Goal: Task Accomplishment & Management: Manage account settings

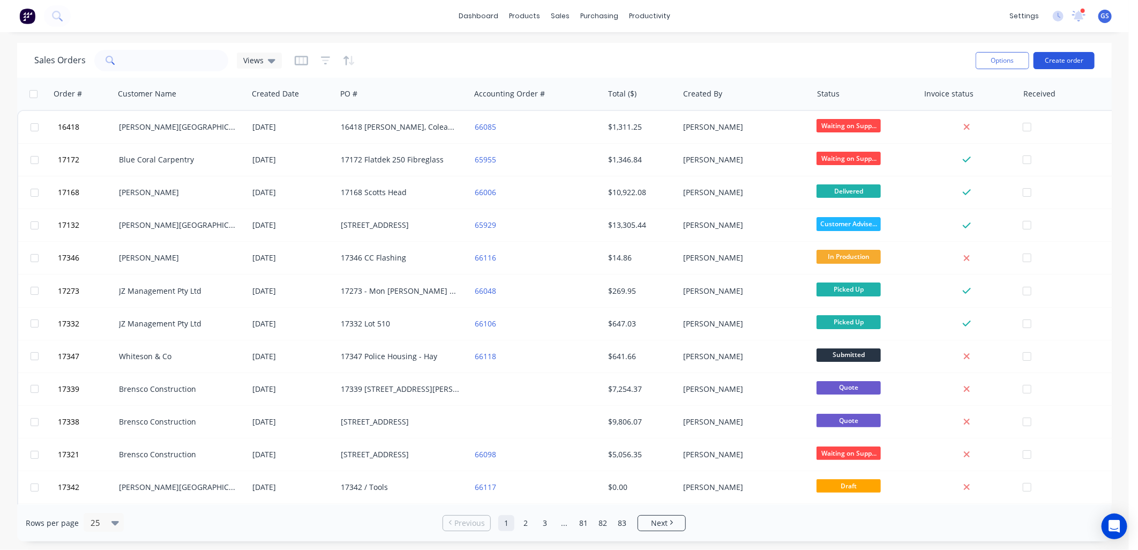
click at [1069, 59] on button "Create order" at bounding box center [1063, 60] width 61 height 17
click at [165, 60] on input "text" at bounding box center [176, 60] width 104 height 21
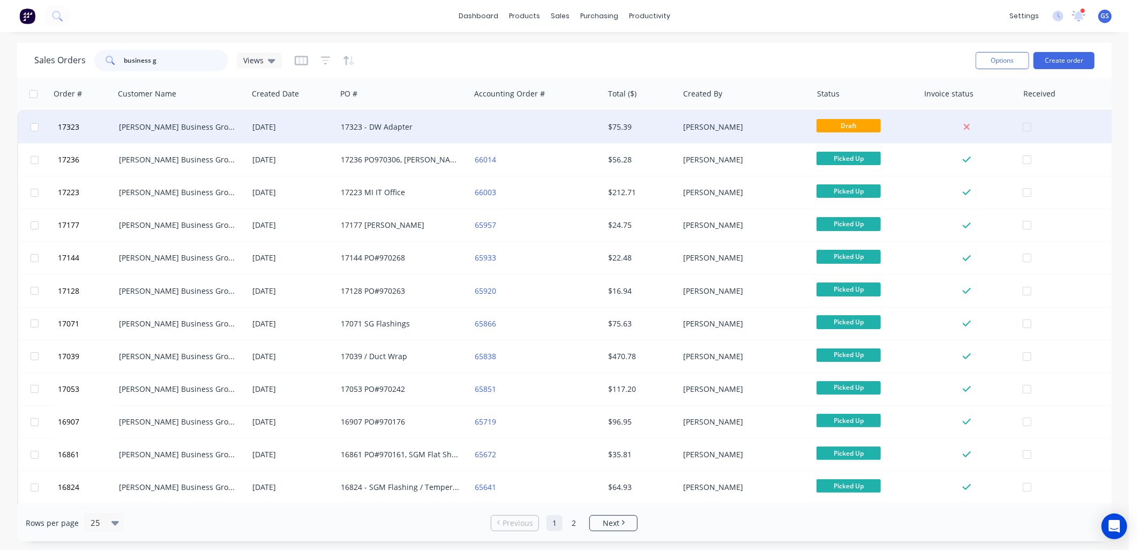
type input "business g"
click at [435, 133] on div "17323 - DW Adapter" at bounding box center [402, 127] width 133 height 32
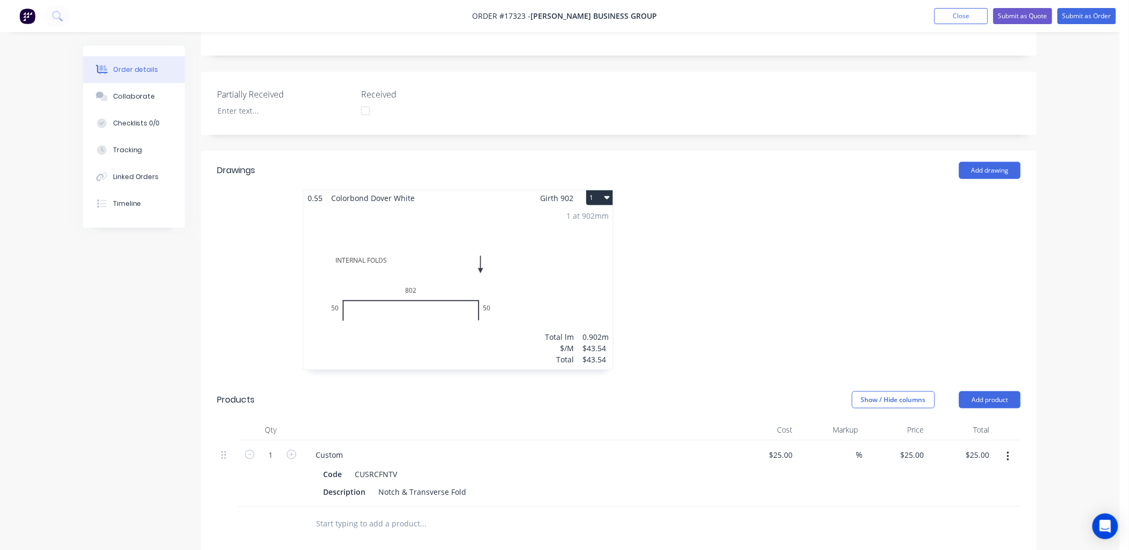
scroll to position [297, 0]
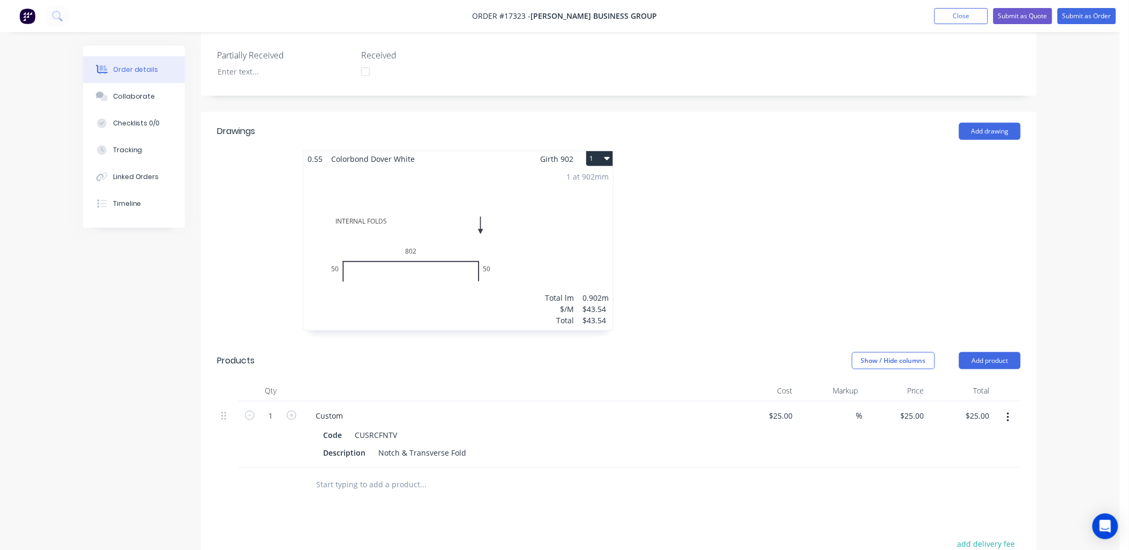
click at [420, 474] on input "text" at bounding box center [423, 484] width 214 height 21
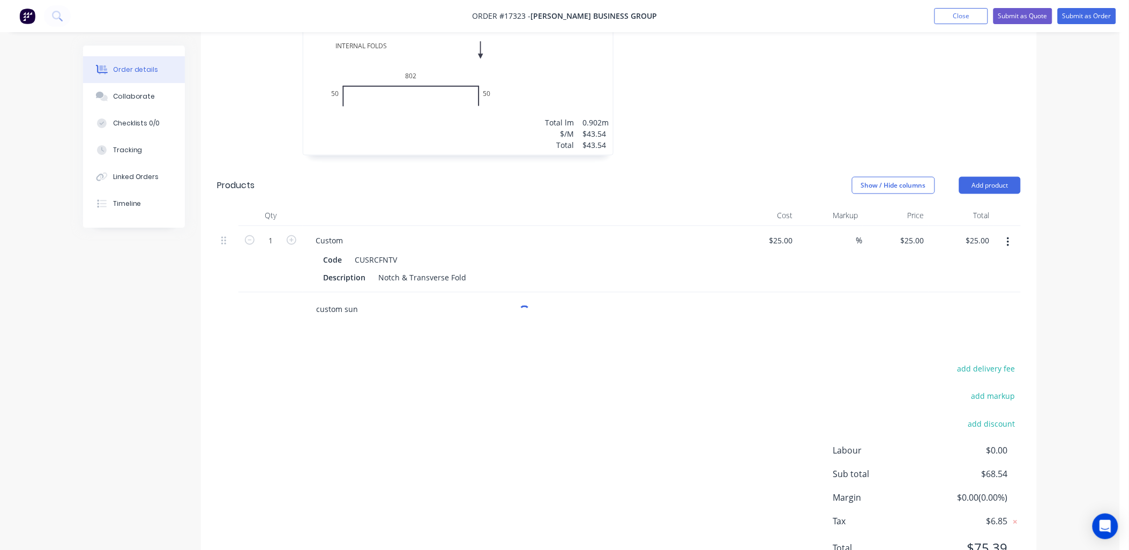
scroll to position [476, 0]
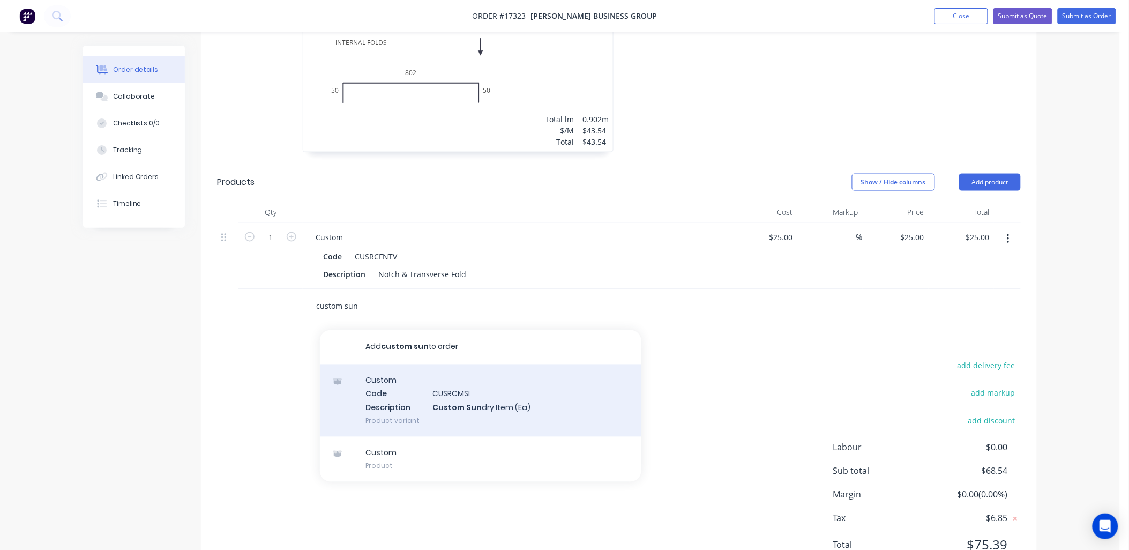
type input "custom sun"
click at [478, 383] on div "Custom Code CUSRCMSI Description Custom Sun dry Item (Ea) Product variant" at bounding box center [480, 400] width 321 height 72
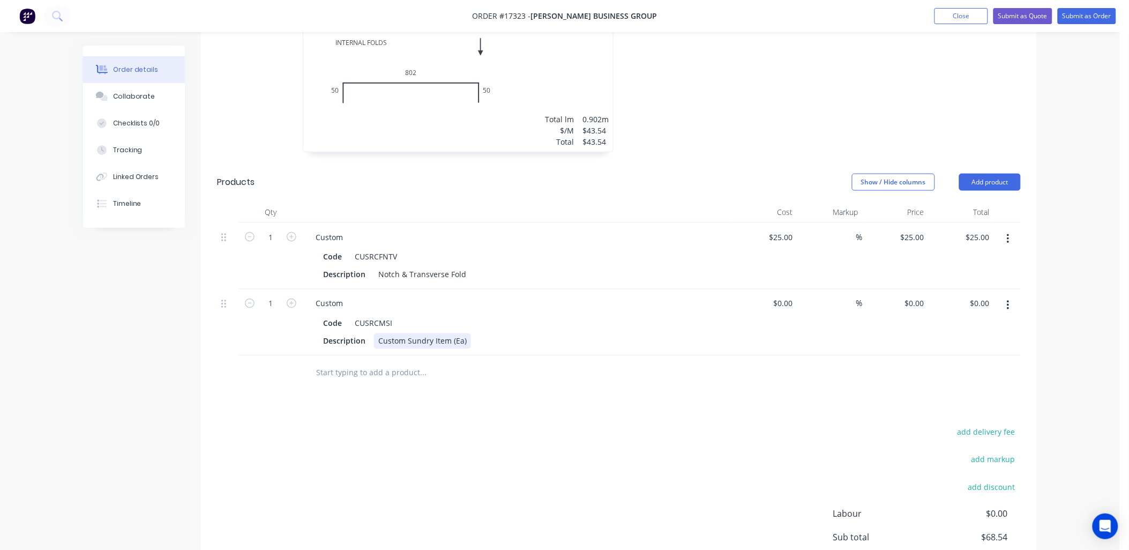
drag, startPoint x: 445, startPoint y: 334, endPoint x: 451, endPoint y: 327, distance: 9.1
click at [445, 333] on div "Custom Code CUSRCMSI Description Custom Sundry Item (Ea)" at bounding box center [517, 322] width 429 height 66
drag, startPoint x: 447, startPoint y: 323, endPoint x: 370, endPoint y: 323, distance: 77.2
click at [370, 333] on div "Description Custom Sundry Item (Ea)" at bounding box center [515, 341] width 392 height 16
type input "$0.00"
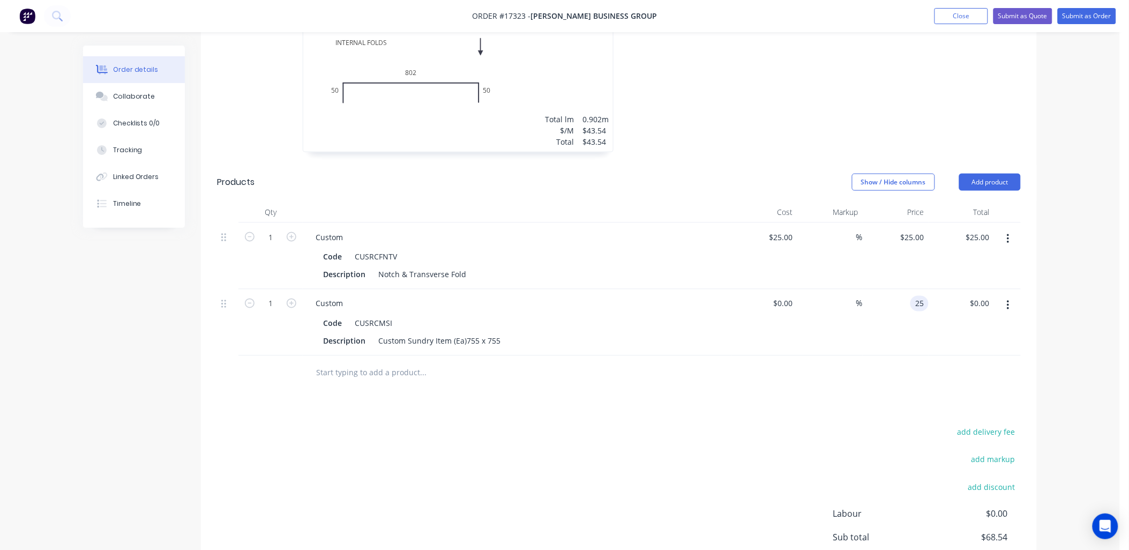
type input "$25.00"
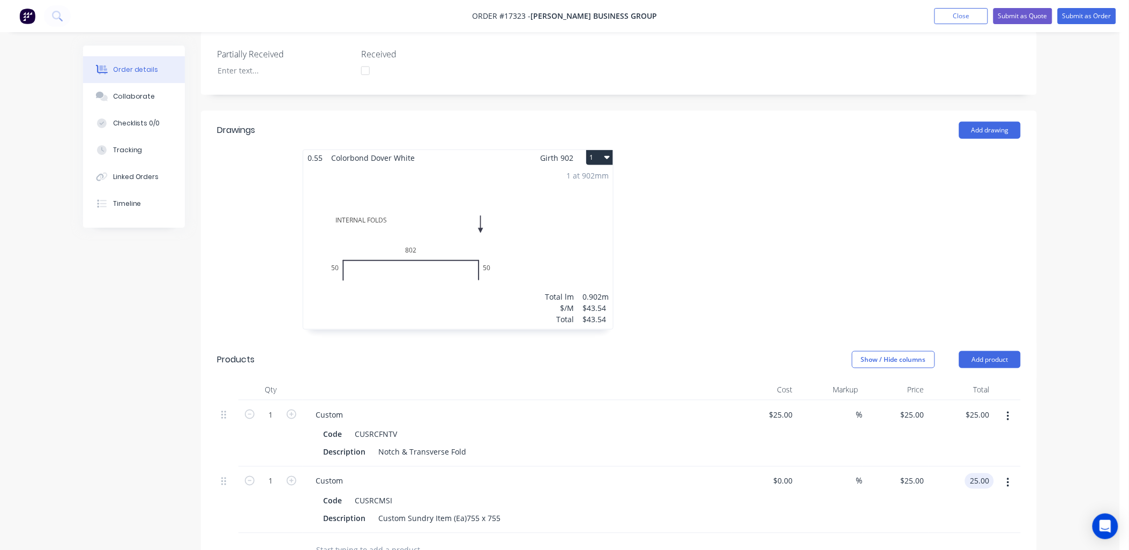
scroll to position [297, 0]
type input "$25.00"
click at [447, 512] on div "Custom Sundry Item (Ea)755 x 755" at bounding box center [439, 520] width 131 height 16
drag, startPoint x: 447, startPoint y: 501, endPoint x: 363, endPoint y: 501, distance: 84.1
click at [362, 512] on div "Description Custom Sundry Item (Ea)755 x 755" at bounding box center [515, 520] width 392 height 16
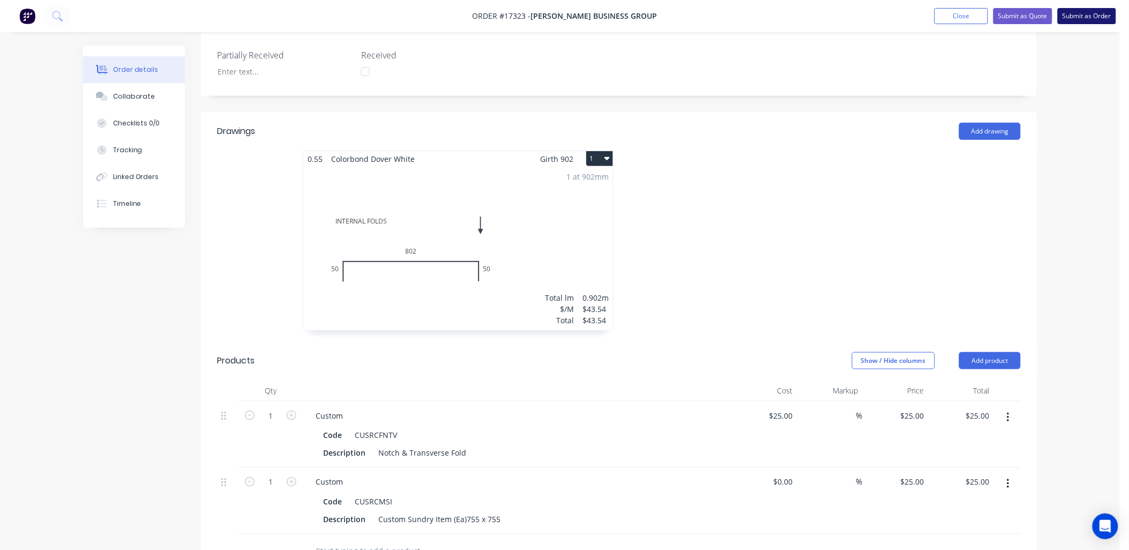
click at [1091, 14] on button "Submit as Order" at bounding box center [1087, 16] width 58 height 16
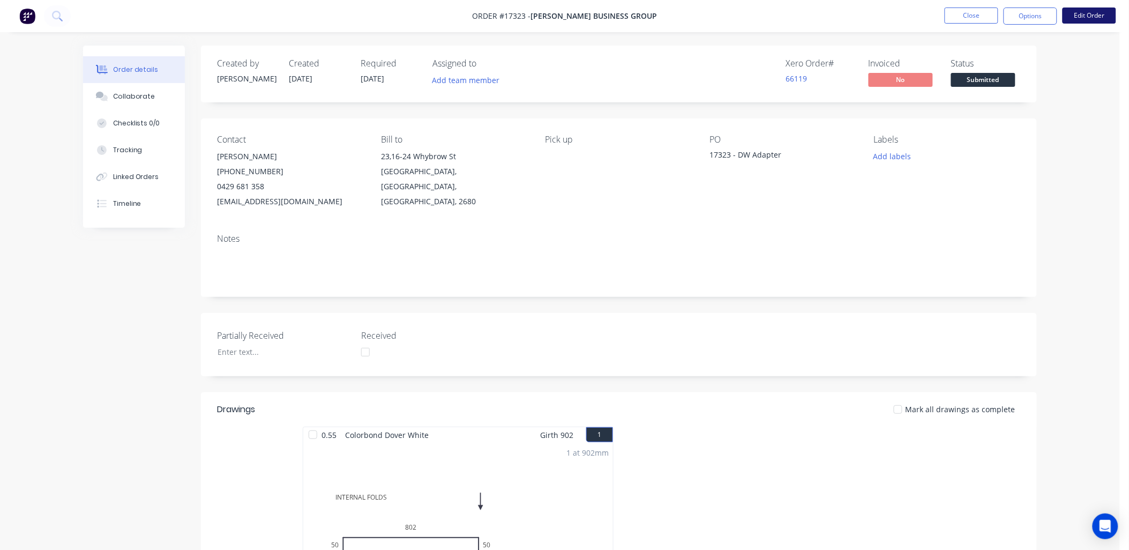
click at [1093, 18] on button "Edit Order" at bounding box center [1089, 16] width 54 height 16
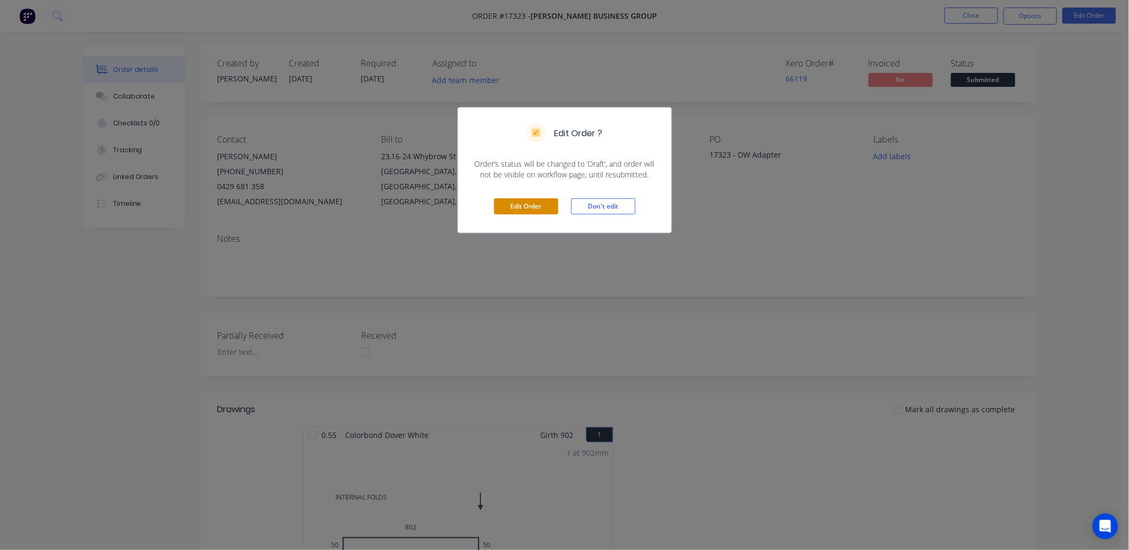
click at [534, 206] on button "Edit Order" at bounding box center [526, 206] width 64 height 16
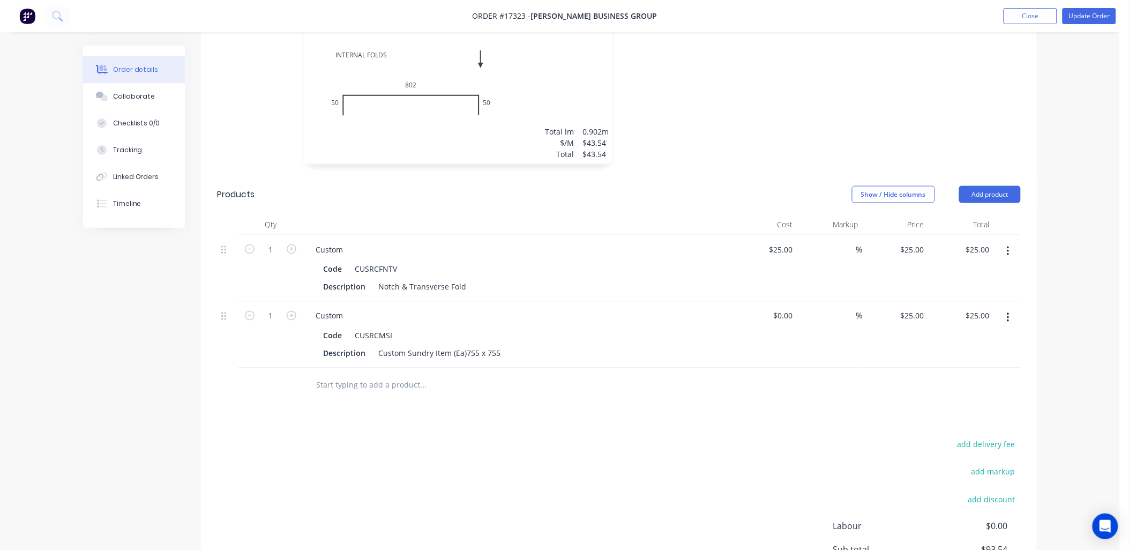
scroll to position [476, 0]
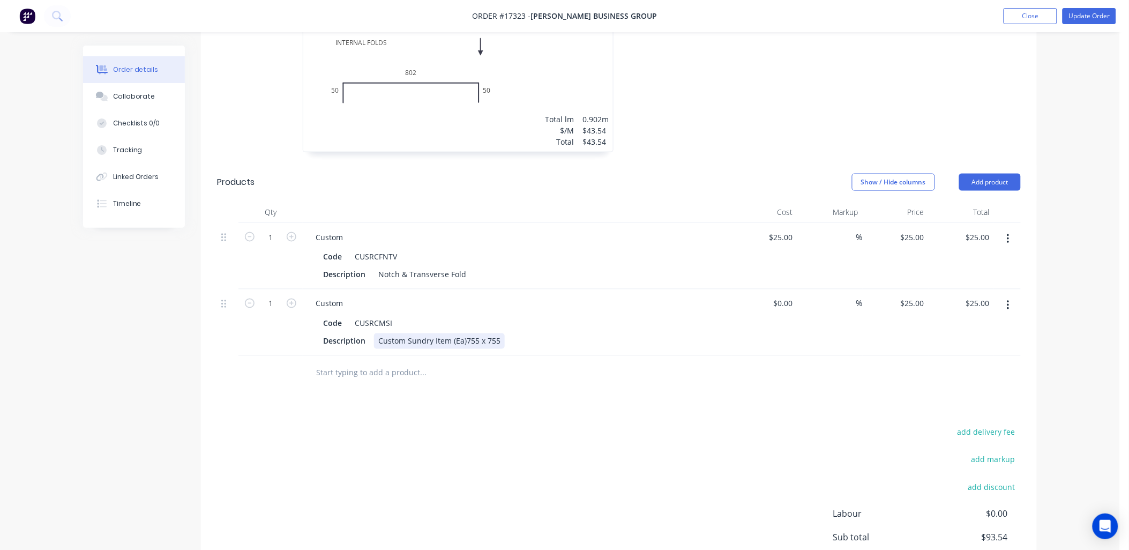
click at [443, 333] on div "Custom Sundry Item (Ea)755 x 755" at bounding box center [439, 341] width 131 height 16
click at [385, 333] on div "Custom Sundry Item (Ea)755 x 755" at bounding box center [439, 341] width 131 height 16
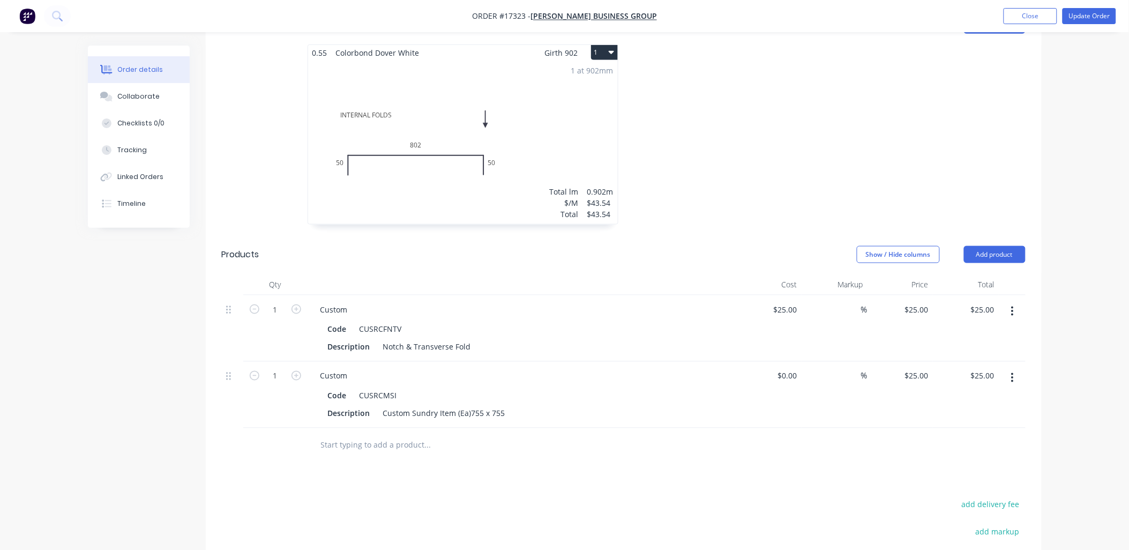
scroll to position [416, 0]
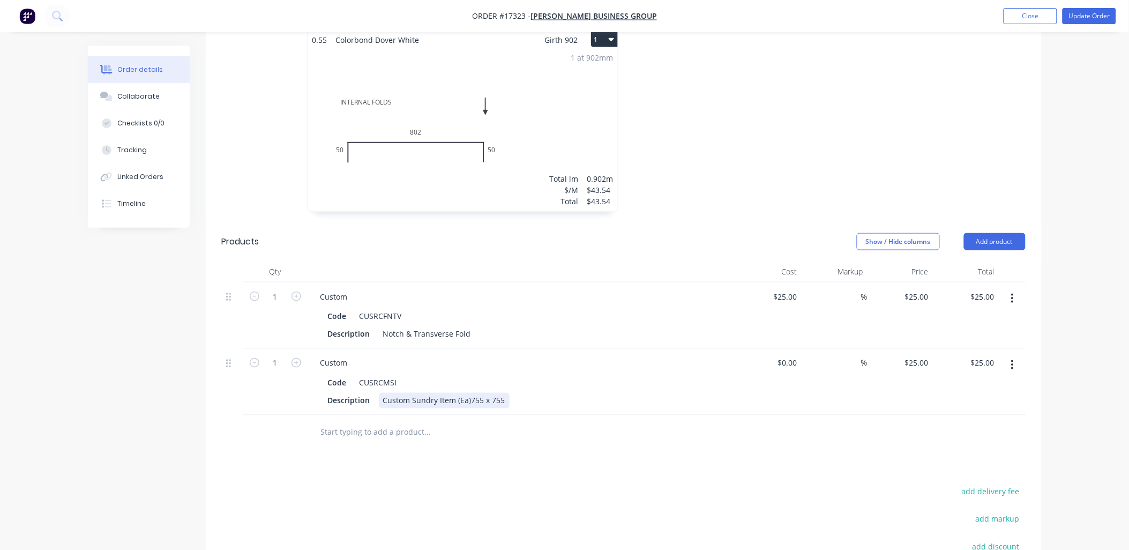
click at [402, 393] on div "Custom Sundry Item (Ea)755 x 755" at bounding box center [444, 401] width 131 height 16
click at [445, 393] on div "Centre Sundry Item (Ea)755 x 755" at bounding box center [443, 401] width 128 height 16
click at [444, 393] on div "Centre Sundry Item (Ea)755 x 755" at bounding box center [443, 401] width 128 height 16
click at [422, 393] on div "Centre Sundry Item (Ea)755 x 755" at bounding box center [443, 401] width 128 height 16
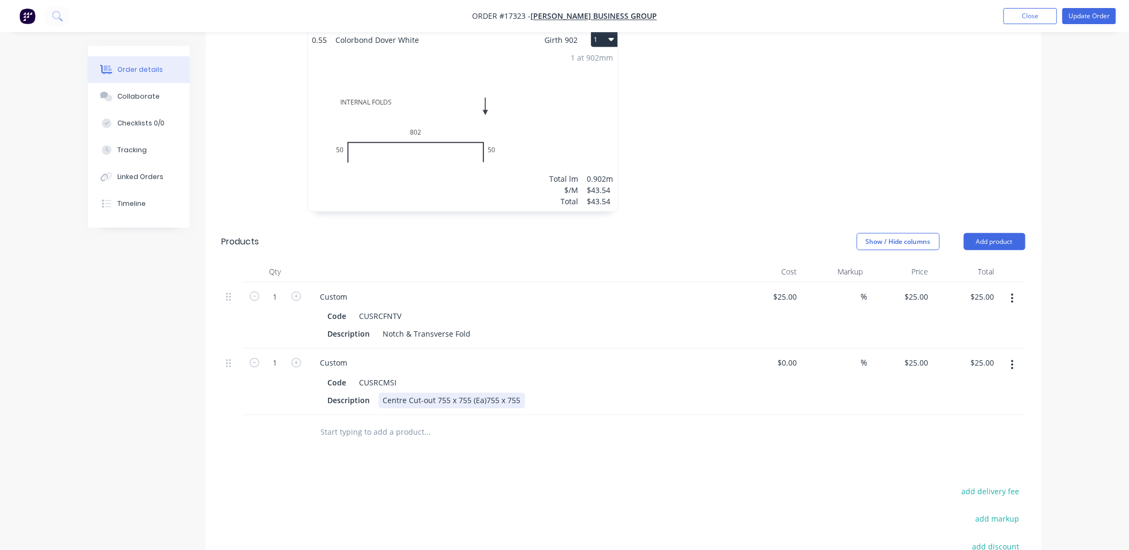
click at [534, 393] on div "Description Centre Cut-out 755 x 755 (Ea)755 x 755" at bounding box center [520, 401] width 392 height 16
type input "$0.00"
click at [785, 355] on div "0 $0.00" at bounding box center [787, 363] width 29 height 16
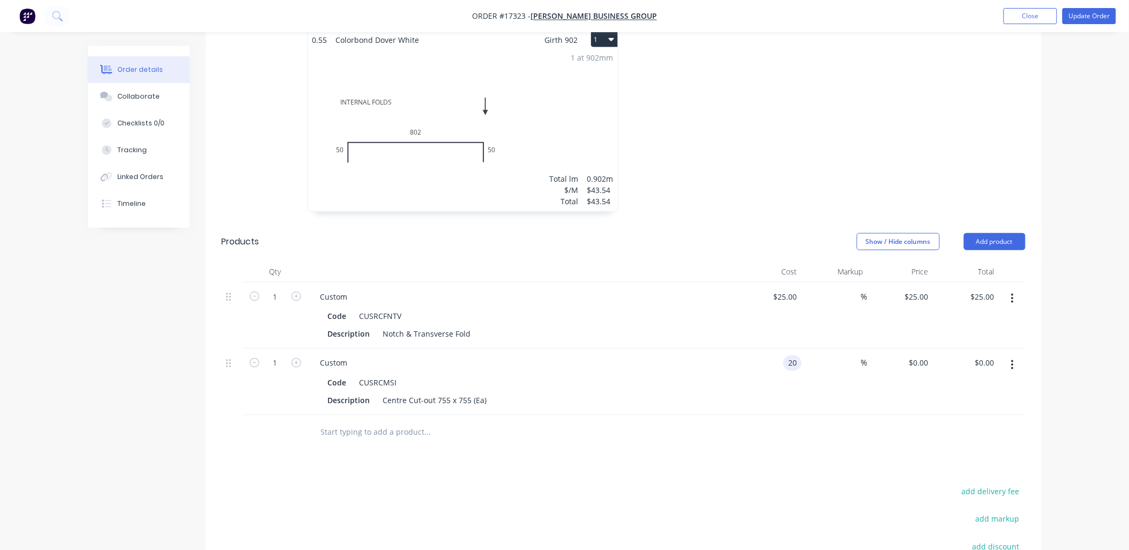
type input "$20.00"
click at [792, 289] on input "25" at bounding box center [787, 297] width 29 height 16
type input "$20.00"
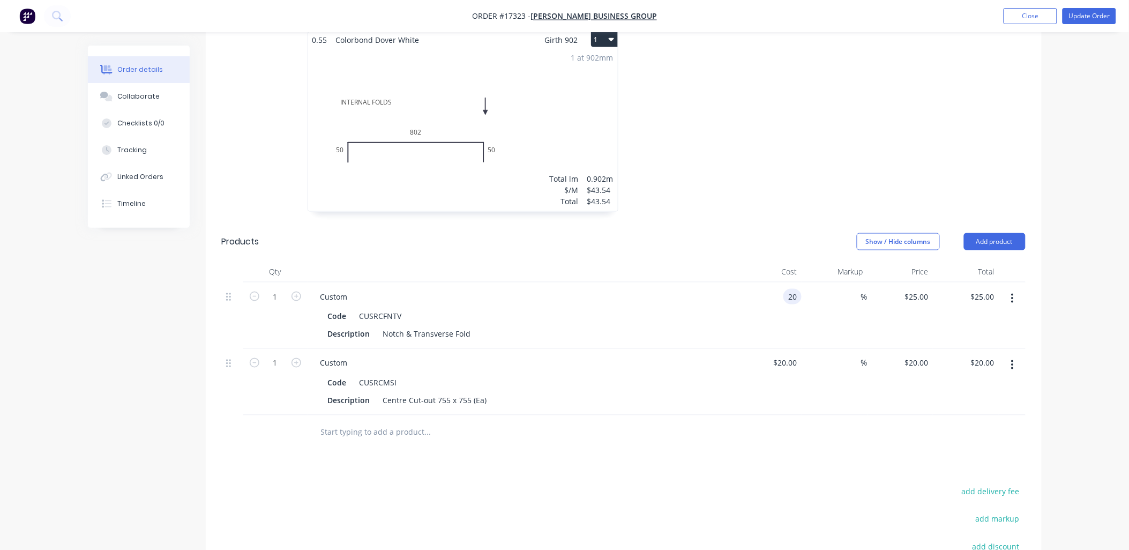
type input "$20.00"
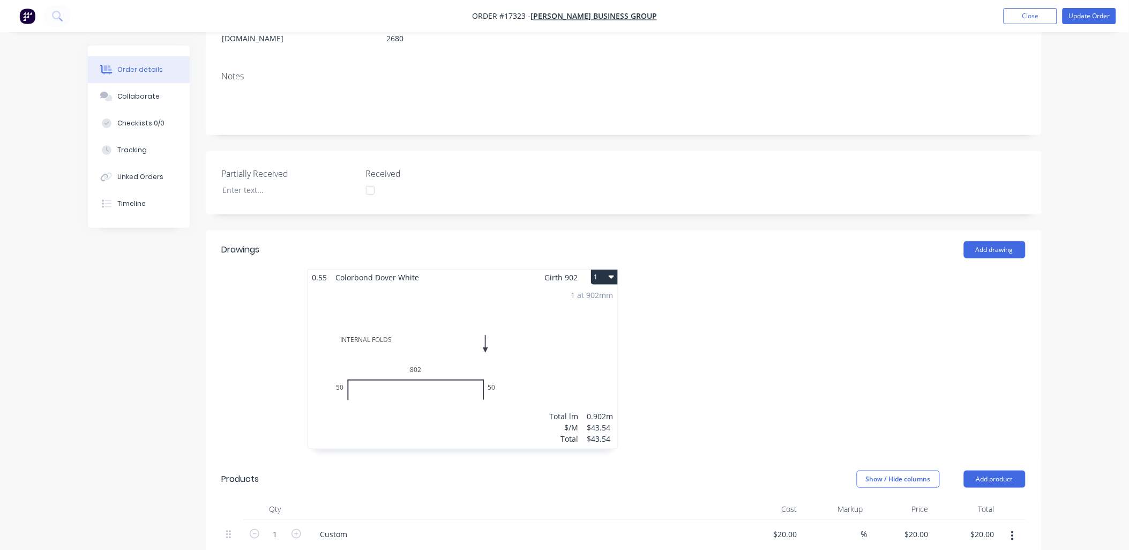
scroll to position [178, 0]
click at [483, 342] on div "1 at 902mm Total lm $/M Total 0.902m $43.54 $43.54" at bounding box center [463, 367] width 310 height 163
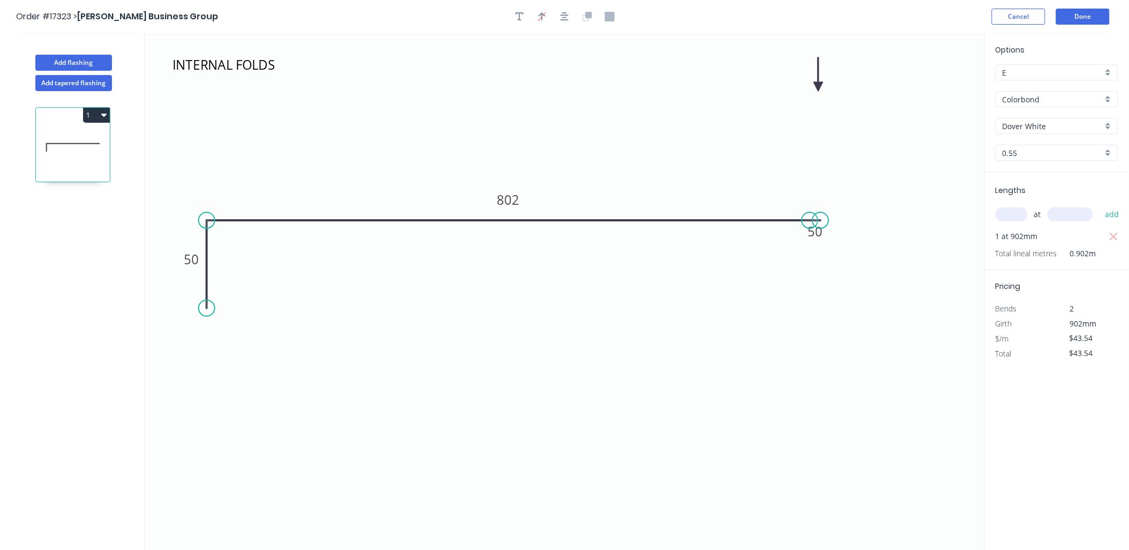
drag, startPoint x: 809, startPoint y: 306, endPoint x: 821, endPoint y: 221, distance: 86.5
click at [821, 221] on circle at bounding box center [821, 220] width 16 height 16
drag, startPoint x: 821, startPoint y: 221, endPoint x: 830, endPoint y: 218, distance: 10.0
click at [821, 220] on circle at bounding box center [821, 220] width 16 height 16
click at [820, 221] on circle at bounding box center [821, 220] width 16 height 16
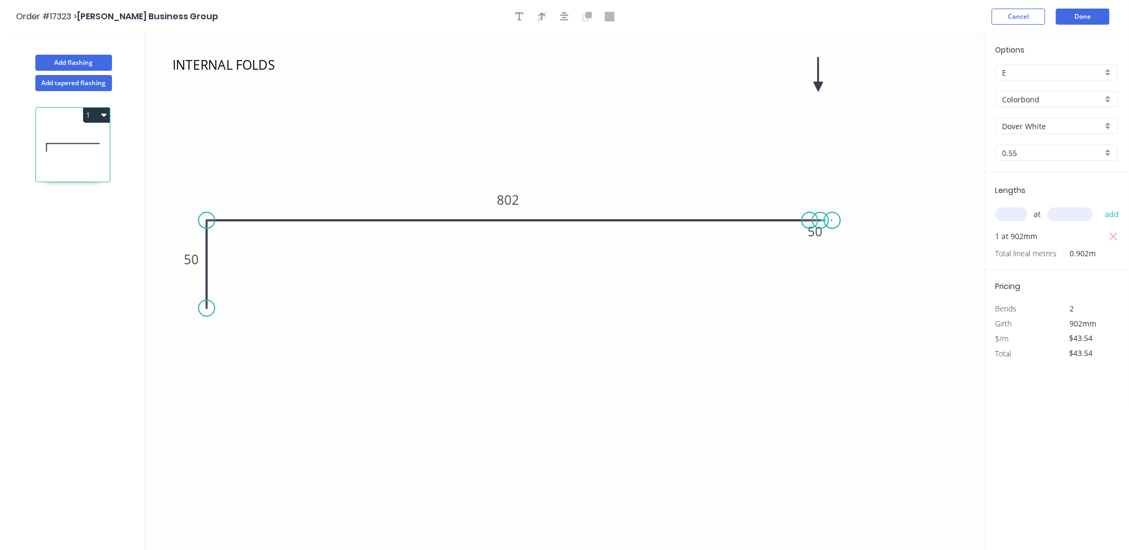
click at [833, 220] on icon "INTERNAL FOLDS 50 802 50" at bounding box center [565, 291] width 840 height 517
type input "$45.54"
click at [829, 311] on icon "INTERNAL FOLDS 50 802 50 ?" at bounding box center [565, 291] width 840 height 517
type input "$0.00"
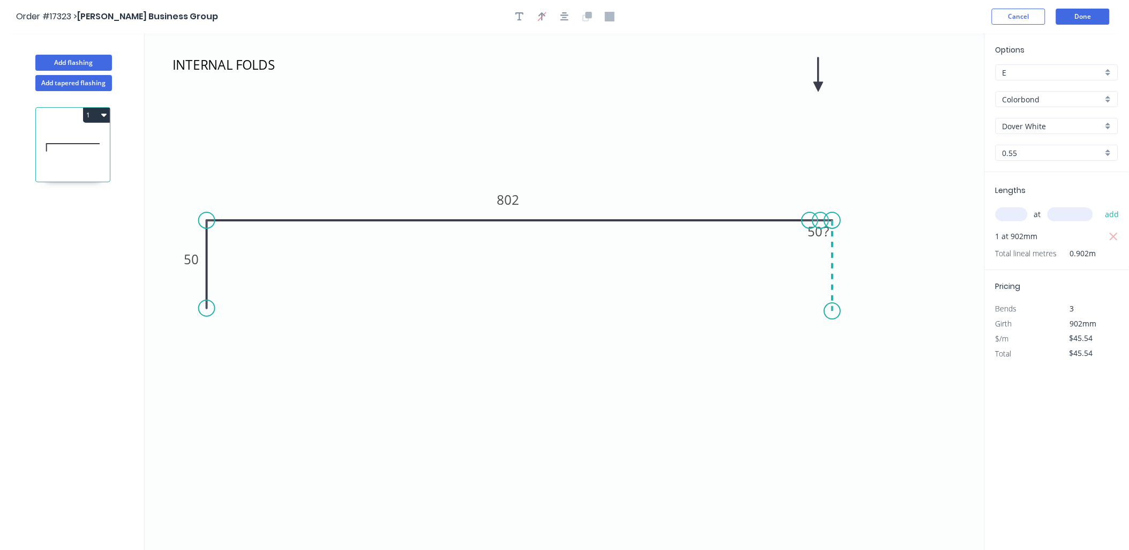
type input "$0.00"
click at [856, 260] on rect at bounding box center [847, 261] width 21 height 15
type input "$47.54"
click at [1085, 14] on button "Done" at bounding box center [1083, 17] width 54 height 16
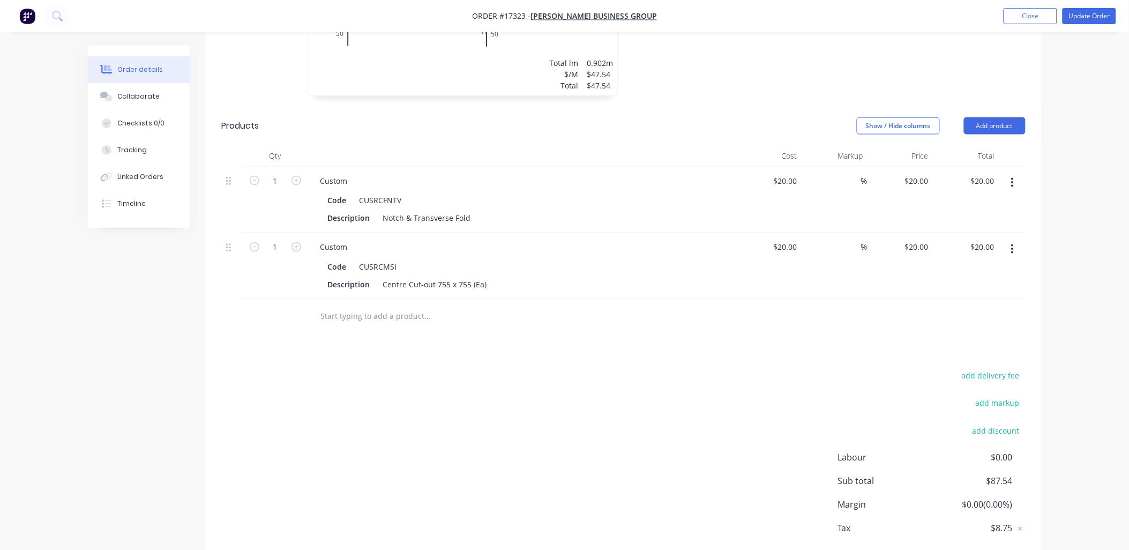
scroll to position [536, 0]
click at [295, 172] on icon "button" at bounding box center [296, 177] width 10 height 10
type input "2"
type input "$40.00"
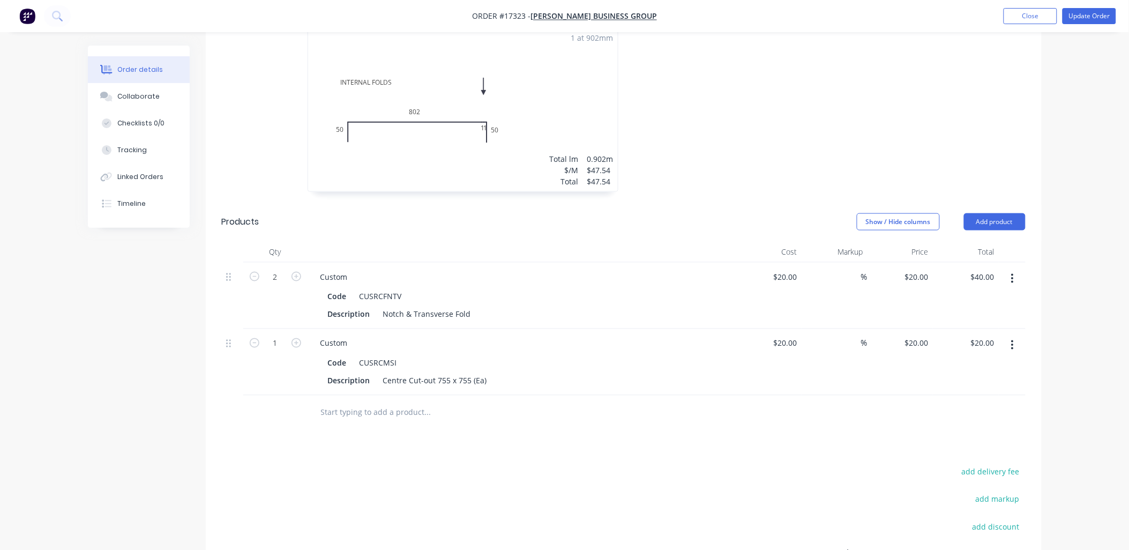
scroll to position [297, 0]
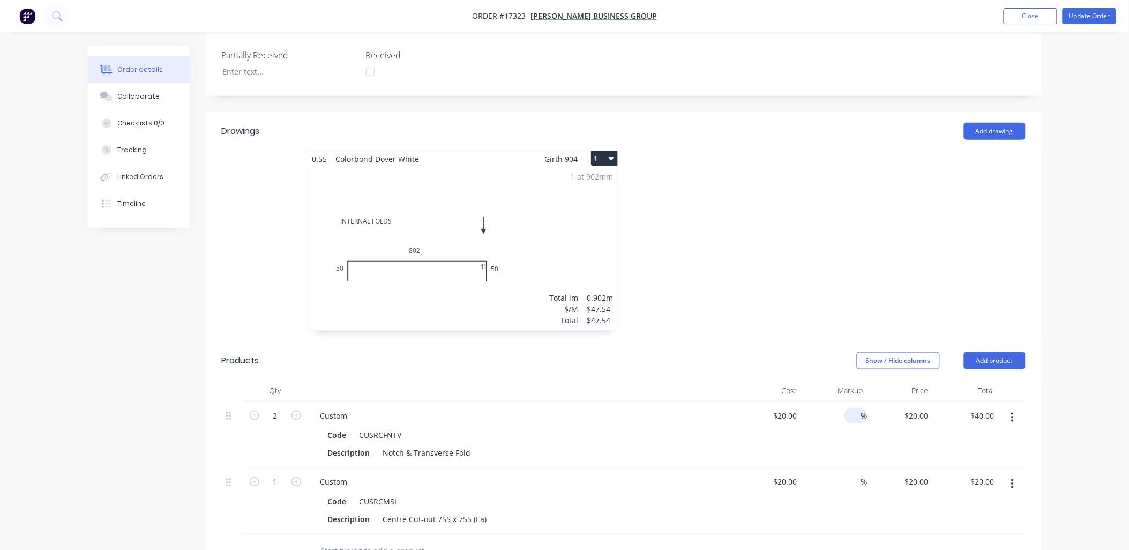
click at [864, 409] on span "%" at bounding box center [864, 415] width 6 height 12
type input "25"
type input "$50.00"
type input "$25.00"
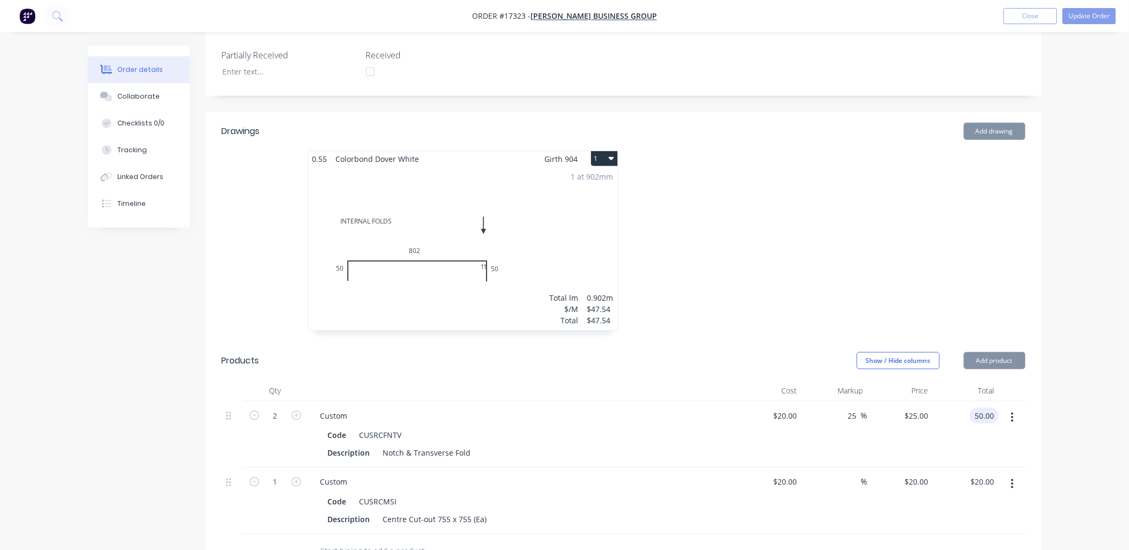
type input "$50.00"
type input "$20.00"
type input "25"
type input "$25.00"
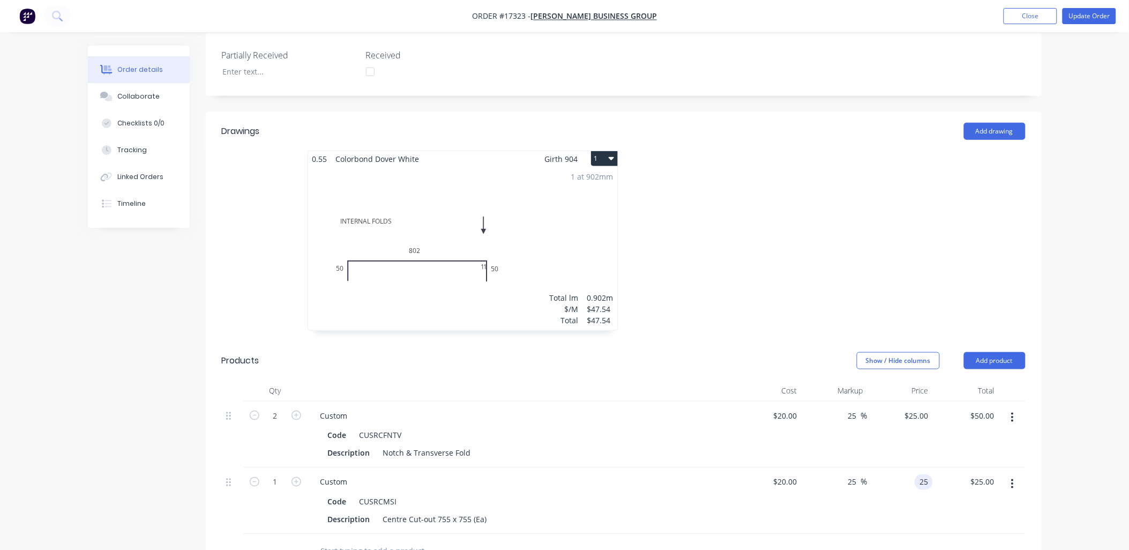
type input "$25.00"
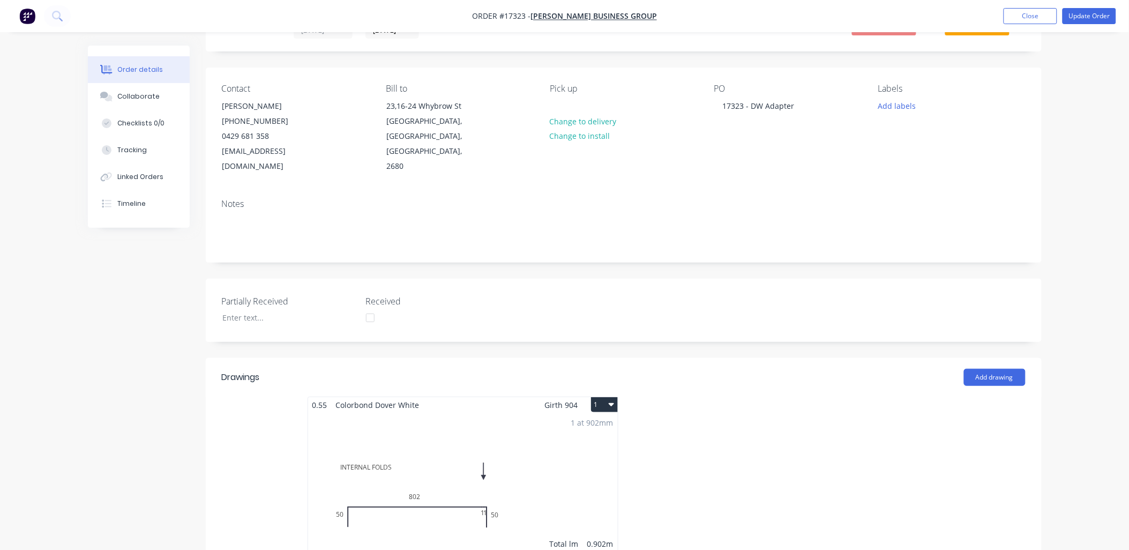
scroll to position [0, 0]
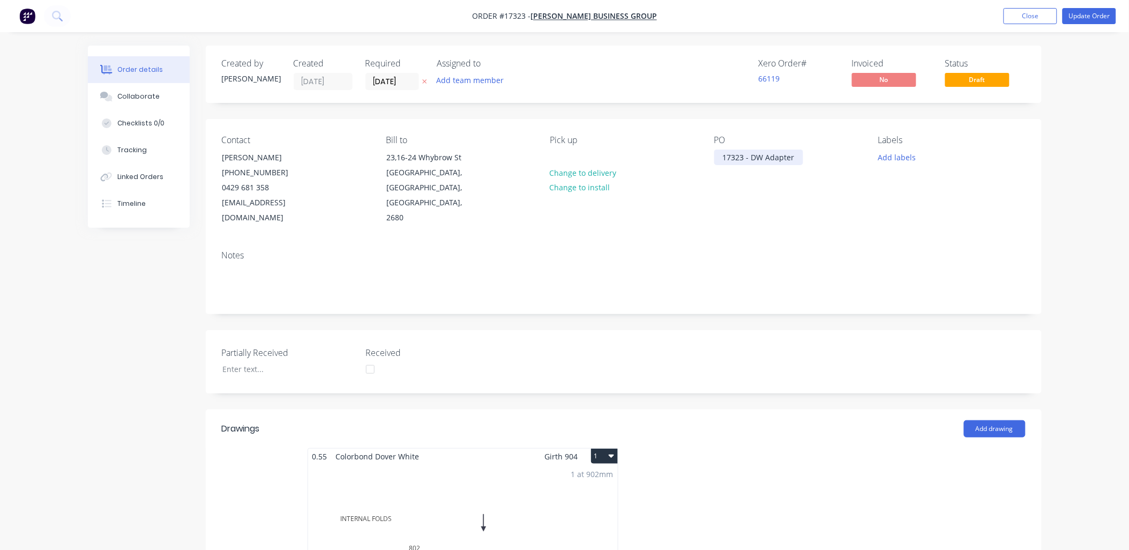
type input "$25.00"
click at [751, 154] on div "17323 - DW Adapter" at bounding box center [758, 157] width 89 height 16
click at [1087, 17] on button "Update Order" at bounding box center [1089, 16] width 54 height 16
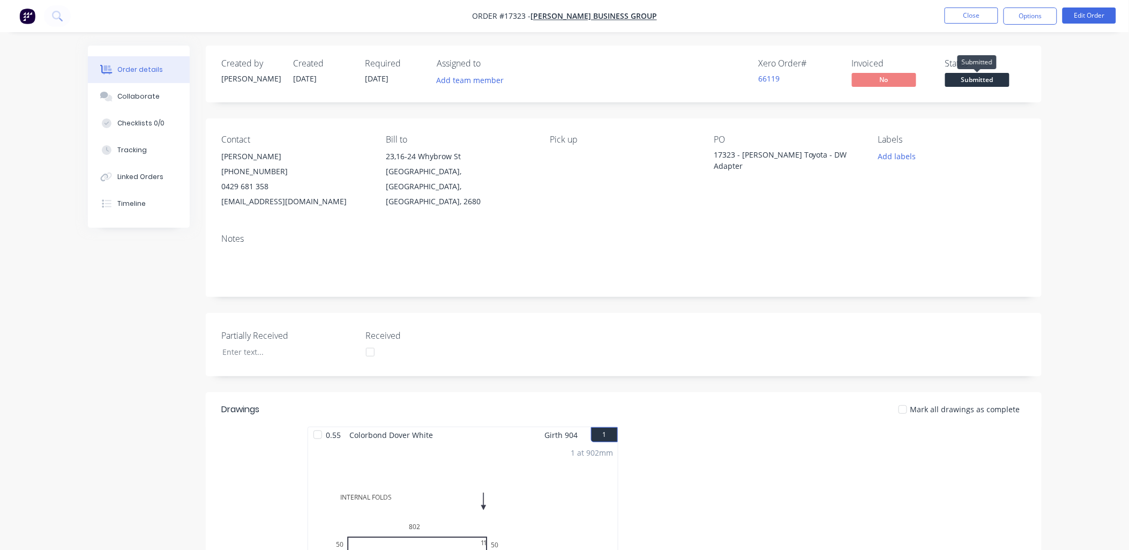
click at [992, 76] on span "Submitted" at bounding box center [977, 79] width 64 height 13
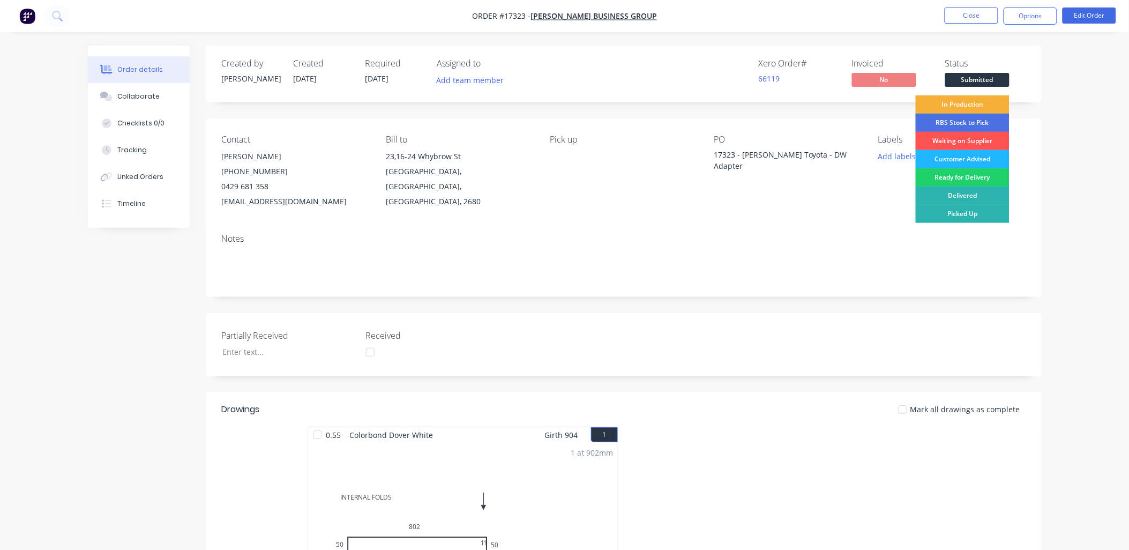
click at [976, 153] on div "Customer Advised" at bounding box center [963, 159] width 94 height 18
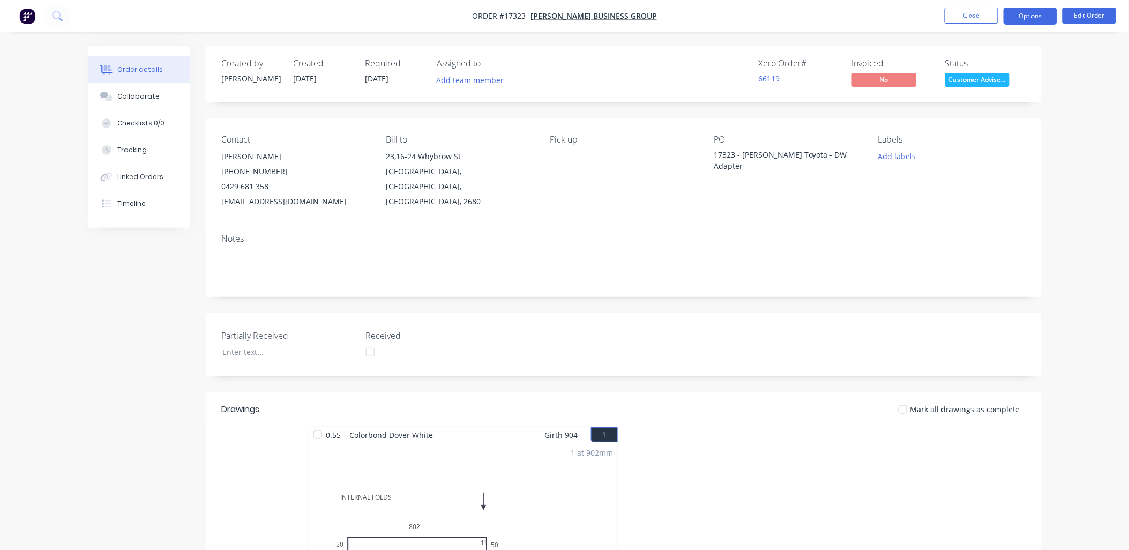
click at [1028, 15] on button "Options" at bounding box center [1030, 16] width 54 height 17
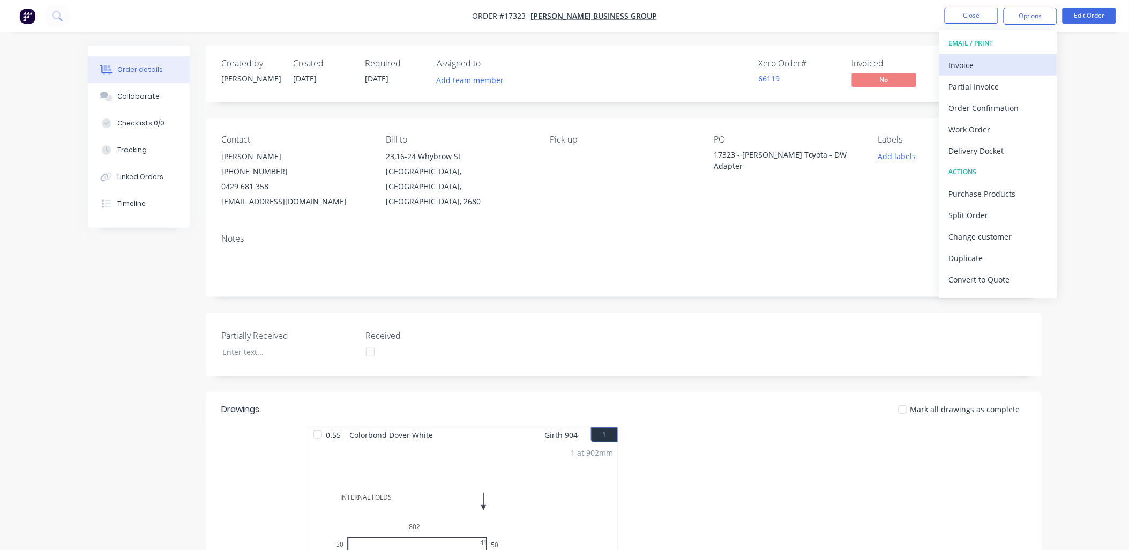
click at [971, 59] on div "Invoice" at bounding box center [998, 65] width 99 height 16
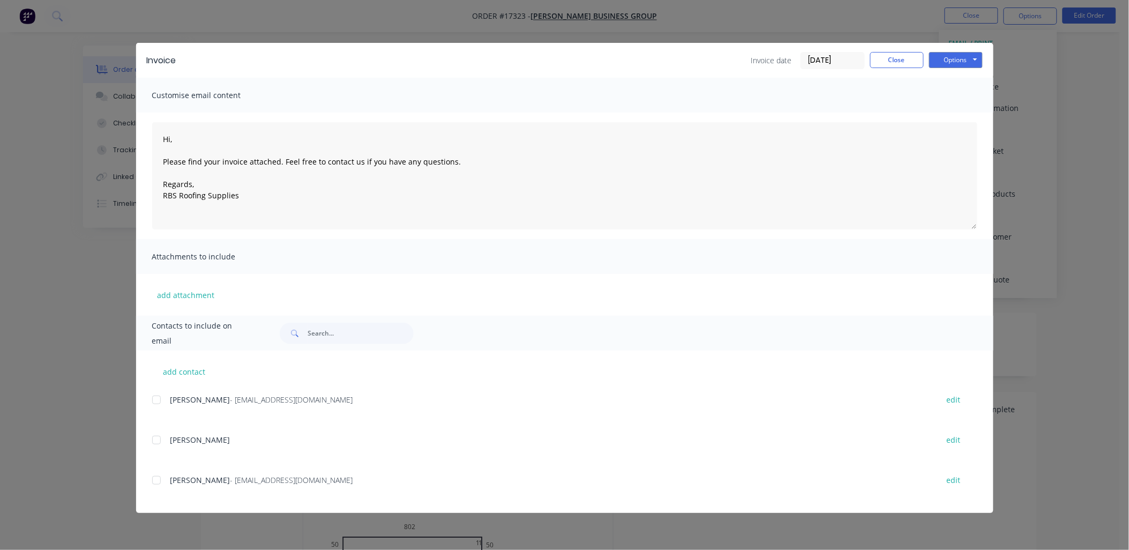
drag, startPoint x: 152, startPoint y: 401, endPoint x: 169, endPoint y: 395, distance: 18.0
click at [154, 401] on div at bounding box center [156, 399] width 21 height 21
click at [976, 52] on button "Options" at bounding box center [956, 60] width 54 height 16
click at [958, 110] on button "Email" at bounding box center [963, 115] width 69 height 18
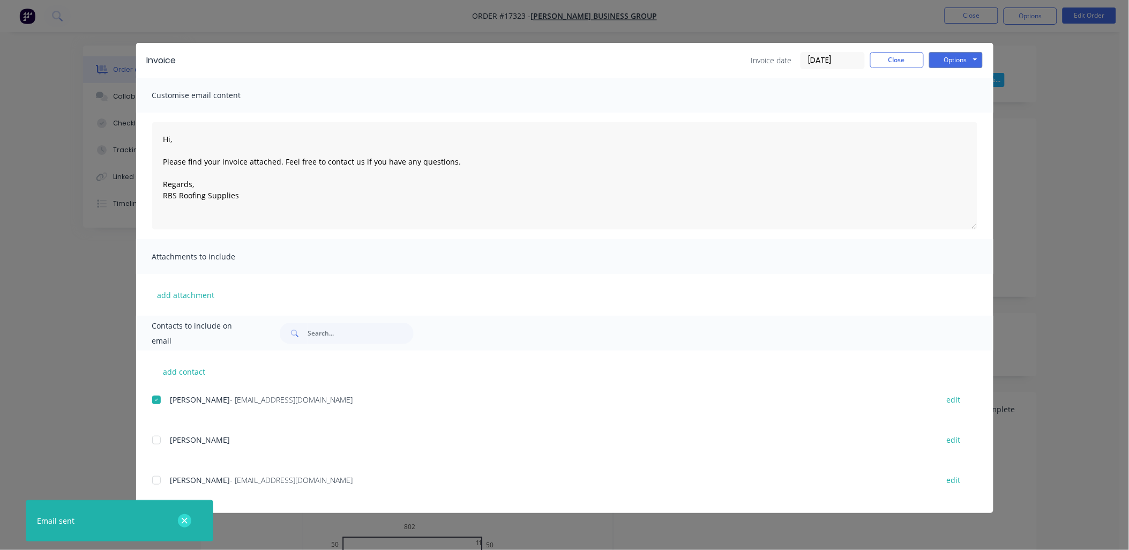
click at [183, 520] on icon "button" at bounding box center [184, 521] width 7 height 10
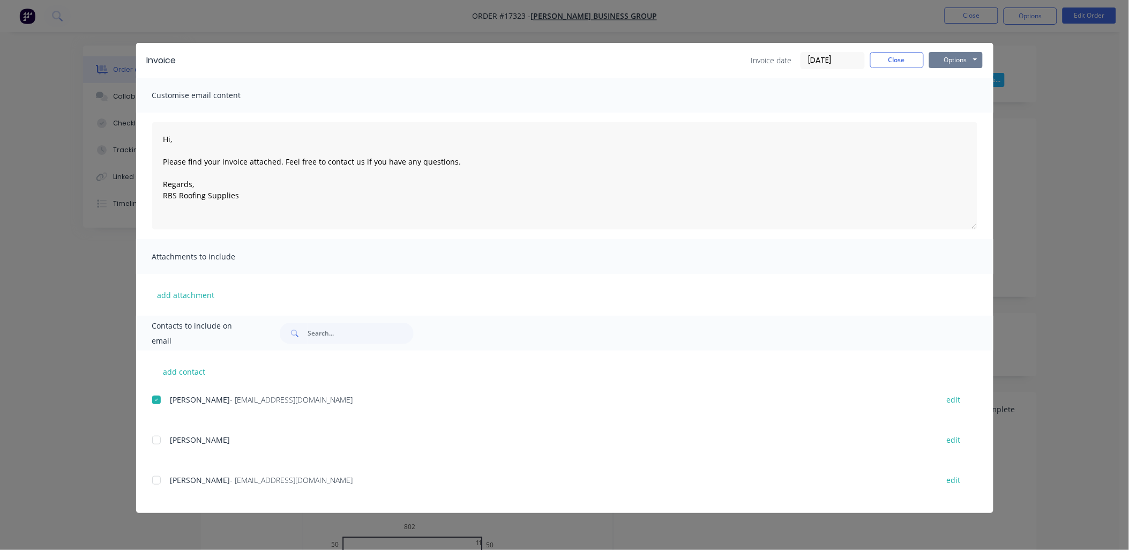
click at [973, 58] on button "Options" at bounding box center [956, 60] width 54 height 16
click at [1042, 108] on div "Invoice Invoice date 13/08/25 Close Options Preview Print Email Customise email…" at bounding box center [564, 275] width 1129 height 550
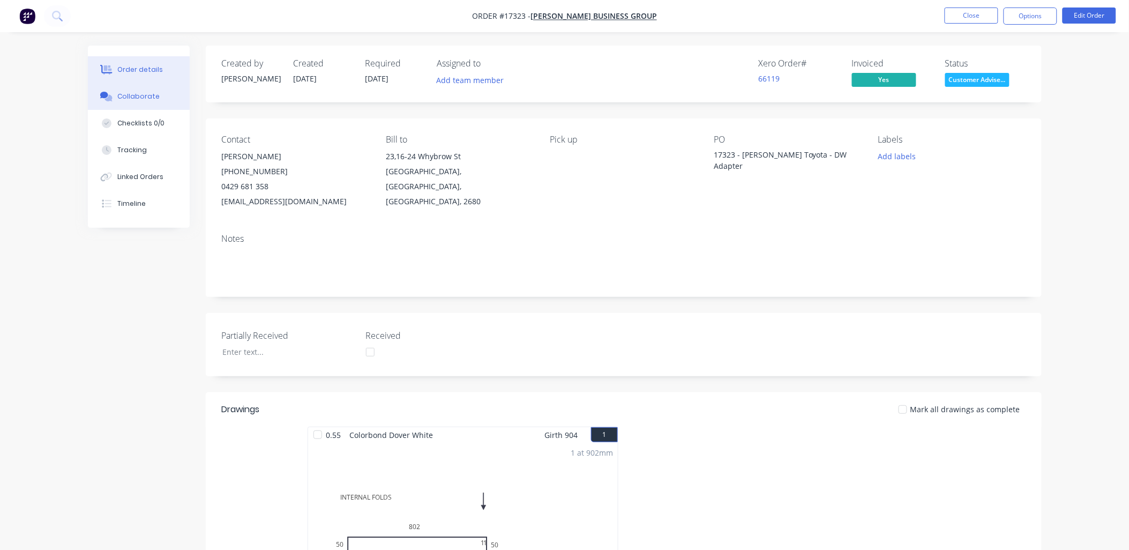
click at [138, 98] on div "Collaborate" at bounding box center [138, 97] width 42 height 10
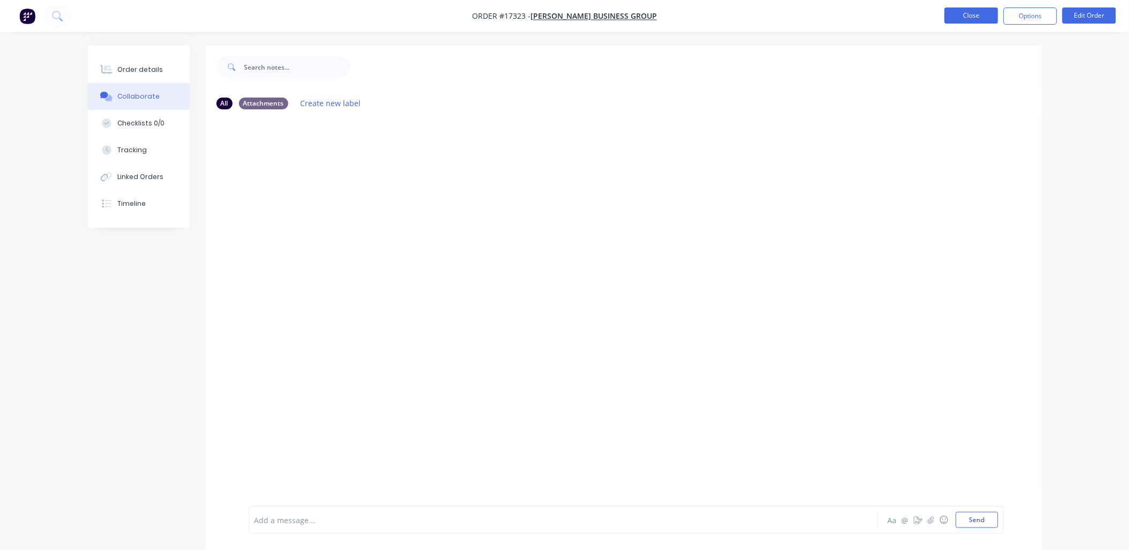
click at [978, 17] on button "Close" at bounding box center [972, 16] width 54 height 16
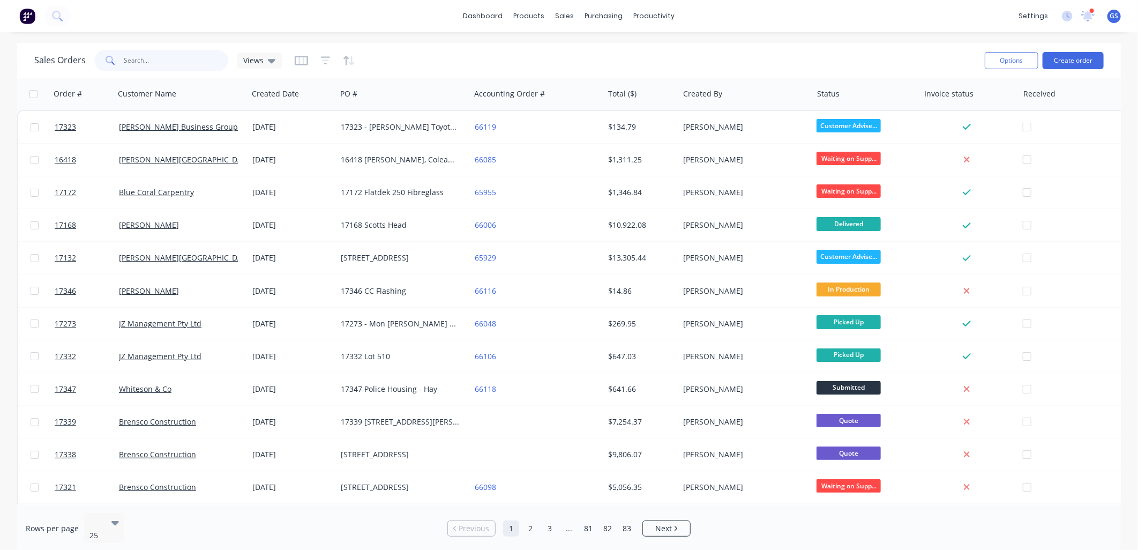
click at [180, 62] on input "text" at bounding box center [176, 60] width 104 height 21
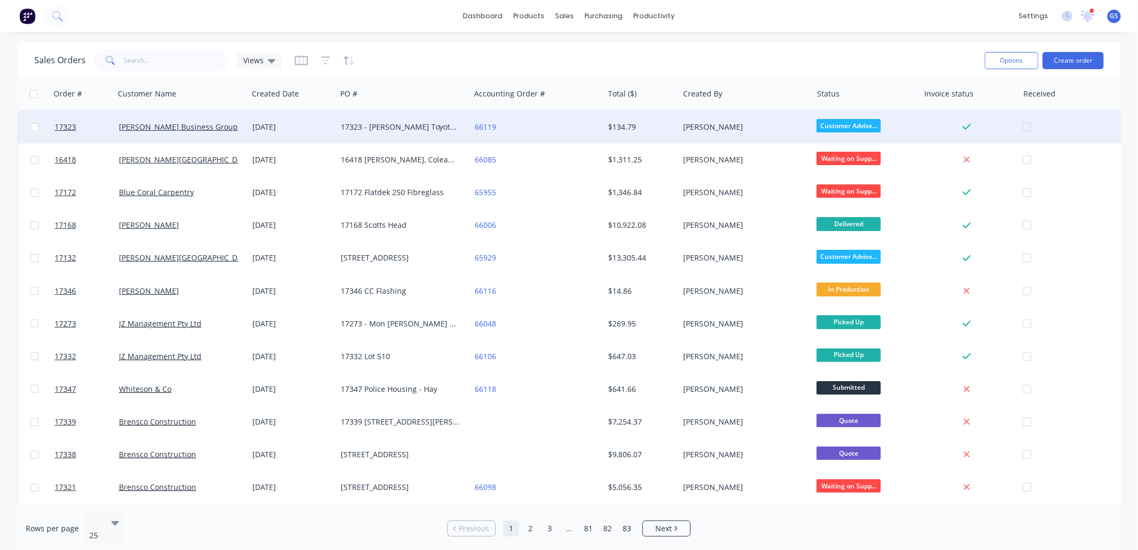
click at [393, 126] on div "17323 - Owen Toyota - DW Adapter" at bounding box center [400, 127] width 119 height 11
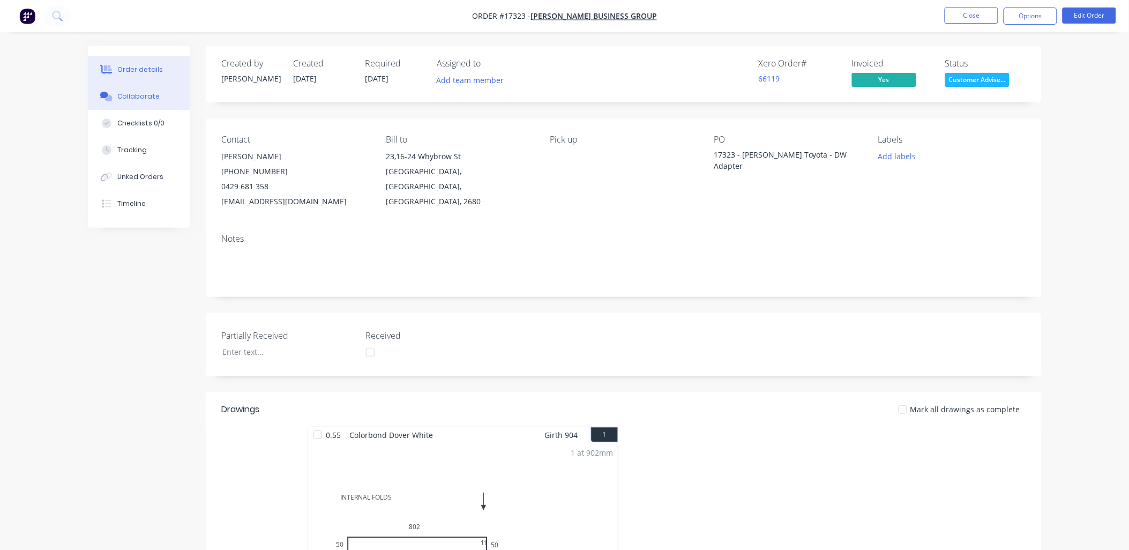
click at [159, 92] on button "Collaborate" at bounding box center [139, 96] width 102 height 27
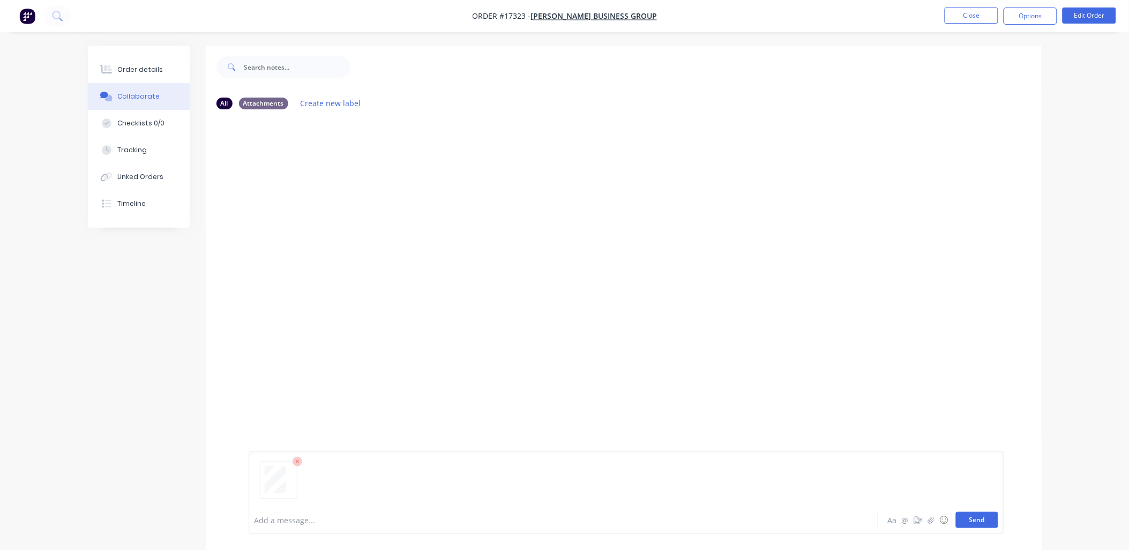
click at [967, 516] on button "Send" at bounding box center [977, 520] width 42 height 16
click at [158, 66] on div "Order details" at bounding box center [140, 70] width 46 height 10
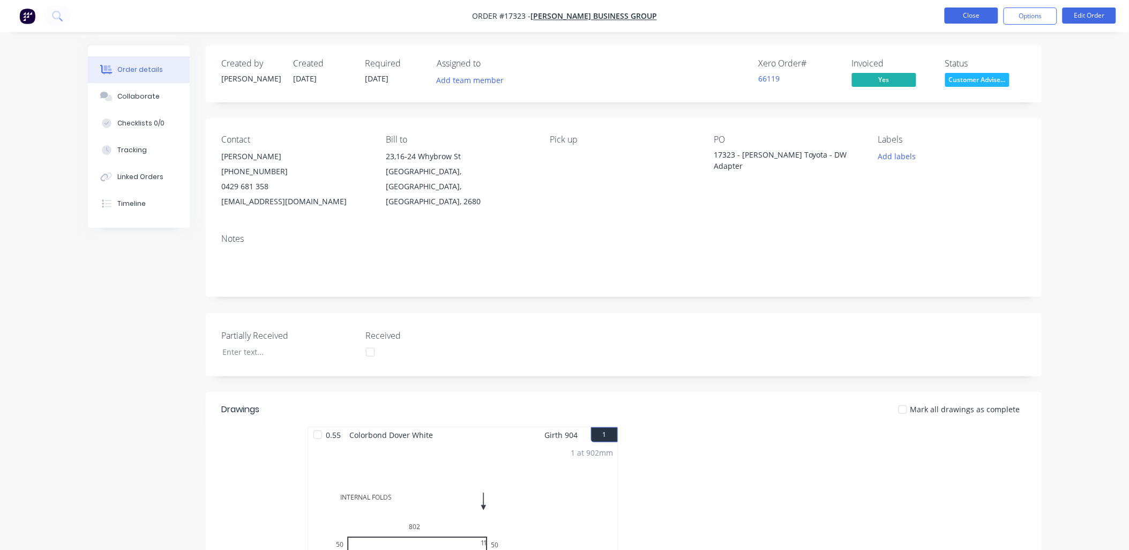
click at [984, 13] on button "Close" at bounding box center [972, 16] width 54 height 16
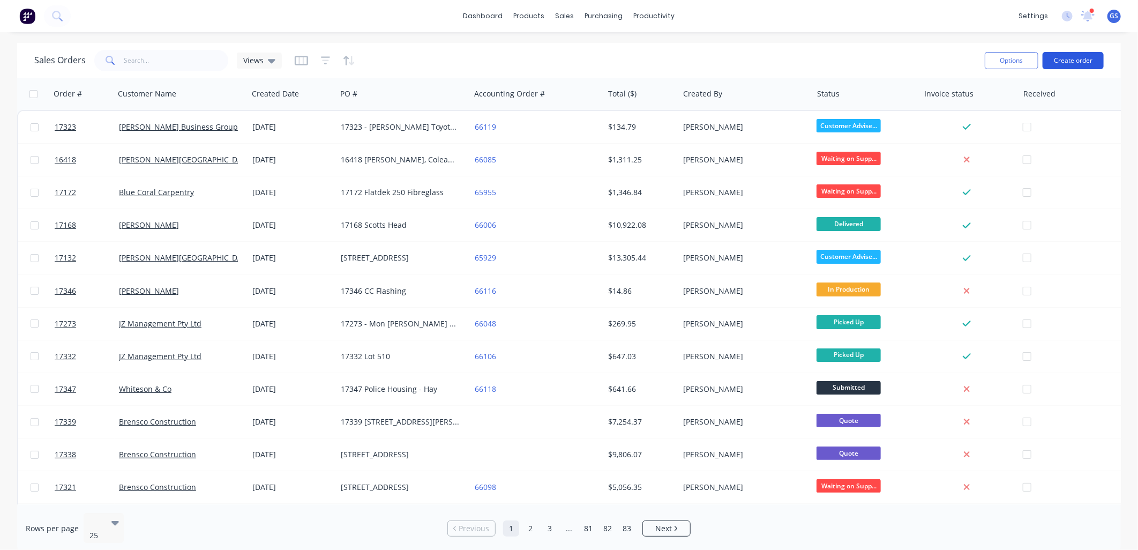
click at [1084, 64] on button "Create order" at bounding box center [1073, 60] width 61 height 17
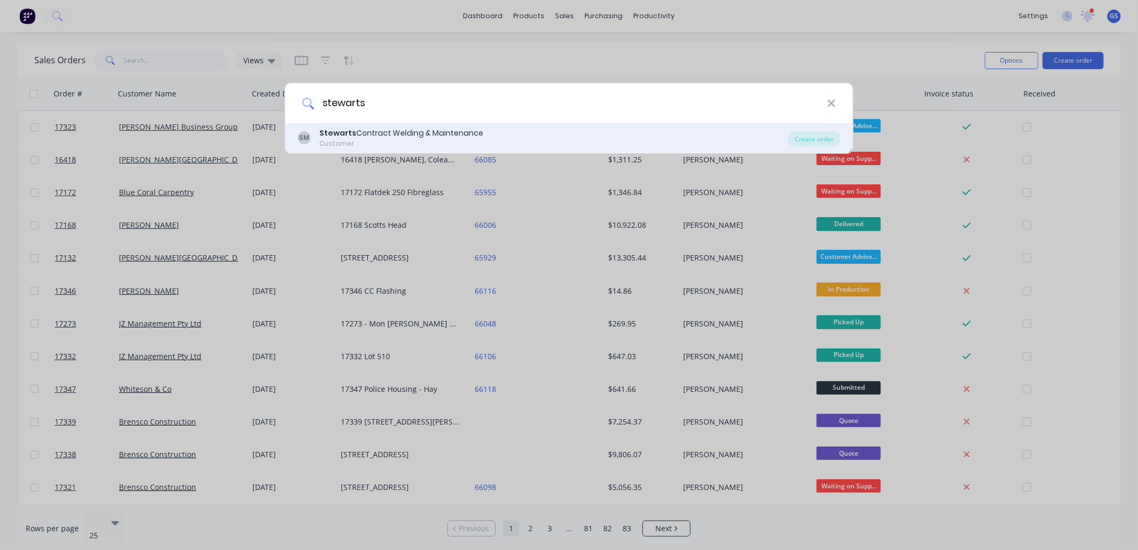
type input "stewarts"
click at [418, 141] on div "Customer" at bounding box center [401, 144] width 164 height 10
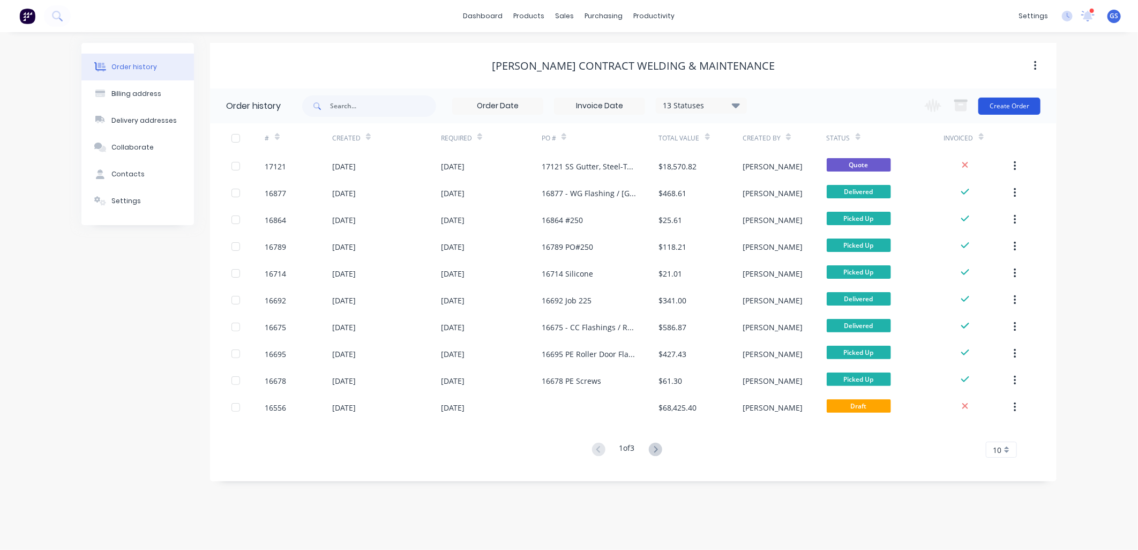
click at [1015, 106] on button "Create Order" at bounding box center [1009, 106] width 62 height 17
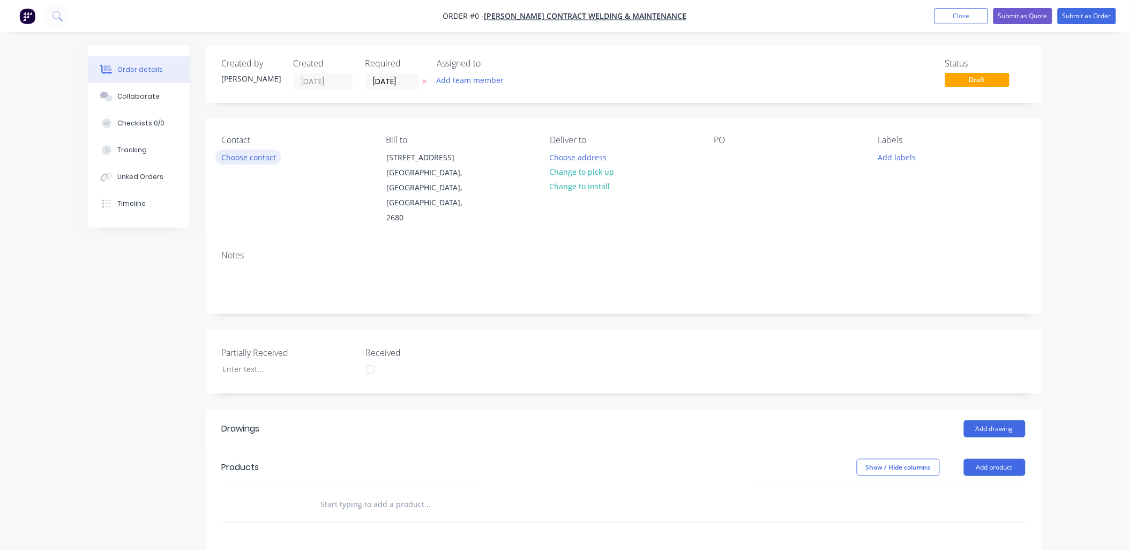
click at [276, 158] on button "Choose contact" at bounding box center [248, 156] width 66 height 14
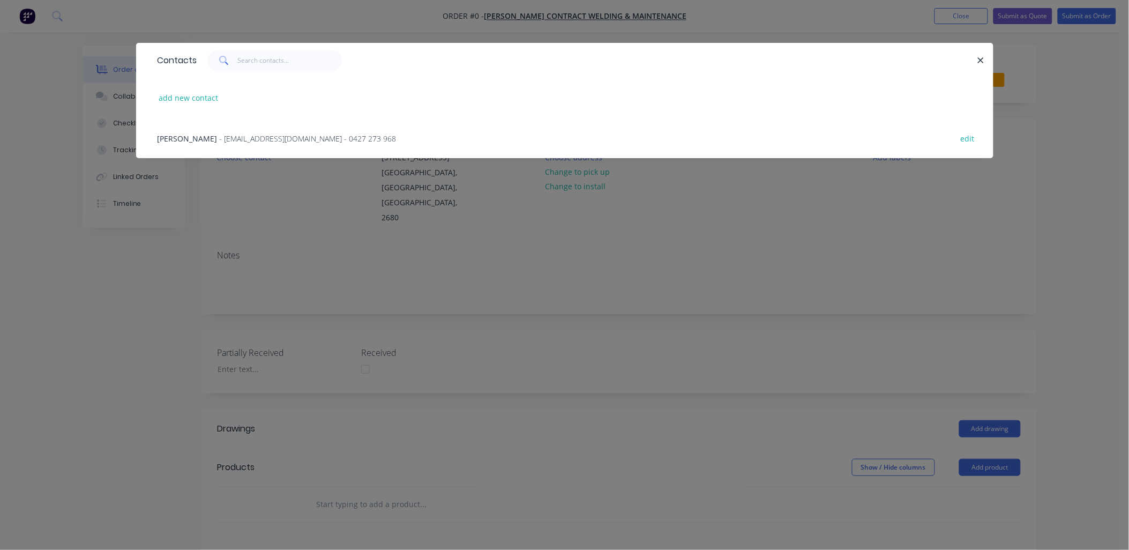
click at [275, 136] on span "- accounts@stewartswelding.com.au - 0427 273 968" at bounding box center [308, 138] width 177 height 10
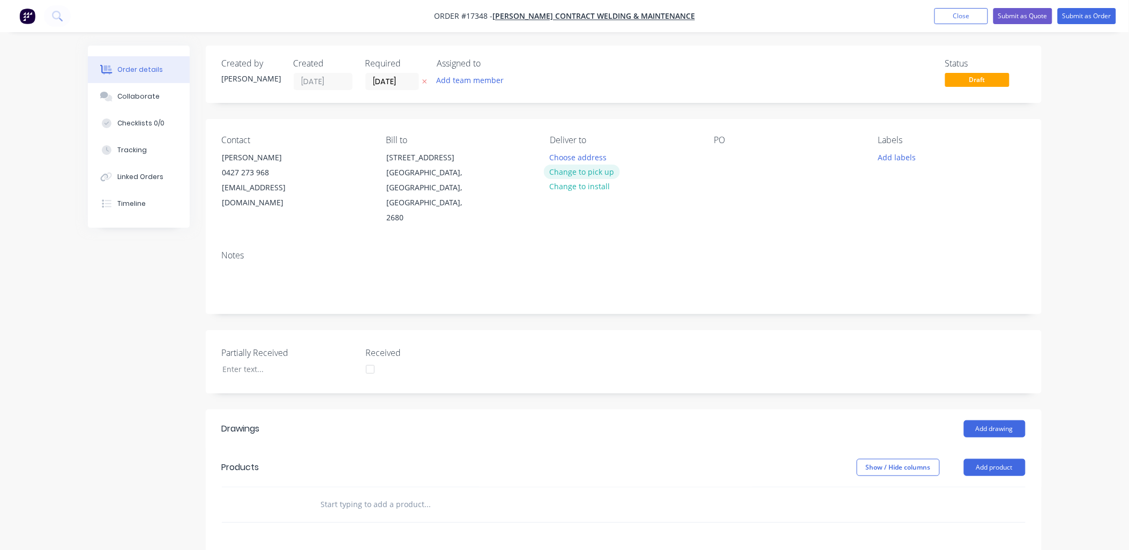
click at [583, 174] on button "Change to pick up" at bounding box center [582, 171] width 76 height 14
click at [722, 147] on div "PO" at bounding box center [787, 180] width 147 height 91
click at [738, 138] on div "PO" at bounding box center [787, 140] width 147 height 10
click at [726, 155] on div at bounding box center [722, 157] width 17 height 16
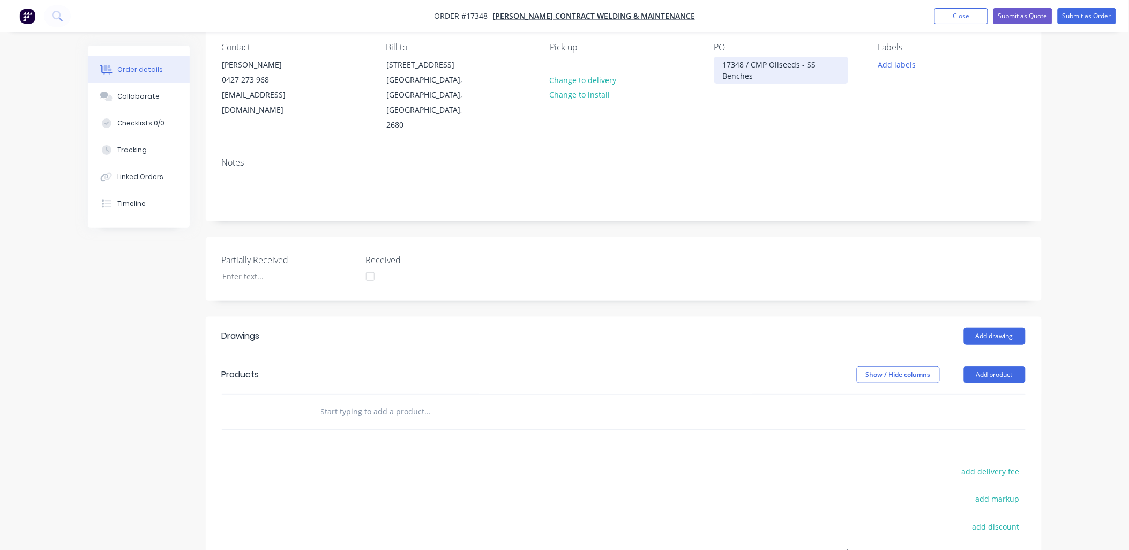
scroll to position [178, 0]
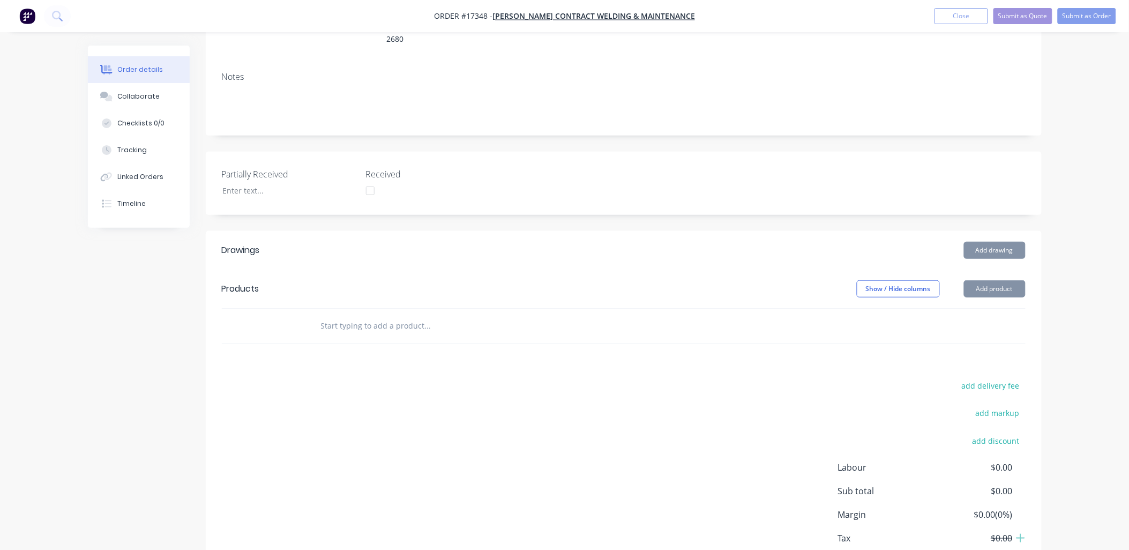
click at [357, 315] on input "text" at bounding box center [427, 325] width 214 height 21
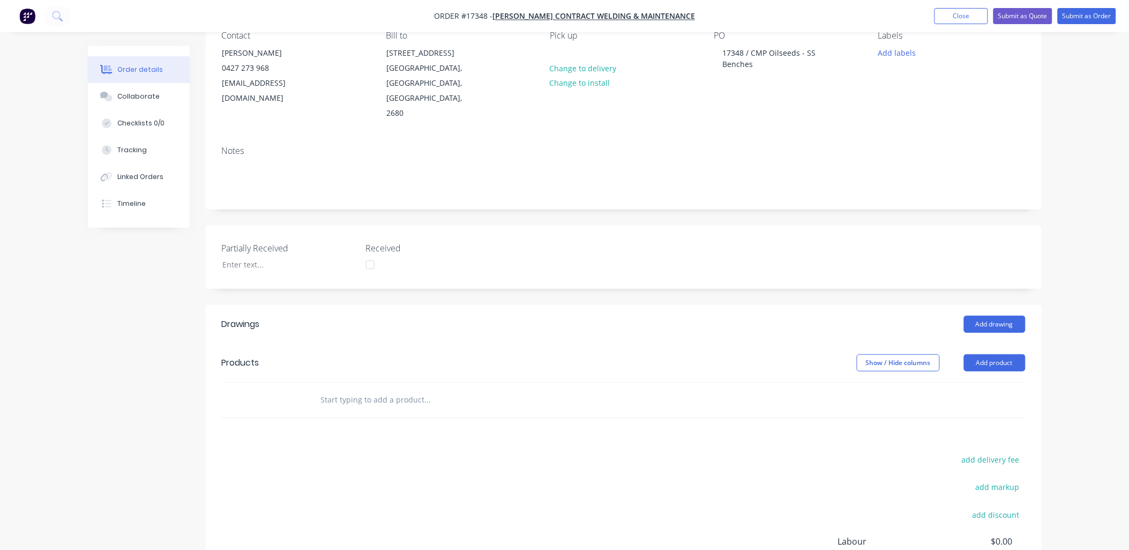
scroll to position [0, 0]
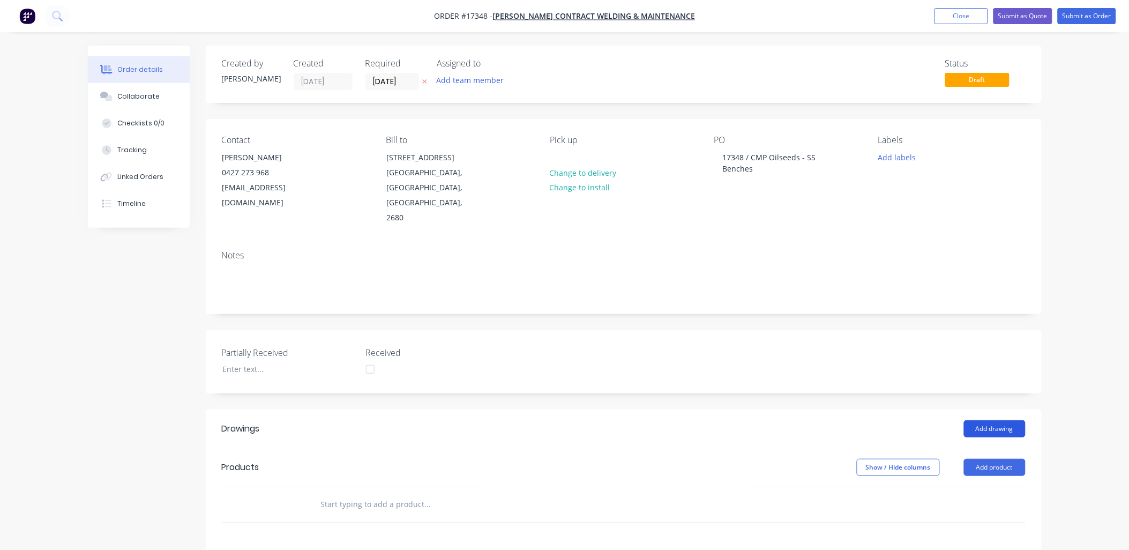
click at [1001, 420] on button "Add drawing" at bounding box center [995, 428] width 62 height 17
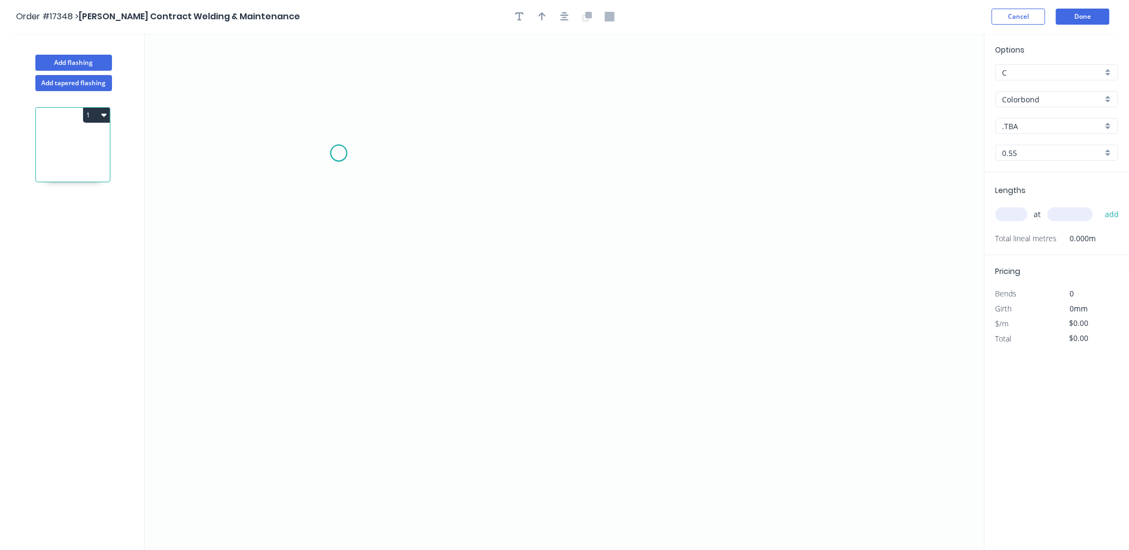
click at [339, 153] on icon "0" at bounding box center [565, 291] width 840 height 517
click at [346, 266] on icon "0" at bounding box center [565, 291] width 840 height 517
click at [686, 264] on icon "0 ?" at bounding box center [565, 291] width 840 height 517
click at [683, 309] on icon "0 ? ?" at bounding box center [565, 291] width 840 height 517
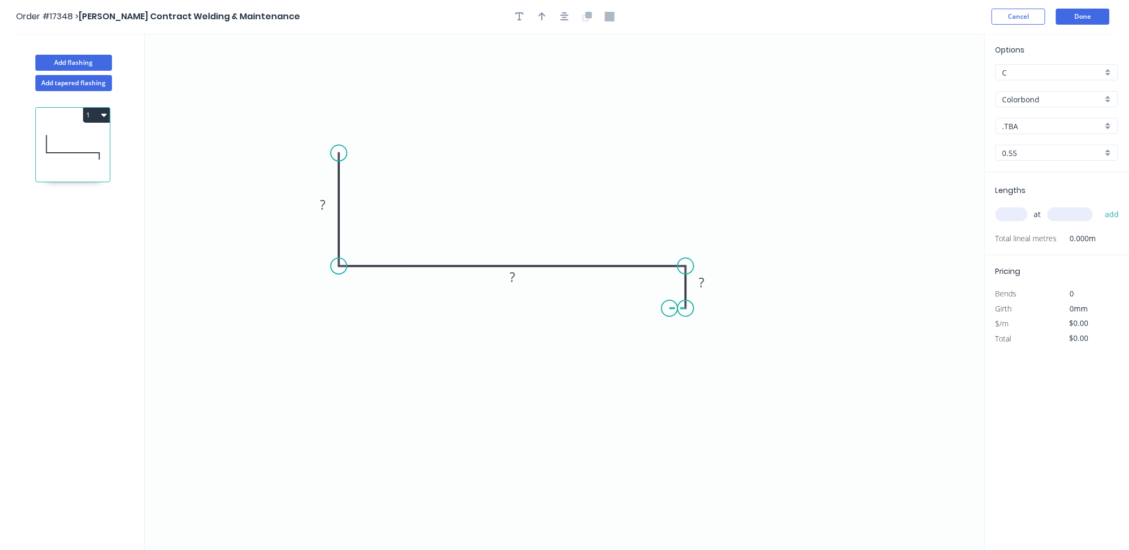
click at [670, 308] on icon at bounding box center [678, 308] width 16 height 0
drag, startPoint x: 319, startPoint y: 200, endPoint x: 332, endPoint y: 212, distance: 18.2
click at [332, 212] on rect at bounding box center [322, 205] width 21 height 15
click at [545, 23] on button "button" at bounding box center [542, 17] width 16 height 16
type input "$51.24"
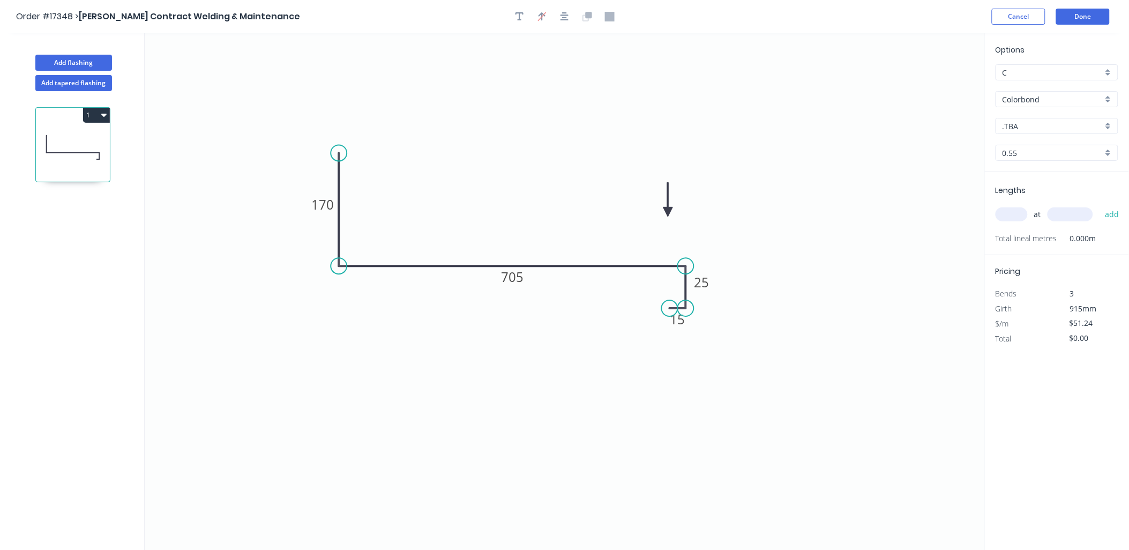
drag, startPoint x: 927, startPoint y: 84, endPoint x: 897, endPoint y: 162, distance: 83.1
click at [670, 212] on icon at bounding box center [668, 200] width 10 height 34
click at [1107, 101] on div "Colorbond" at bounding box center [1056, 99] width 123 height 16
click at [1040, 178] on div "Stainless Steel" at bounding box center [1057, 176] width 122 height 19
type input "Stainless Steel"
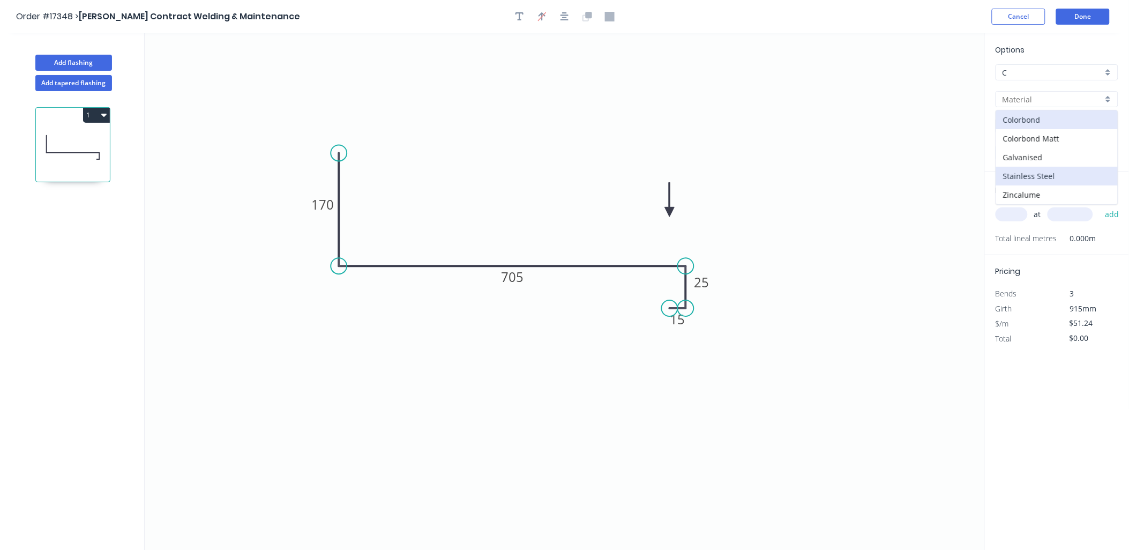
type input "Stainless 0.7"
type input "0.7"
type input "$104.21"
click at [1106, 124] on div "Stainless 0.7" at bounding box center [1056, 126] width 123 height 16
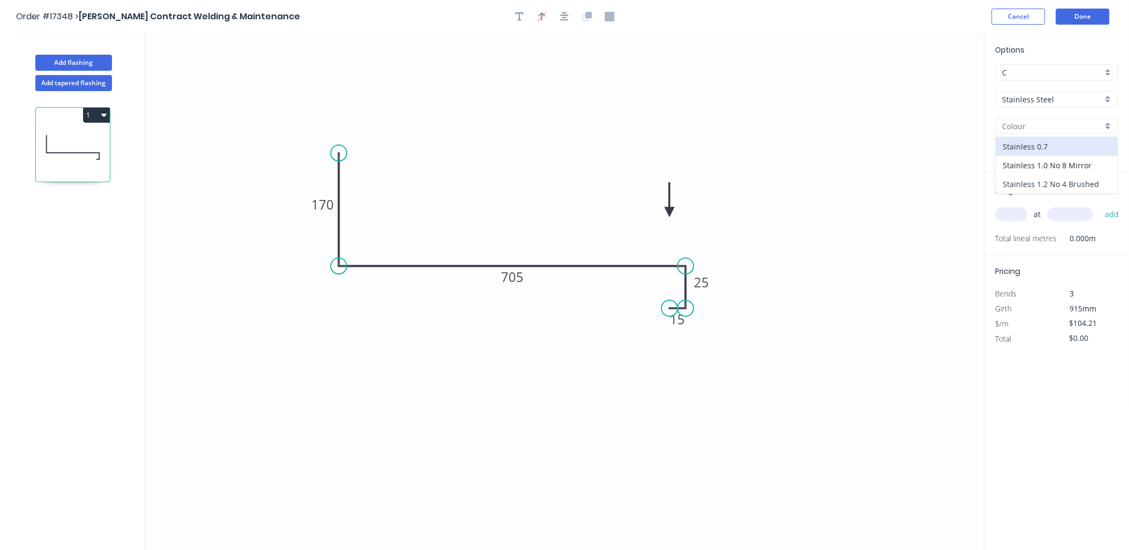
click at [1068, 185] on div "Stainless 1.2 No 4 Brushed" at bounding box center [1057, 184] width 122 height 19
type input "Stainless 1.2 No 4 Brushed"
click at [1014, 215] on input "text" at bounding box center [1011, 214] width 32 height 14
type input "2"
type input "2440"
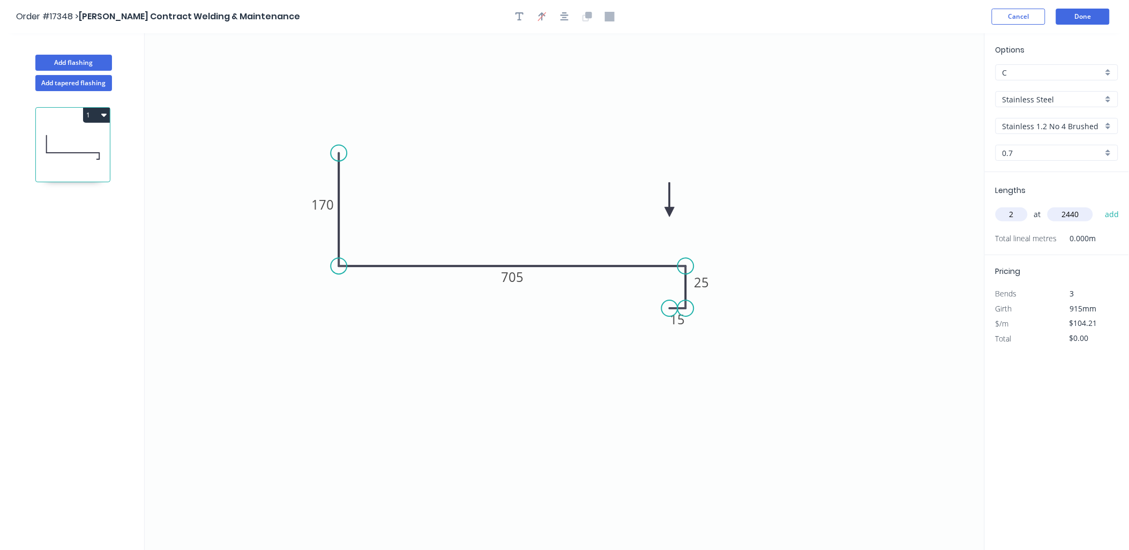
click at [1099, 205] on button "add" at bounding box center [1111, 214] width 25 height 18
type input "$508.54"
type input "1"
type input "1520"
click at [1099, 205] on button "add" at bounding box center [1111, 214] width 25 height 18
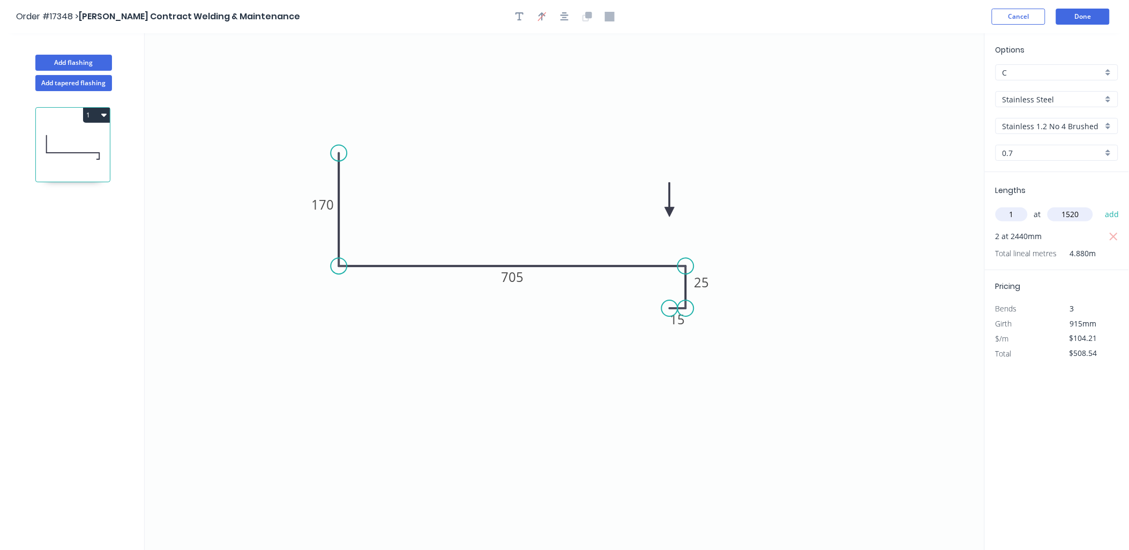
type input "$666.94"
click at [1108, 75] on div "C" at bounding box center [1056, 72] width 123 height 16
click at [1040, 164] on div "E" at bounding box center [1057, 168] width 122 height 19
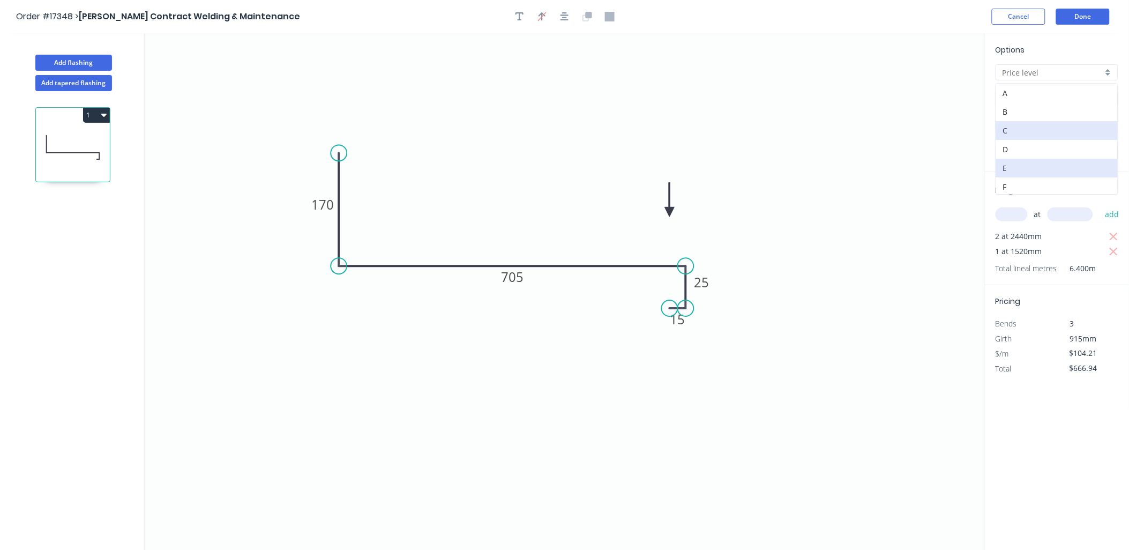
type input "E"
type input "$92.63"
type input "$592.83"
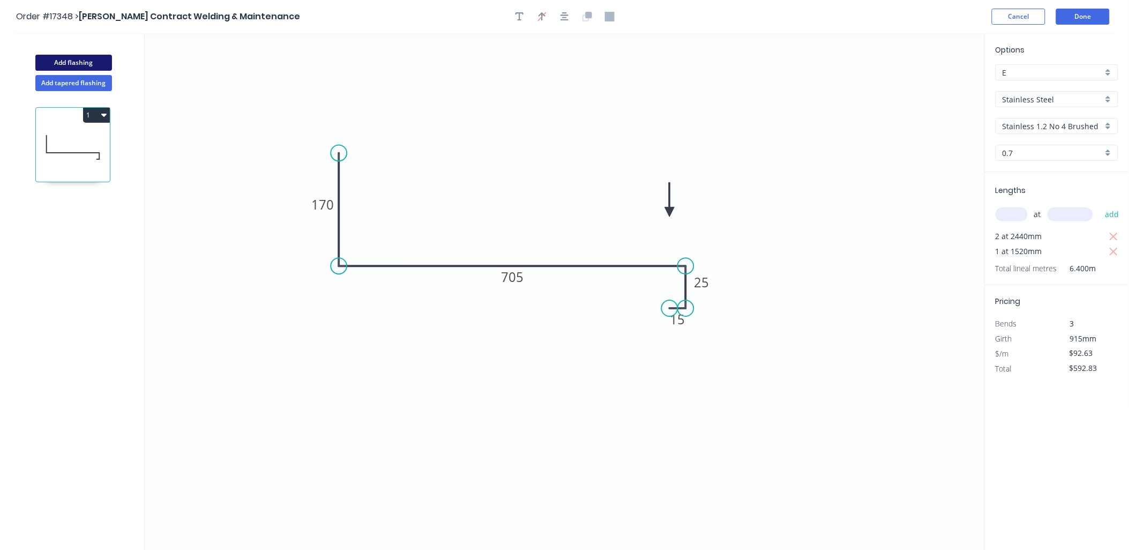
click at [81, 62] on button "Add flashing" at bounding box center [73, 63] width 77 height 16
type input "C"
type input "$0.00"
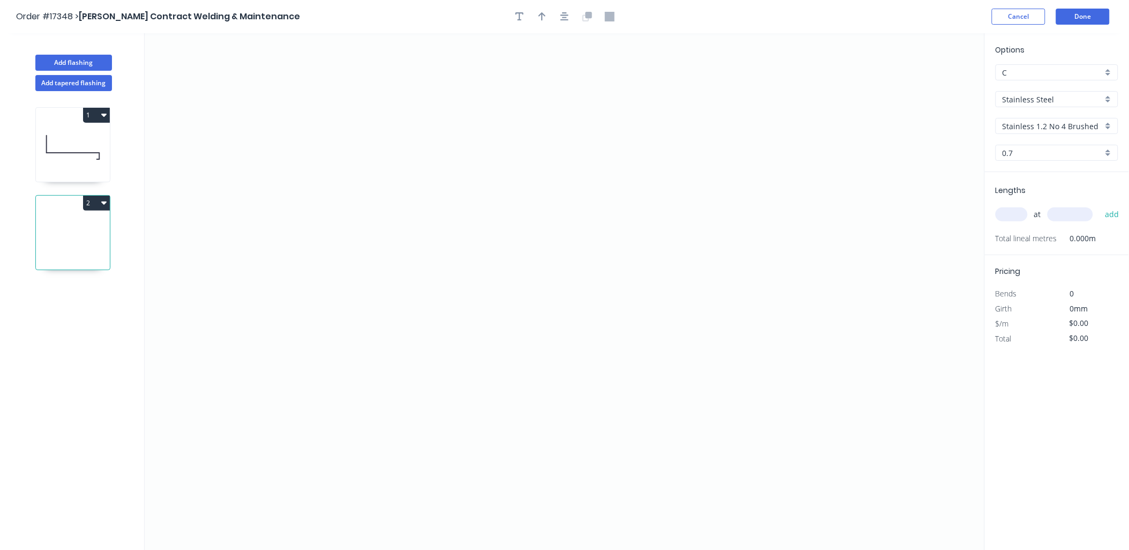
click at [1108, 72] on div "C" at bounding box center [1056, 72] width 123 height 16
click at [1038, 163] on div "E" at bounding box center [1057, 168] width 122 height 19
type input "E"
click at [370, 121] on icon "0" at bounding box center [565, 291] width 840 height 517
drag, startPoint x: 363, startPoint y: 293, endPoint x: 490, endPoint y: 291, distance: 127.0
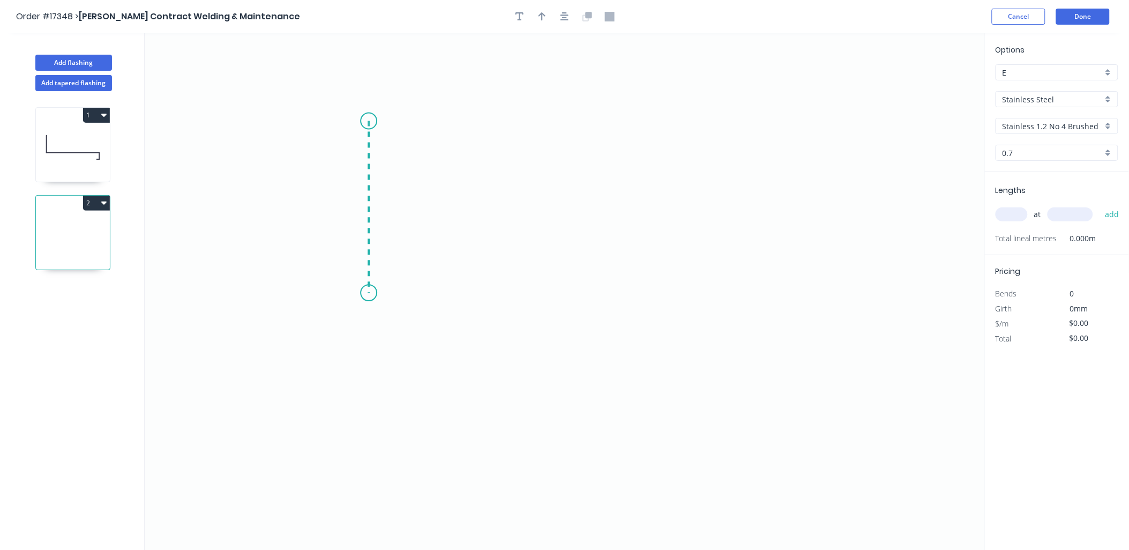
click at [364, 293] on icon "0" at bounding box center [565, 291] width 840 height 517
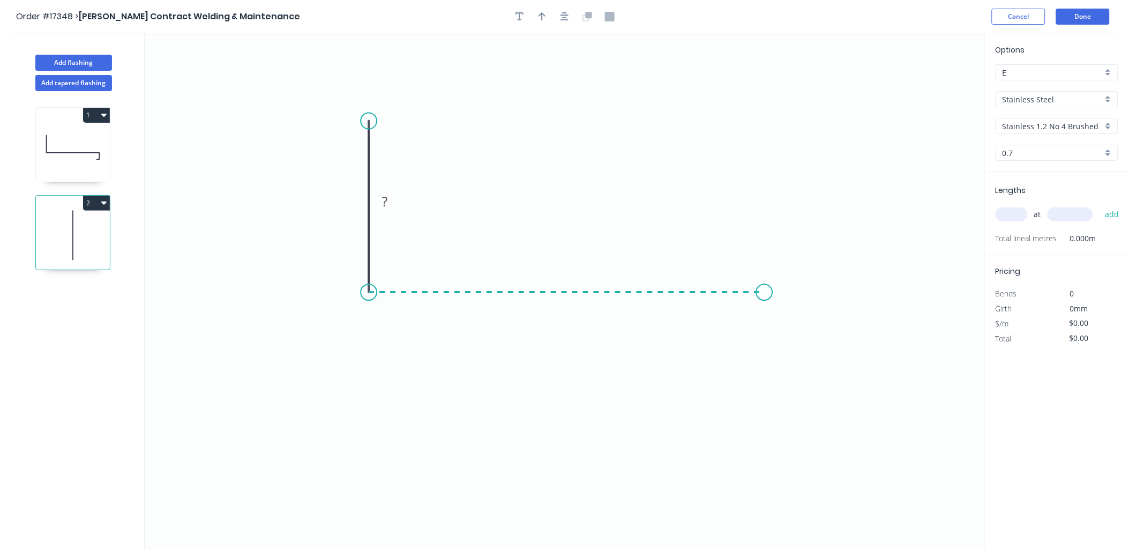
click at [765, 292] on icon "0 ?" at bounding box center [565, 291] width 840 height 517
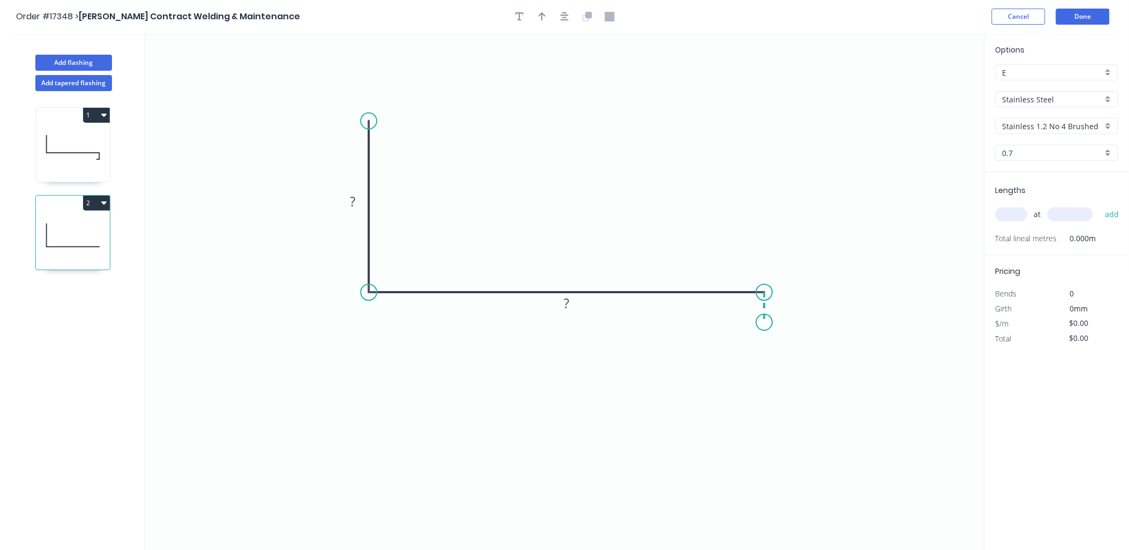
click at [764, 323] on icon "0 ? ?" at bounding box center [565, 291] width 840 height 517
click at [750, 322] on icon at bounding box center [757, 322] width 14 height 0
click at [356, 194] on rect at bounding box center [352, 201] width 35 height 21
drag, startPoint x: 360, startPoint y: 198, endPoint x: 271, endPoint y: 253, distance: 104.8
click at [353, 201] on g "?" at bounding box center [352, 201] width 21 height 18
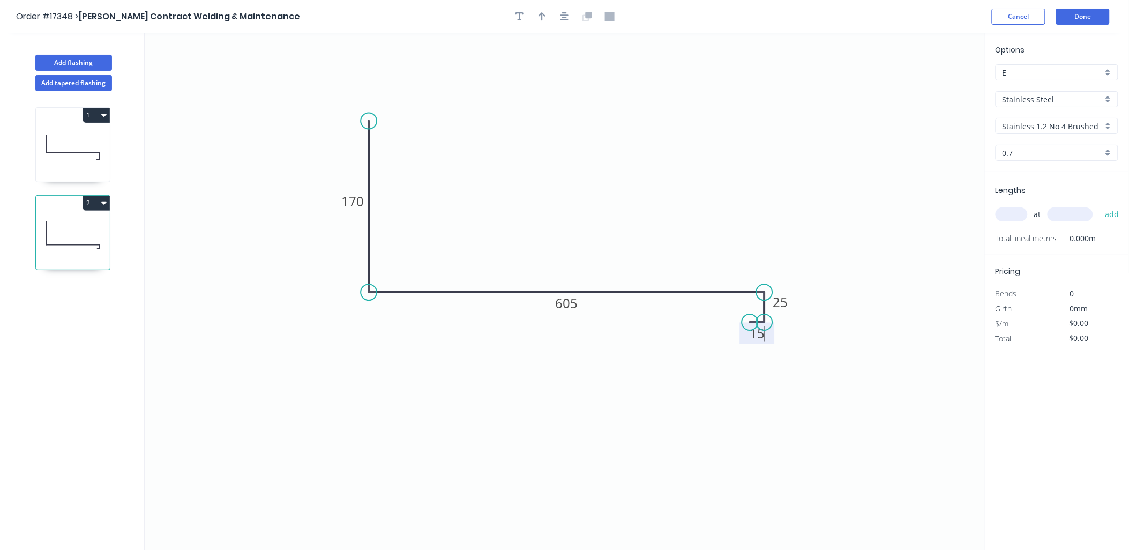
type input "$84.51"
click at [539, 20] on icon "button" at bounding box center [542, 17] width 8 height 10
drag, startPoint x: 933, startPoint y: 86, endPoint x: 687, endPoint y: 237, distance: 288.6
click at [688, 227] on icon at bounding box center [693, 210] width 10 height 34
click at [1018, 211] on input "text" at bounding box center [1011, 214] width 32 height 14
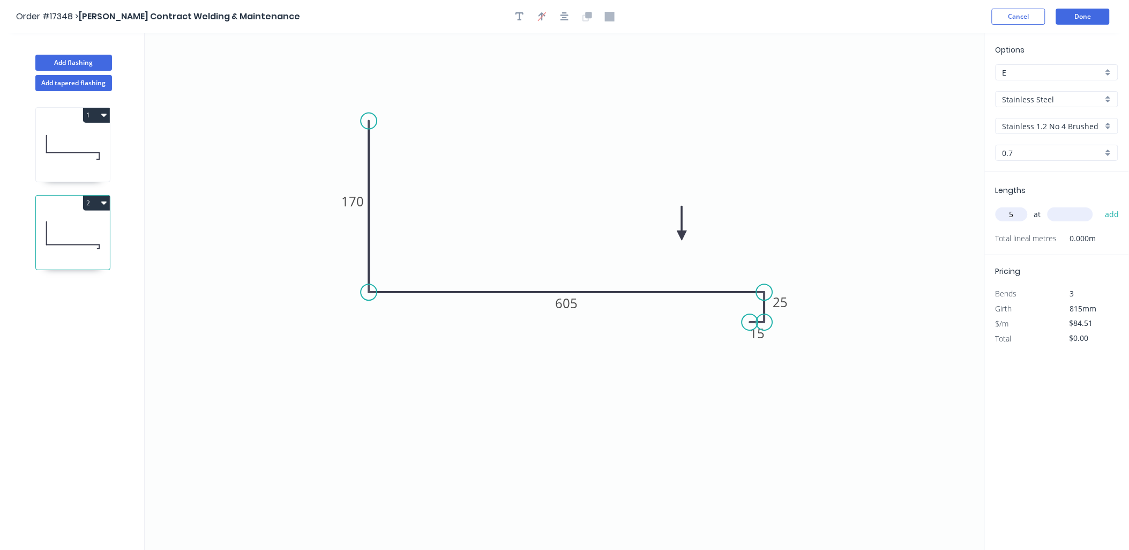
type input "5"
type input "1830"
click at [1099, 205] on button "add" at bounding box center [1111, 214] width 25 height 18
type input "$773.27"
click at [1092, 17] on button "Done" at bounding box center [1083, 17] width 54 height 16
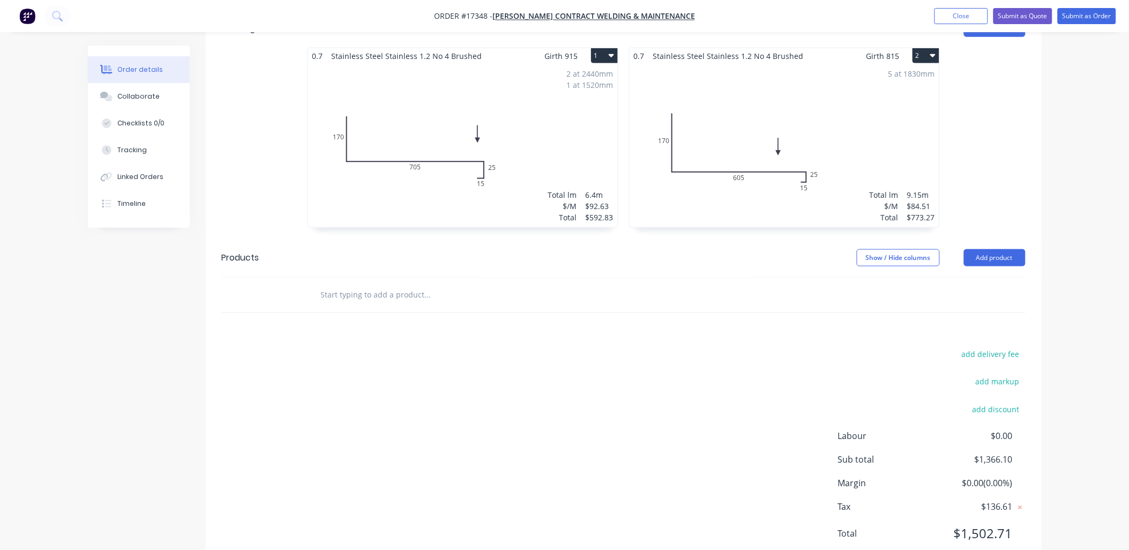
scroll to position [406, 0]
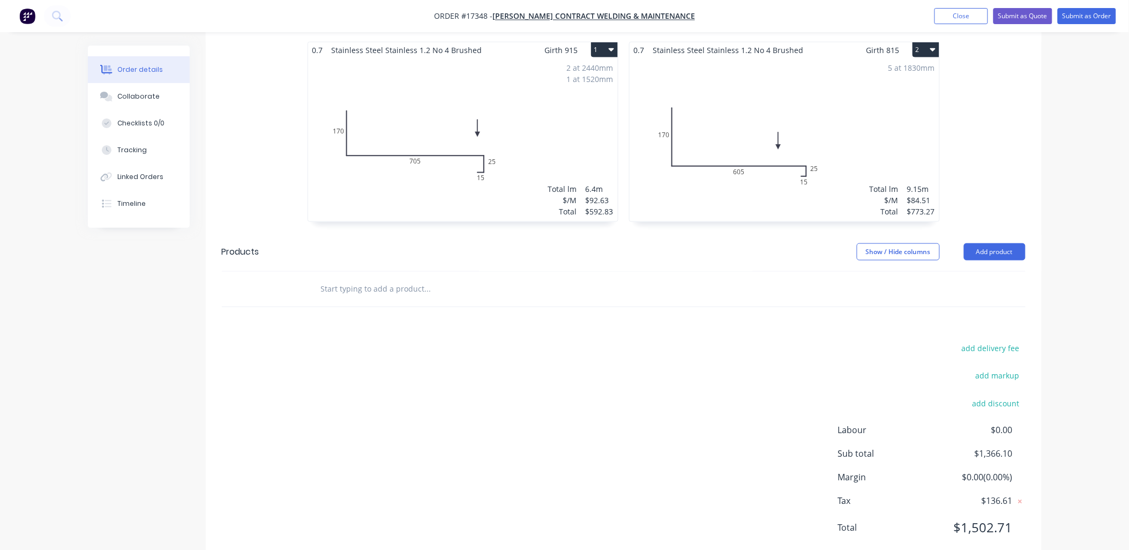
click at [414, 278] on input "text" at bounding box center [427, 288] width 214 height 21
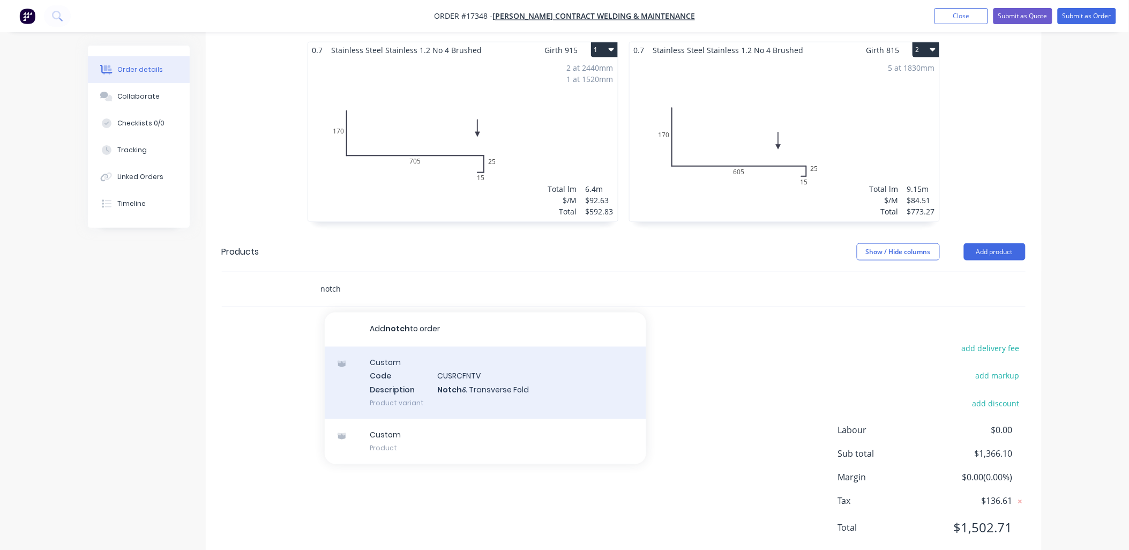
type input "notch"
click at [460, 347] on div "Custom Code CUSRCFNTV Description Notch & Transverse Fold Product variant" at bounding box center [485, 383] width 321 height 72
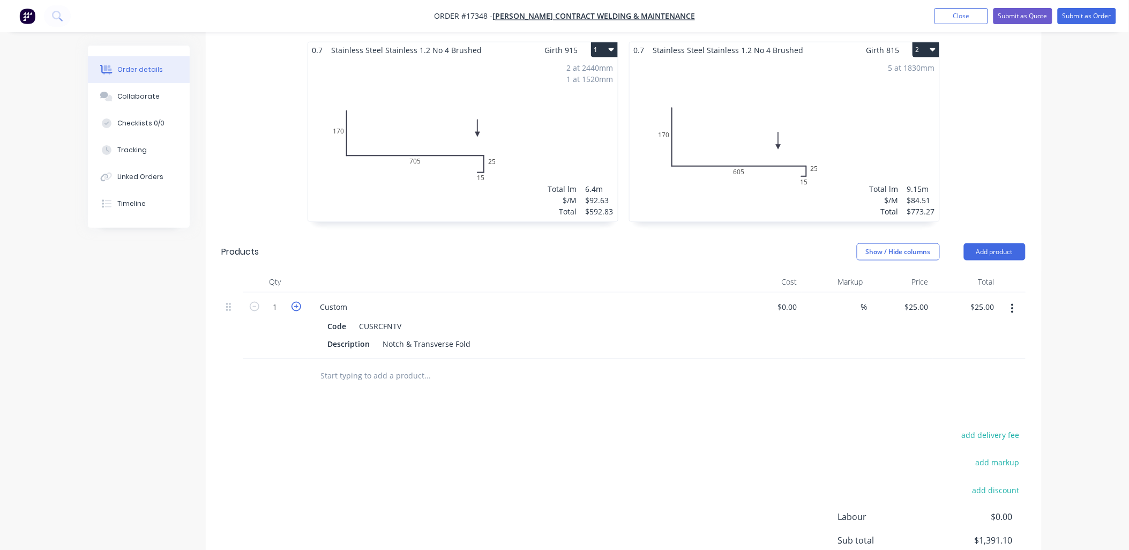
click at [295, 302] on icon "button" at bounding box center [296, 307] width 10 height 10
type input "2"
type input "$50.00"
click at [295, 302] on icon "button" at bounding box center [296, 307] width 10 height 10
type input "3"
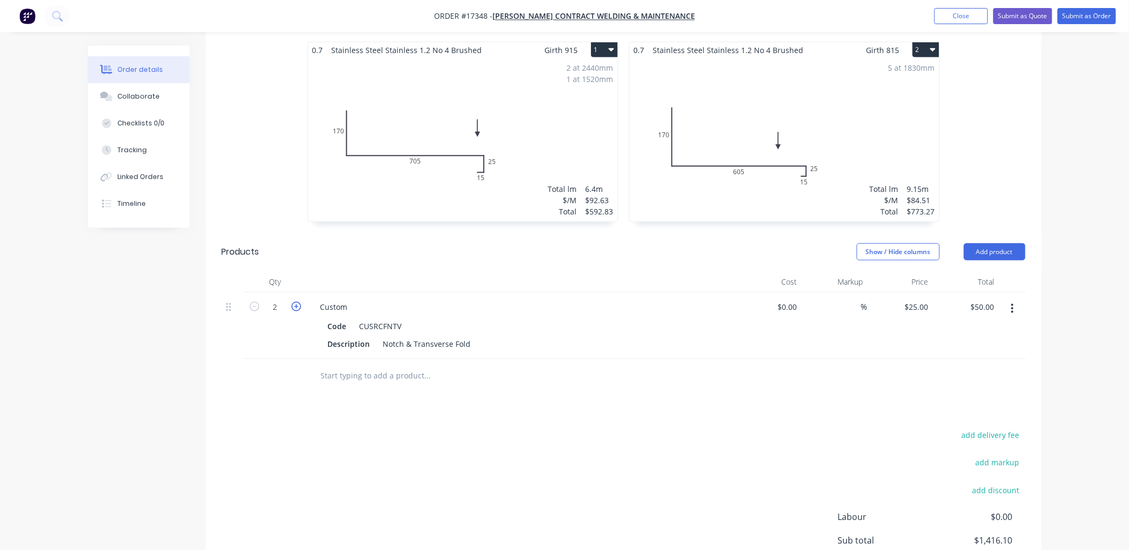
type input "$75.00"
click at [295, 302] on icon "button" at bounding box center [296, 307] width 10 height 10
type input "4"
type input "$100.00"
click at [1080, 117] on div "Order details Collaborate Checklists 0/0 Tracking Linked Orders Timeline Order …" at bounding box center [564, 130] width 1129 height 1073
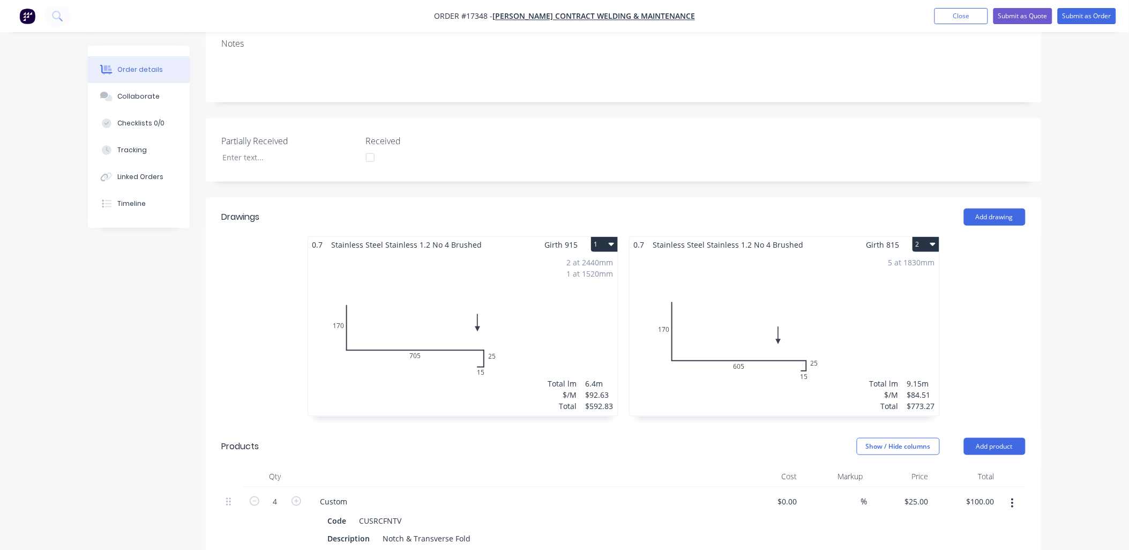
scroll to position [357, 0]
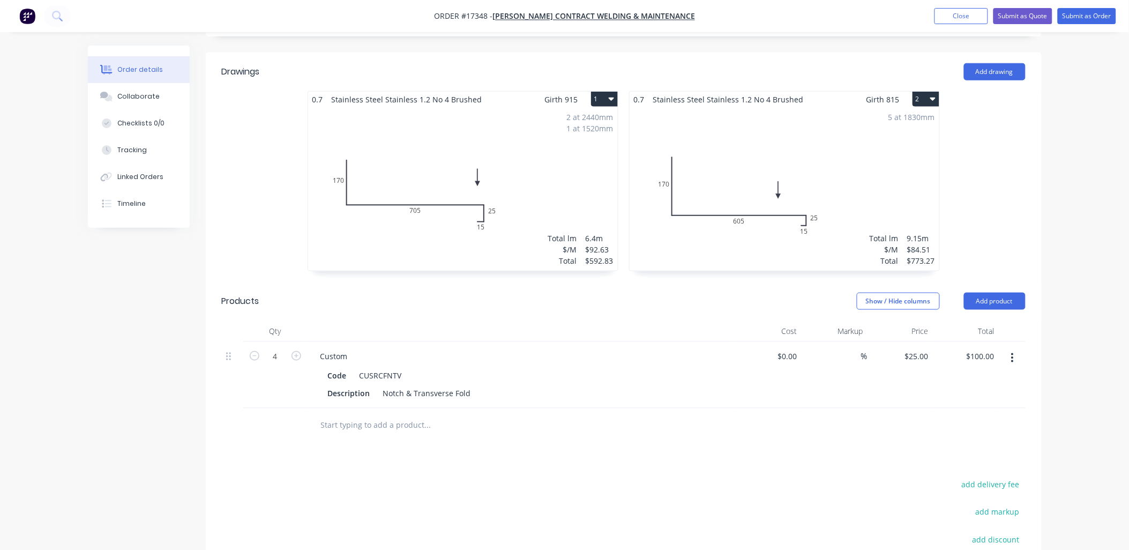
click at [529, 141] on div "2 at 2440mm 1 at 1520mm Total lm $/M Total 6.4m $92.63 $592.83" at bounding box center [463, 188] width 310 height 163
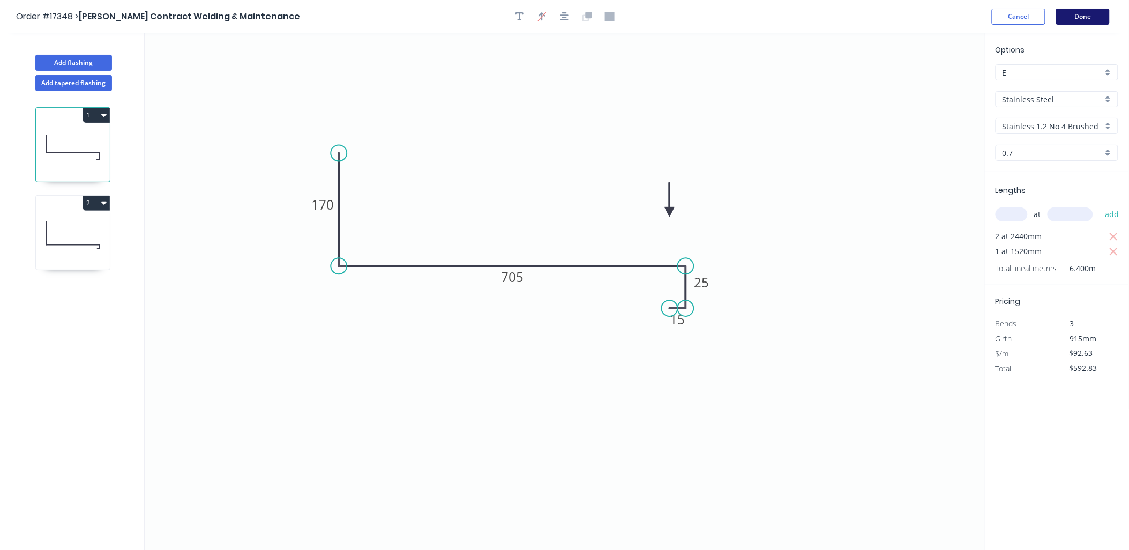
click at [1077, 15] on button "Done" at bounding box center [1083, 17] width 54 height 16
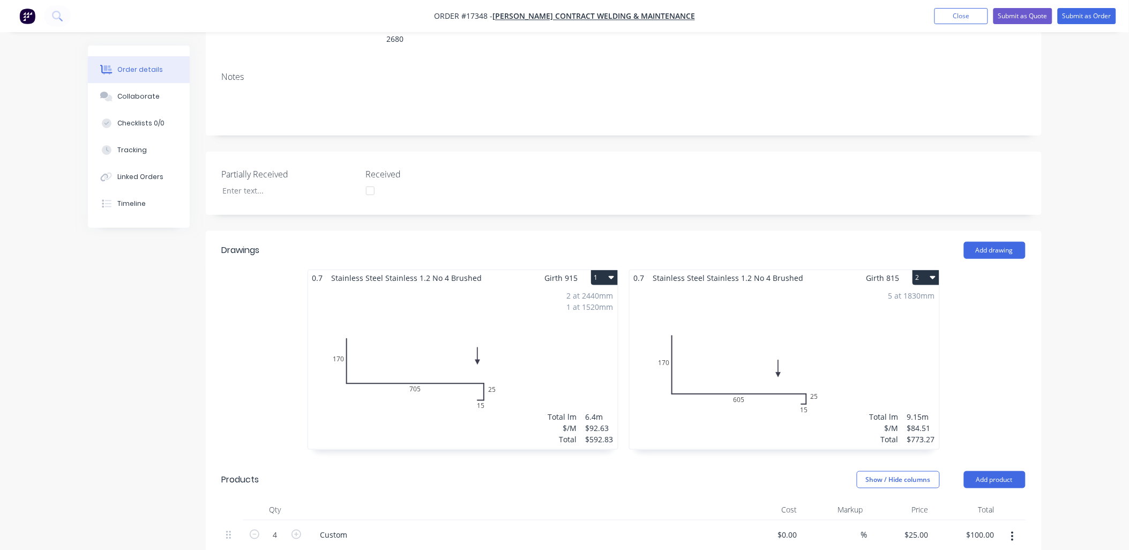
click at [480, 359] on div "2 at 2440mm 1 at 1520mm Total lm $/M Total 6.4m $92.63 $592.83" at bounding box center [463, 367] width 310 height 163
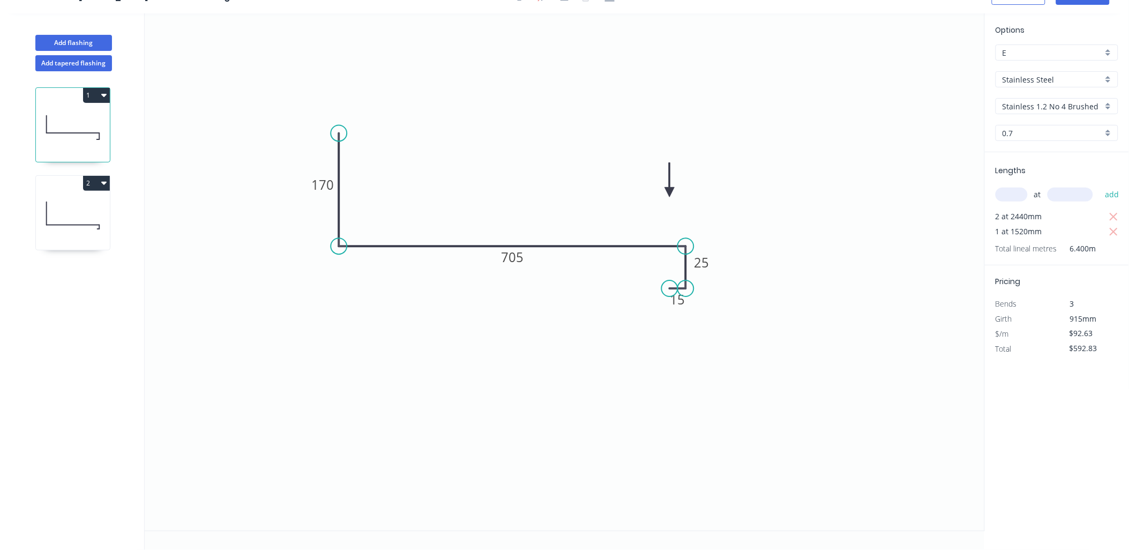
click at [1106, 52] on div "E" at bounding box center [1056, 52] width 123 height 16
click at [1029, 109] on div "C" at bounding box center [1057, 110] width 122 height 19
type input "C"
type input "$104.21"
type input "$666.94"
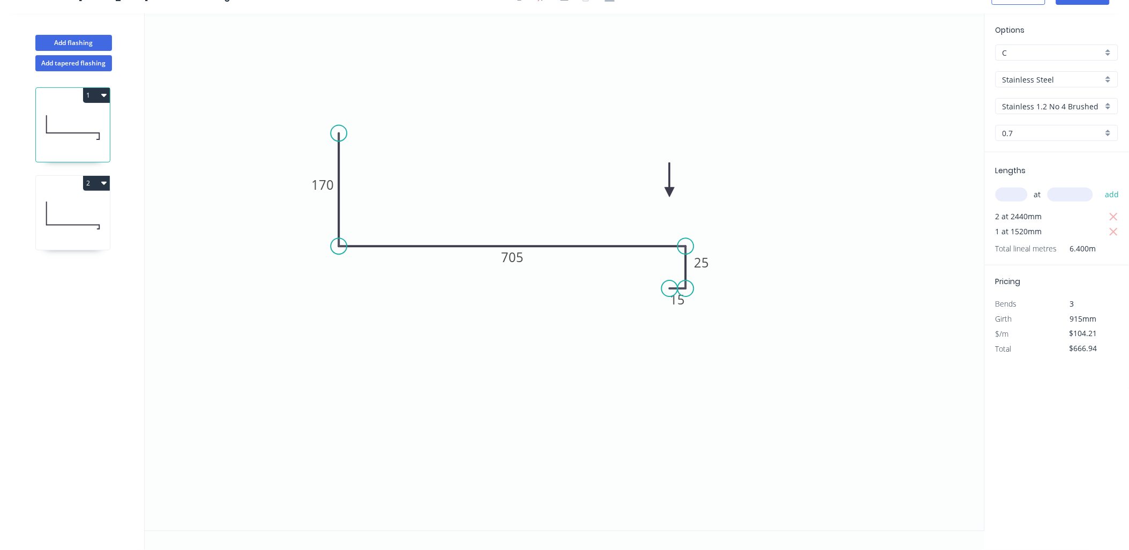
click at [57, 215] on icon at bounding box center [73, 215] width 74 height 69
type input "E"
type input "$84.51"
type input "$773.27"
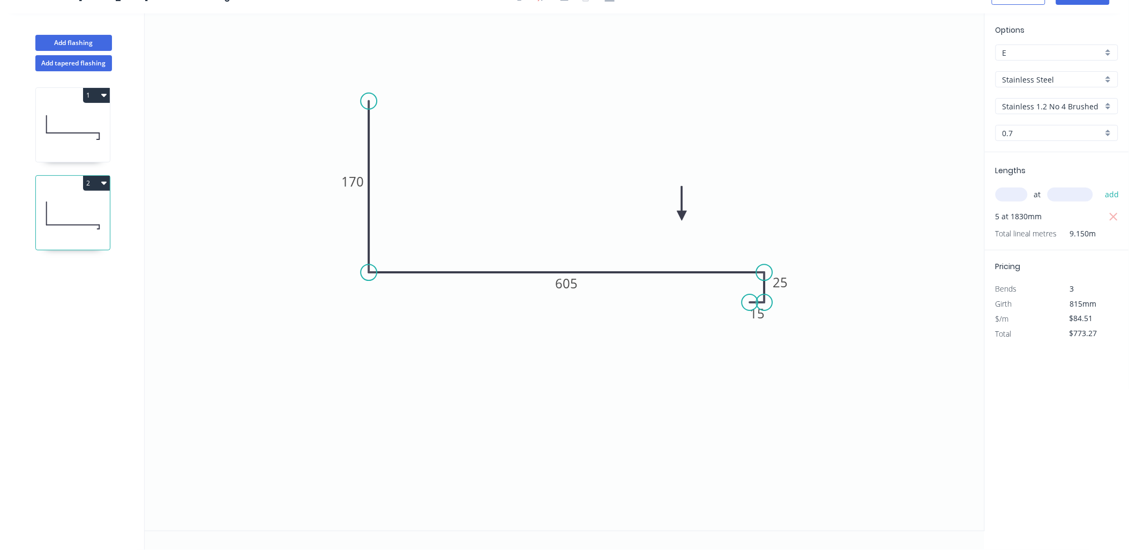
click at [1108, 50] on div "E" at bounding box center [1056, 52] width 123 height 16
click at [1018, 111] on div "C" at bounding box center [1057, 110] width 122 height 19
type input "C"
type input "$95.08"
type input "$869.98"
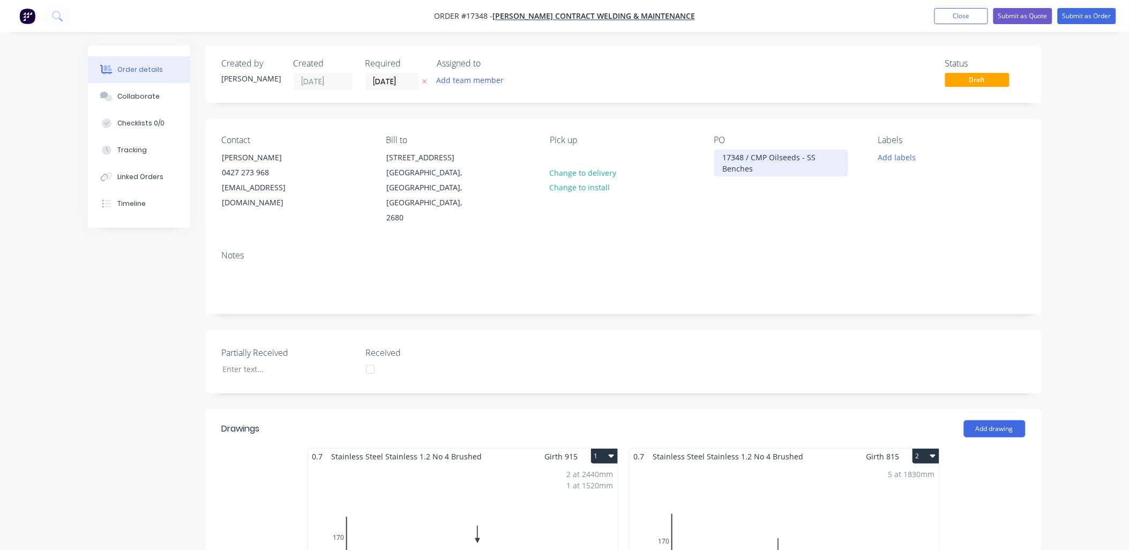
click at [822, 158] on div "17348 / CMP Oilseeds - SS Benches" at bounding box center [781, 162] width 134 height 27
click at [1078, 13] on button "Submit as Order" at bounding box center [1087, 16] width 58 height 16
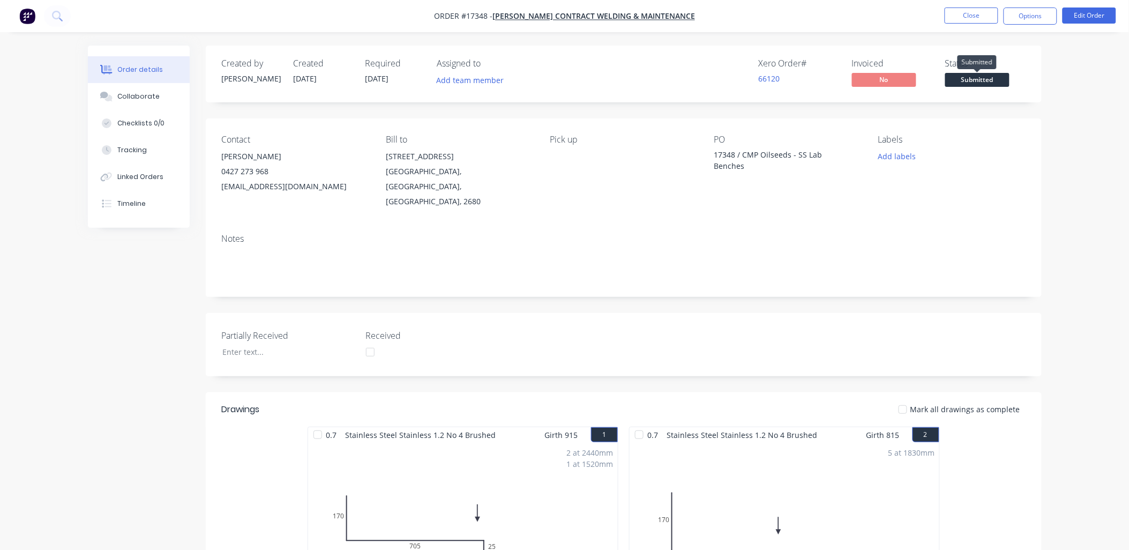
click at [990, 78] on span "Submitted" at bounding box center [977, 79] width 64 height 13
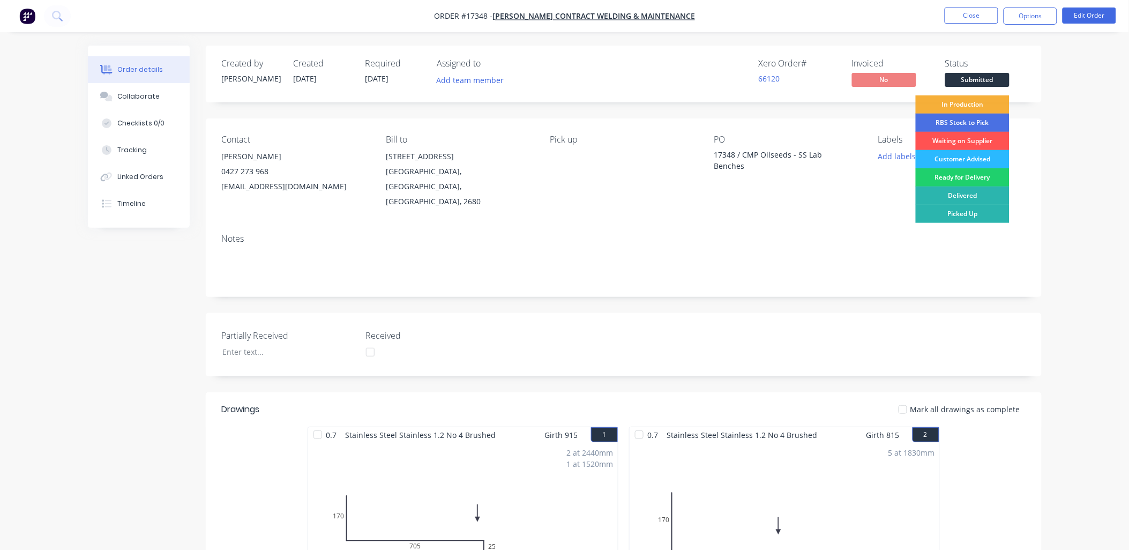
click at [961, 212] on div "Picked Up" at bounding box center [963, 214] width 94 height 18
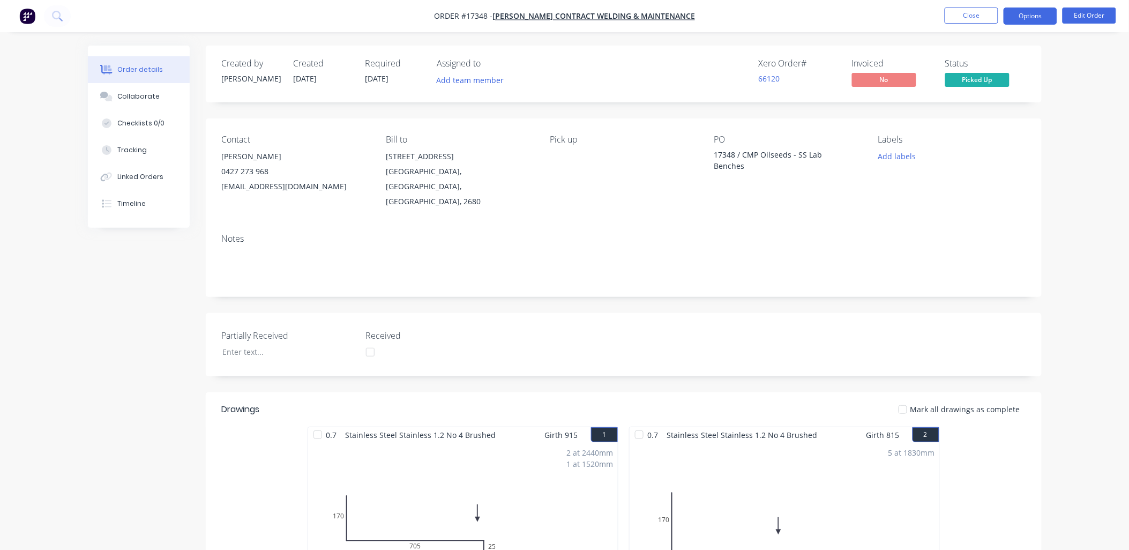
click at [1034, 17] on button "Options" at bounding box center [1030, 16] width 54 height 17
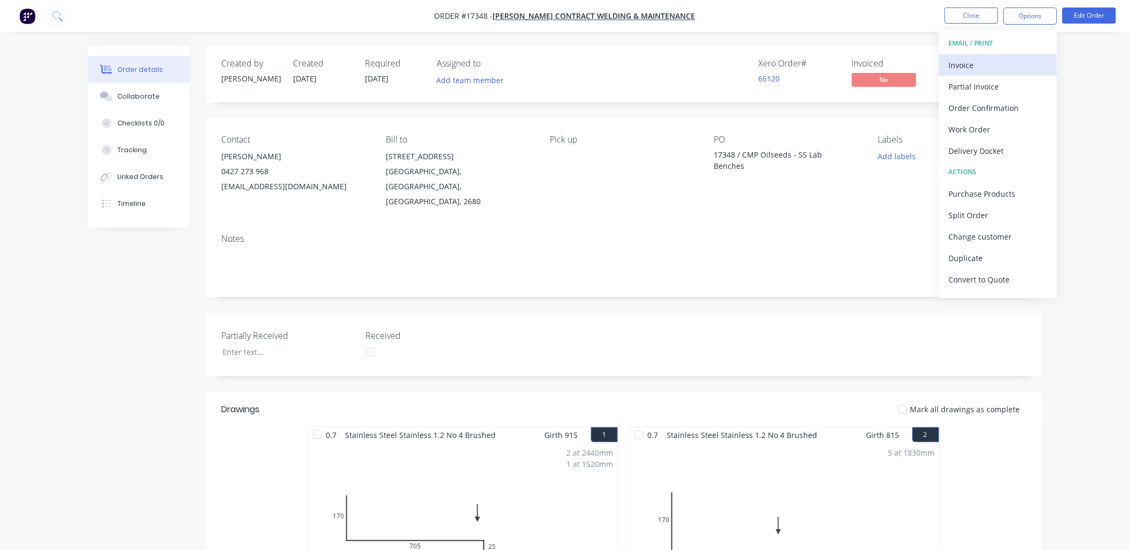
click at [970, 65] on div "Invoice" at bounding box center [998, 65] width 99 height 16
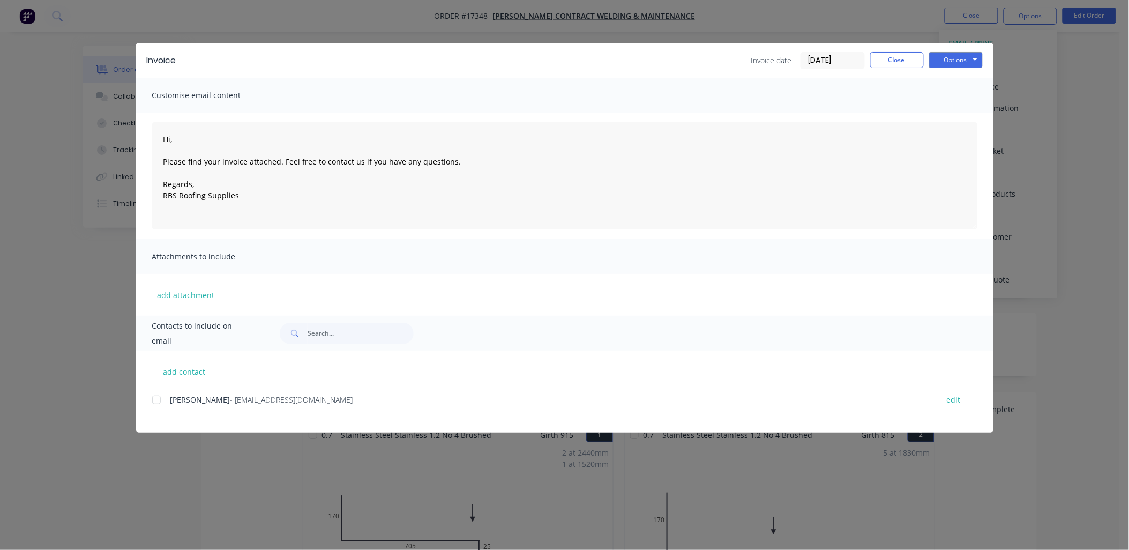
click at [155, 401] on div at bounding box center [156, 399] width 21 height 21
click at [973, 57] on button "Options" at bounding box center [956, 60] width 54 height 16
click at [957, 115] on button "Email" at bounding box center [963, 115] width 69 height 18
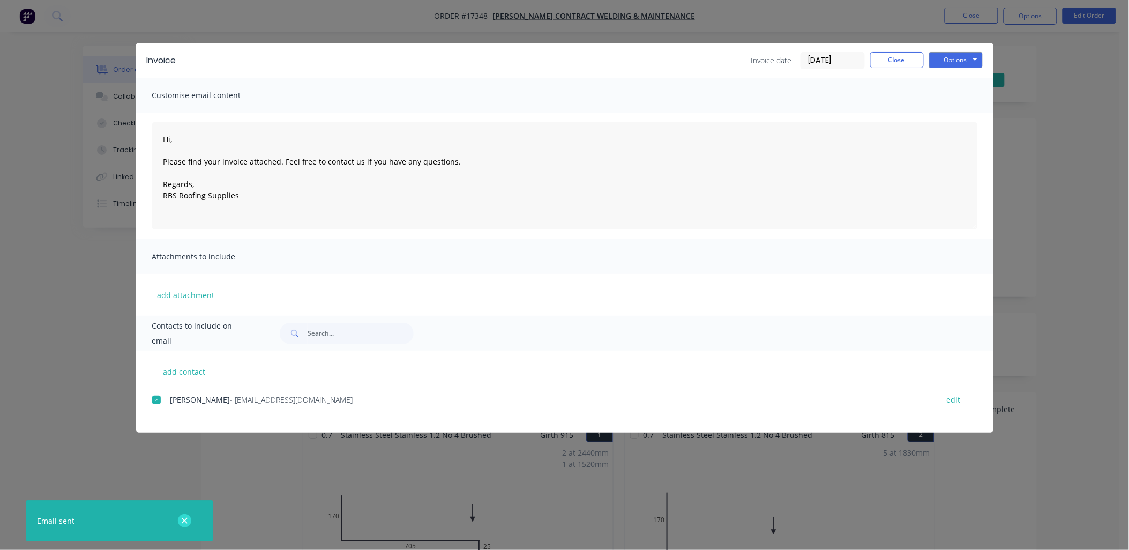
click at [186, 522] on icon "button" at bounding box center [185, 521] width 6 height 6
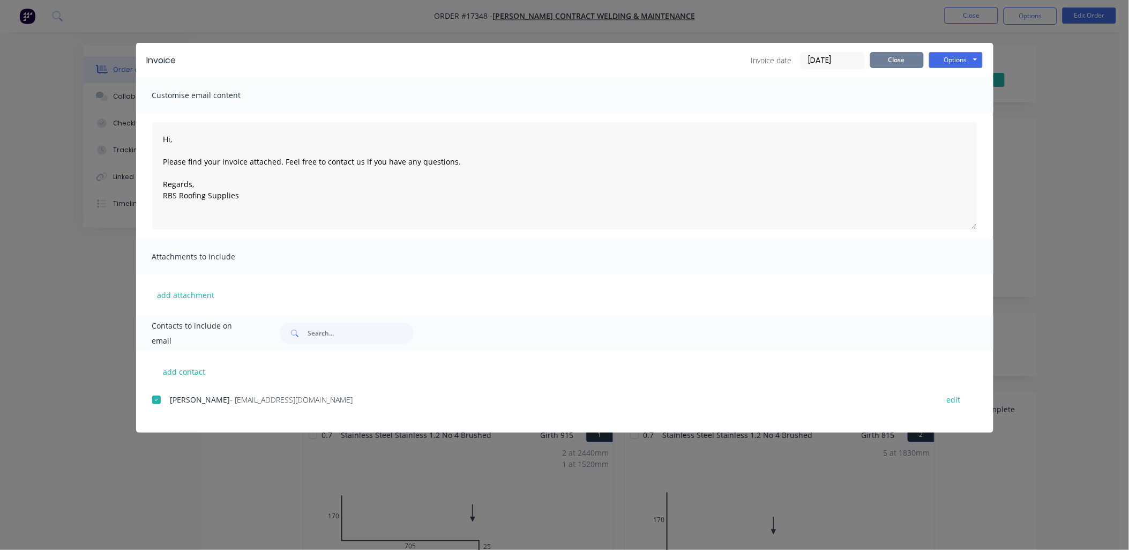
click at [895, 57] on button "Close" at bounding box center [897, 60] width 54 height 16
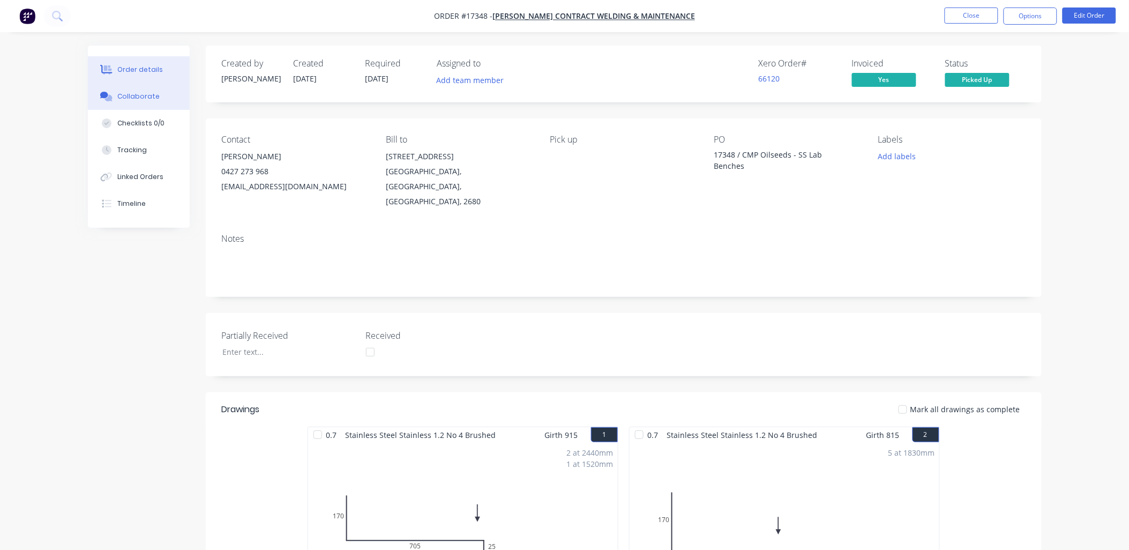
click at [159, 95] on button "Collaborate" at bounding box center [139, 96] width 102 height 27
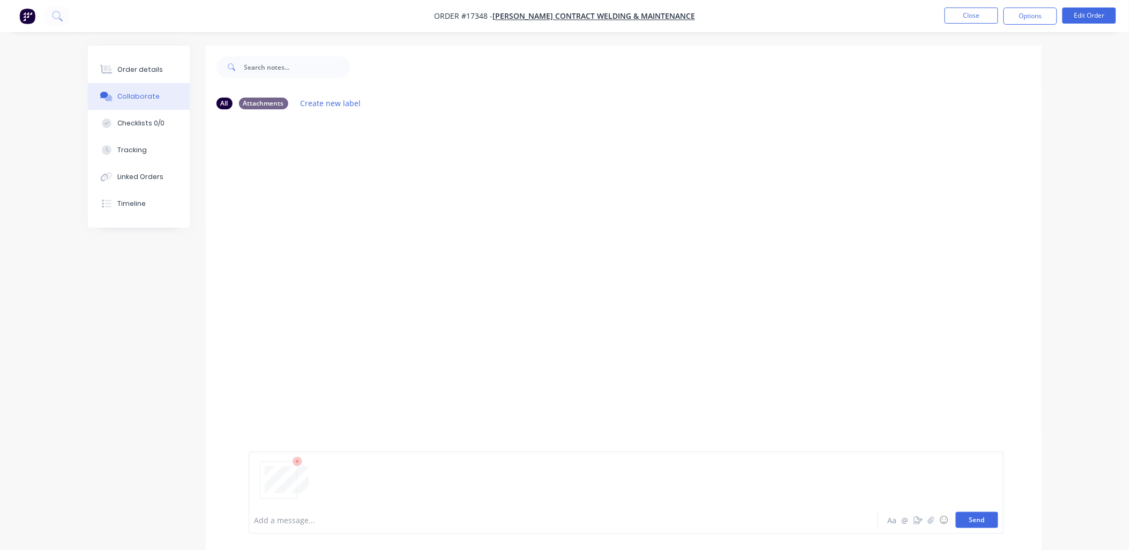
click at [988, 518] on button "Send" at bounding box center [977, 520] width 42 height 16
click at [979, 522] on button "Send" at bounding box center [977, 520] width 42 height 16
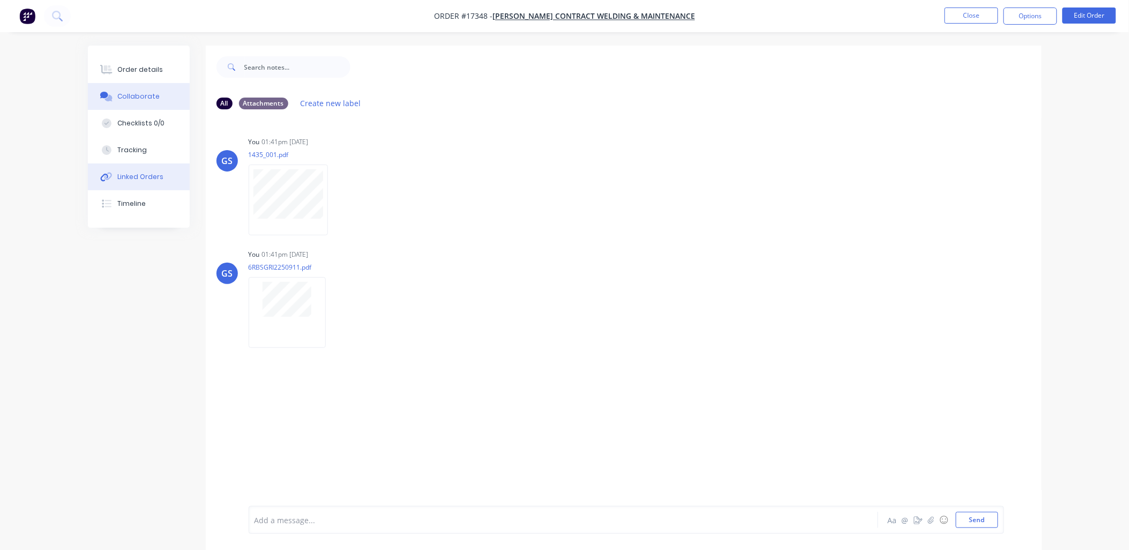
click at [151, 179] on div "Linked Orders" at bounding box center [140, 177] width 46 height 10
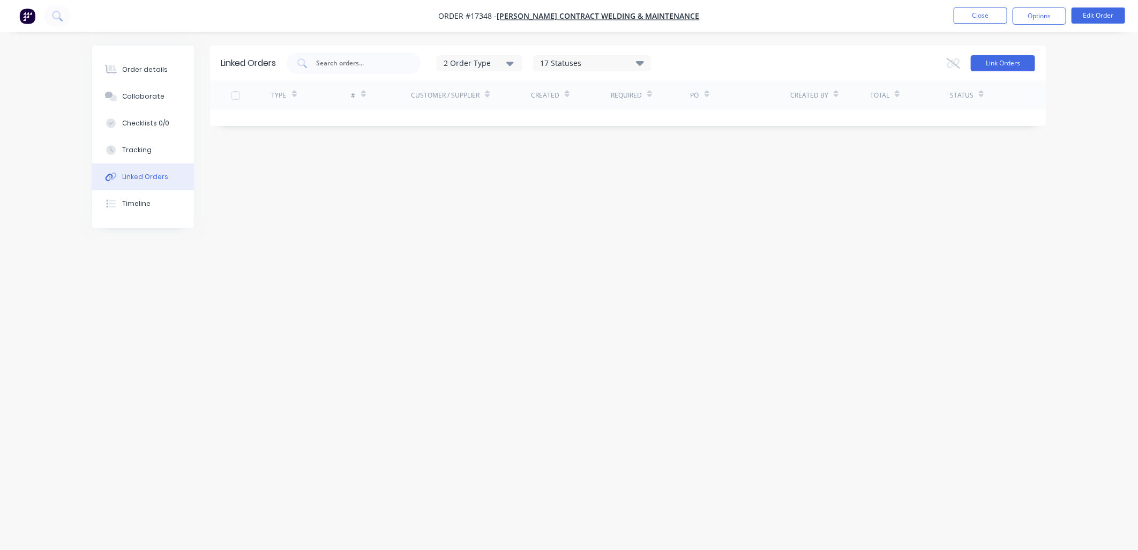
click at [1005, 61] on button "Link Orders" at bounding box center [1003, 63] width 64 height 16
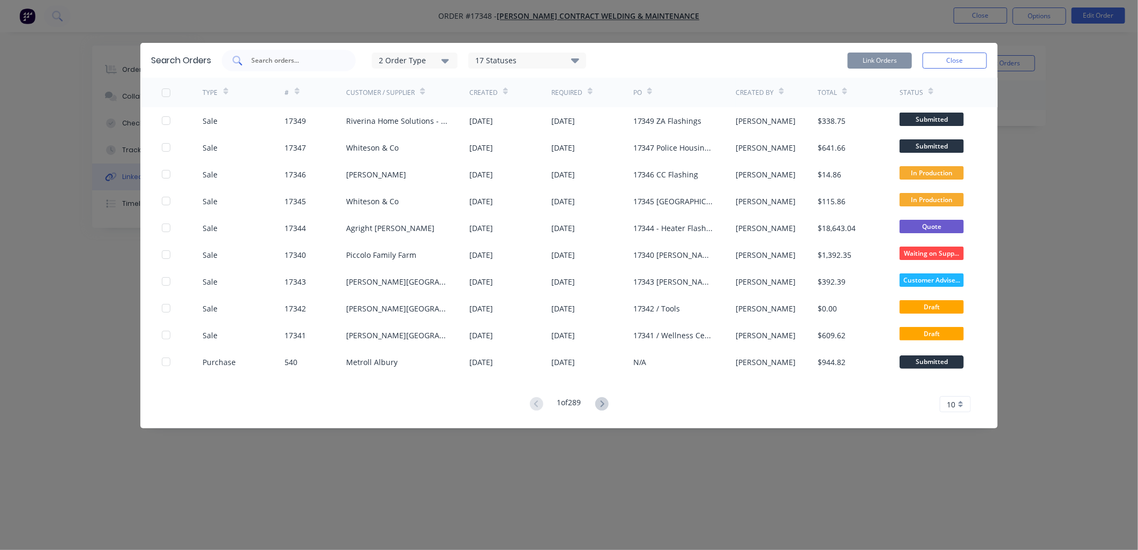
click at [305, 57] on input "text" at bounding box center [294, 60] width 89 height 11
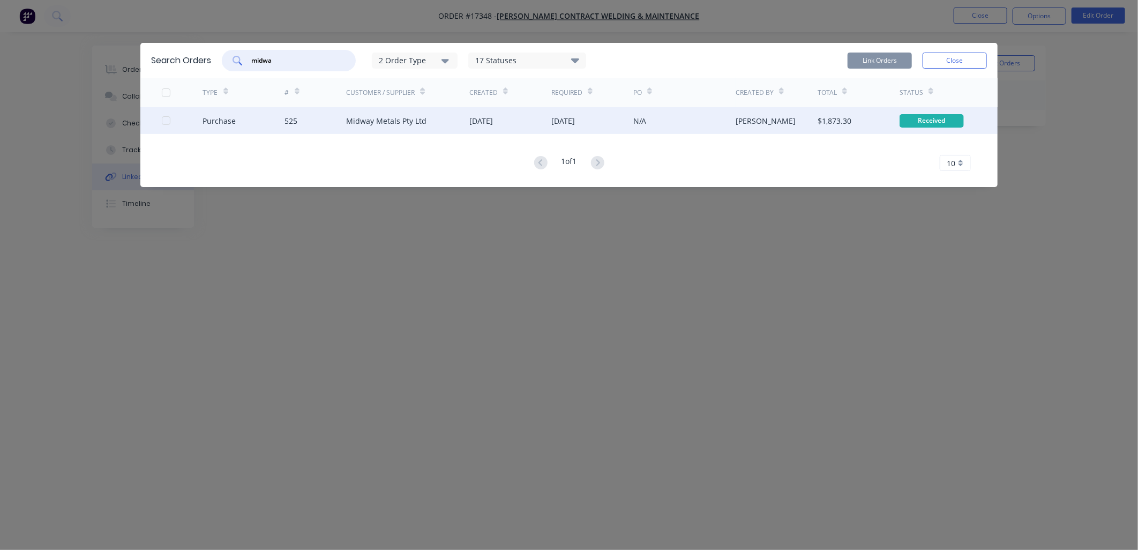
click at [164, 119] on div at bounding box center [165, 120] width 21 height 21
type input "midwa"
click at [871, 58] on button "Link Orders" at bounding box center [880, 61] width 64 height 16
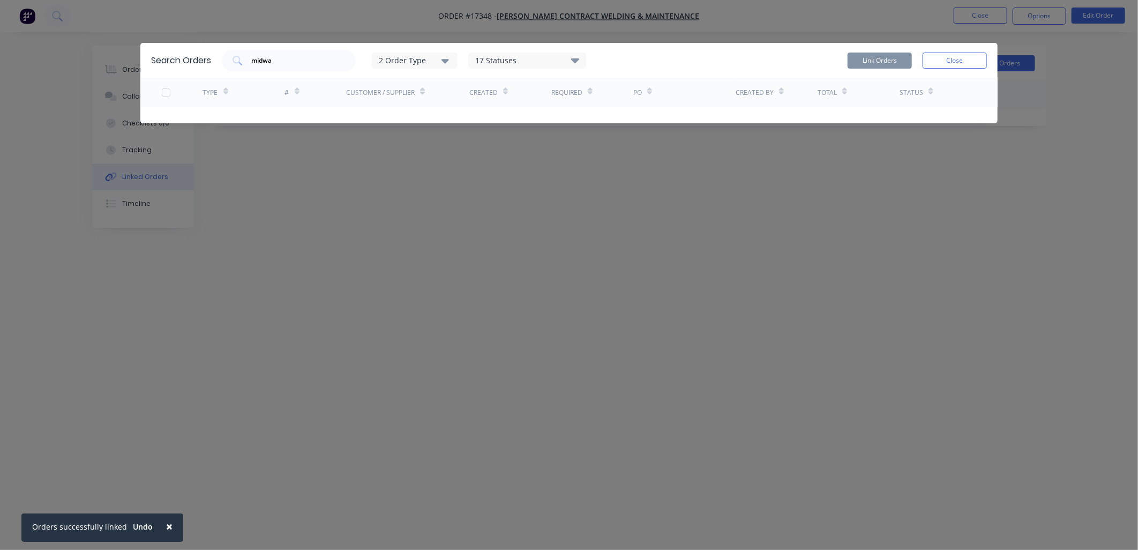
click at [980, 62] on button "Close" at bounding box center [955, 61] width 64 height 16
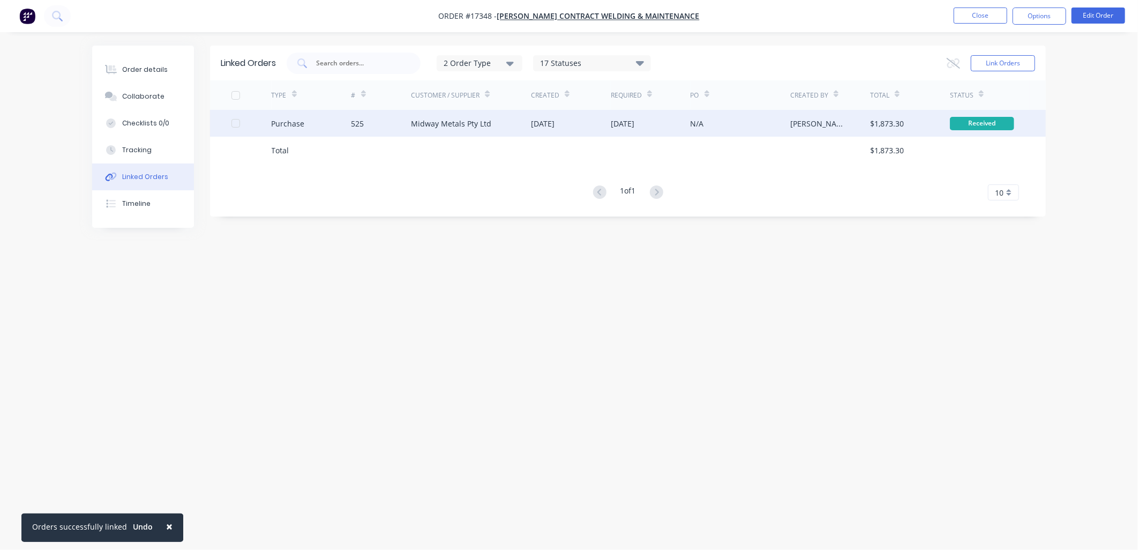
click at [485, 119] on div "Midway Metals Pty Ltd" at bounding box center [451, 123] width 80 height 11
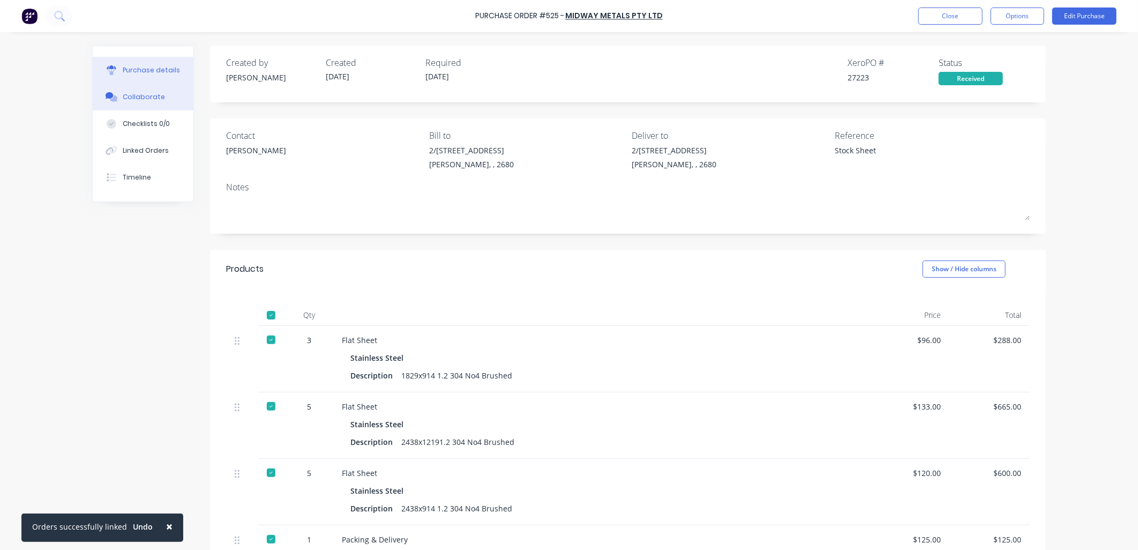
click at [158, 94] on button "Collaborate" at bounding box center [143, 97] width 101 height 27
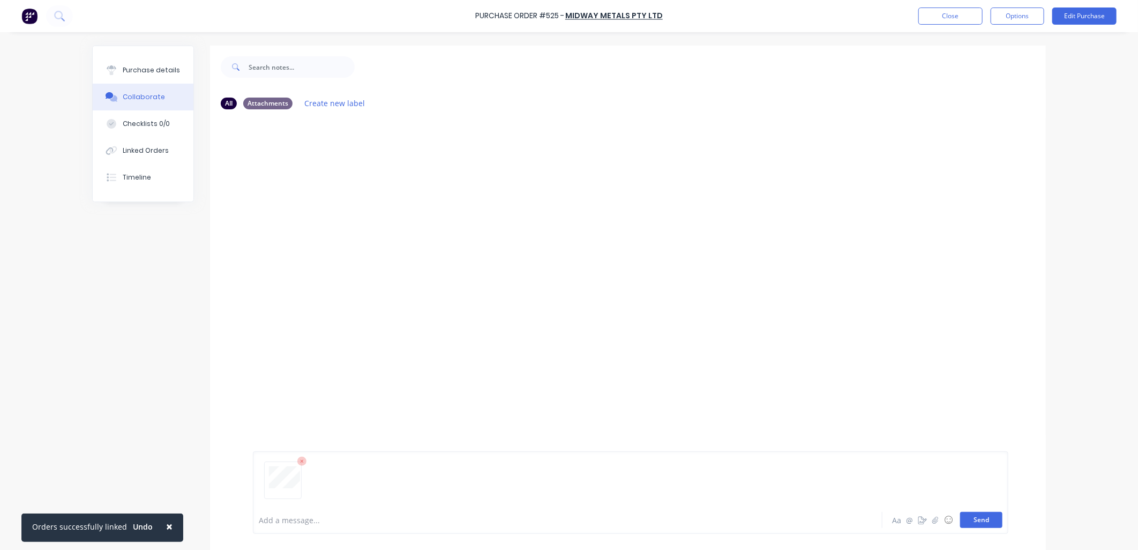
click at [985, 519] on button "Send" at bounding box center [981, 520] width 42 height 16
click at [161, 63] on button "Purchase details" at bounding box center [143, 70] width 101 height 27
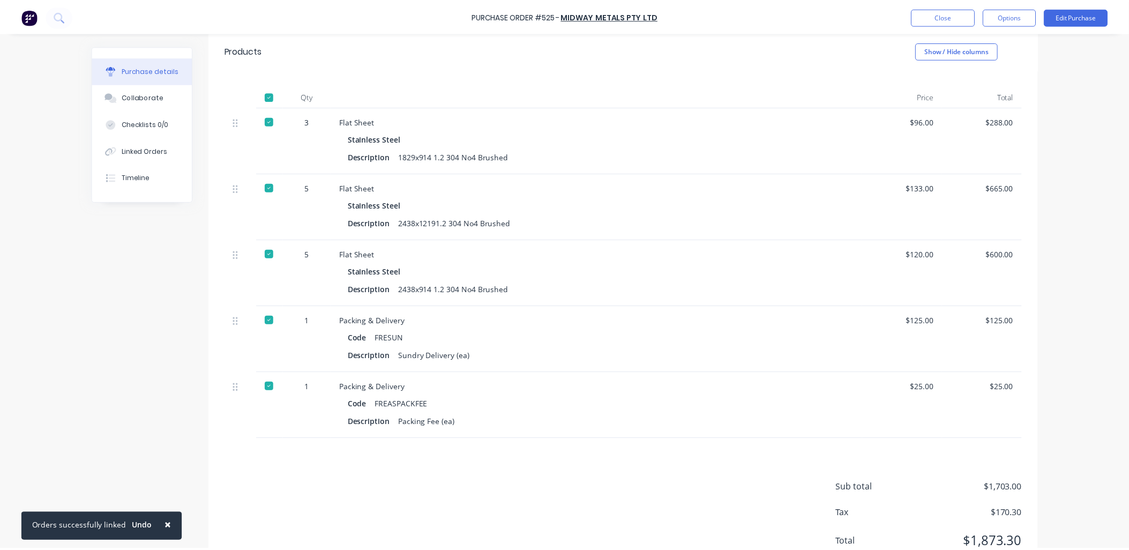
scroll to position [261, 0]
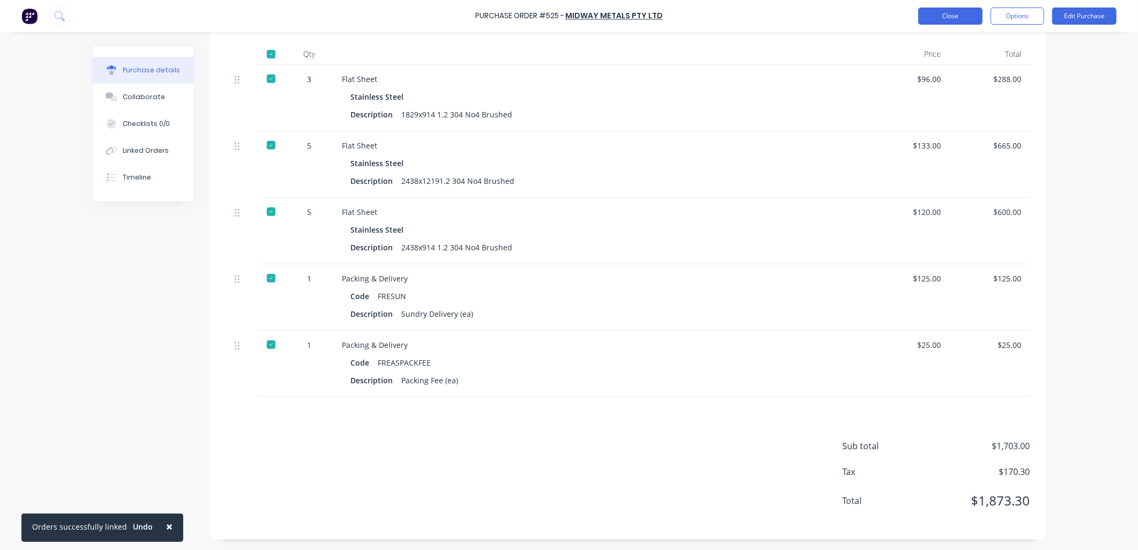
click at [957, 19] on button "Close" at bounding box center [950, 16] width 64 height 17
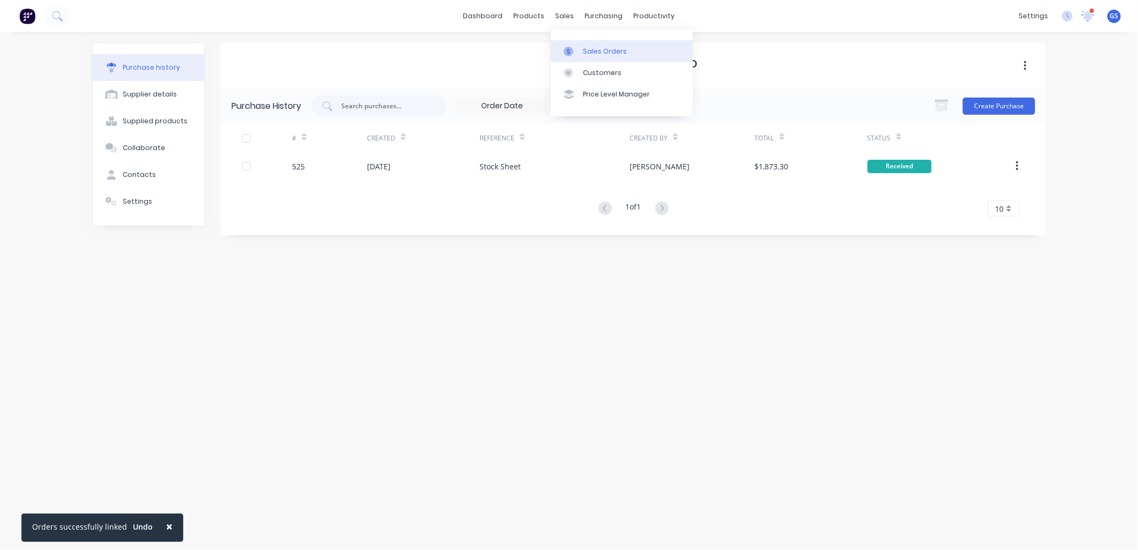
click at [601, 52] on div "Sales Orders" at bounding box center [605, 52] width 44 height 10
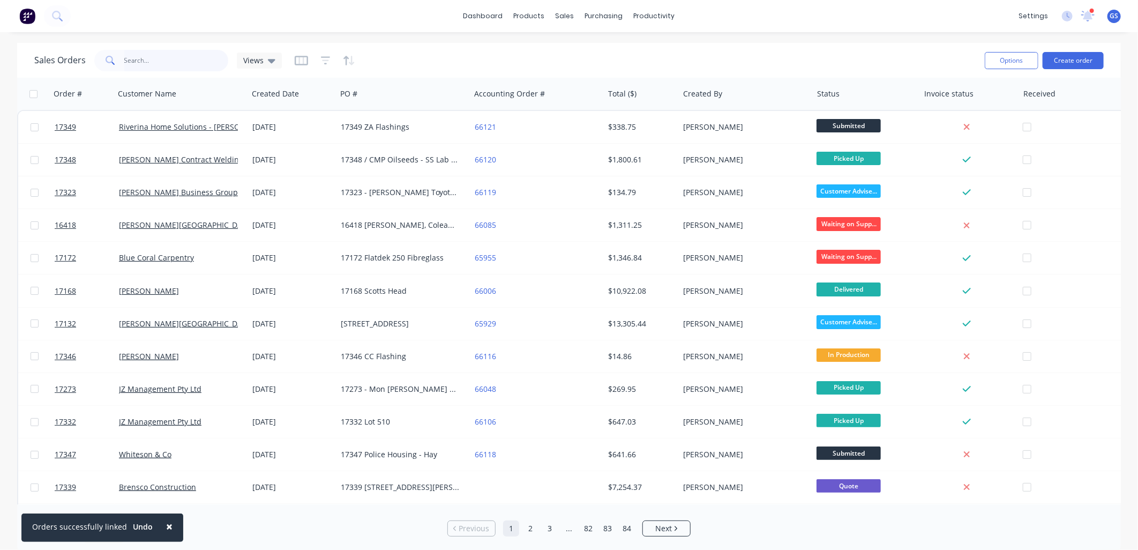
click at [175, 61] on input "text" at bounding box center [176, 60] width 104 height 21
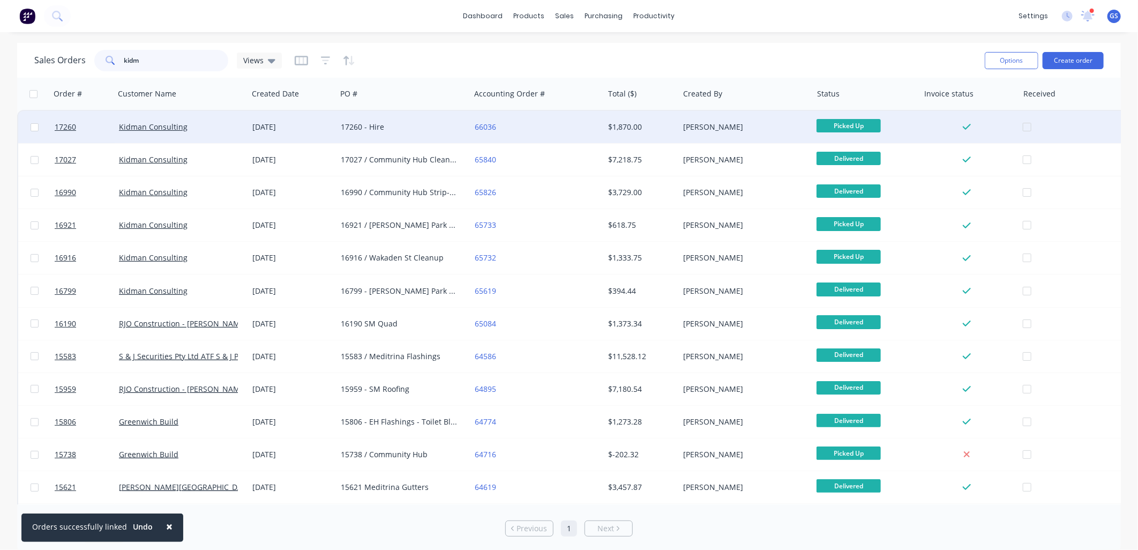
type input "kidm"
click at [399, 137] on div "17260 - Hire" at bounding box center [402, 127] width 133 height 32
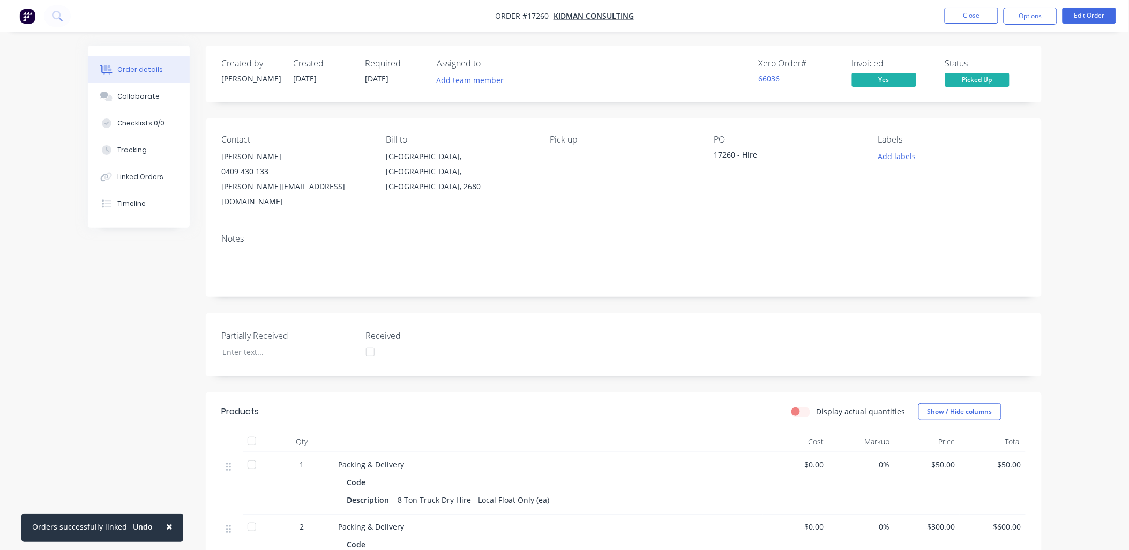
drag, startPoint x: 163, startPoint y: 525, endPoint x: 169, endPoint y: 518, distance: 9.1
click at [166, 523] on span "×" at bounding box center [169, 526] width 6 height 15
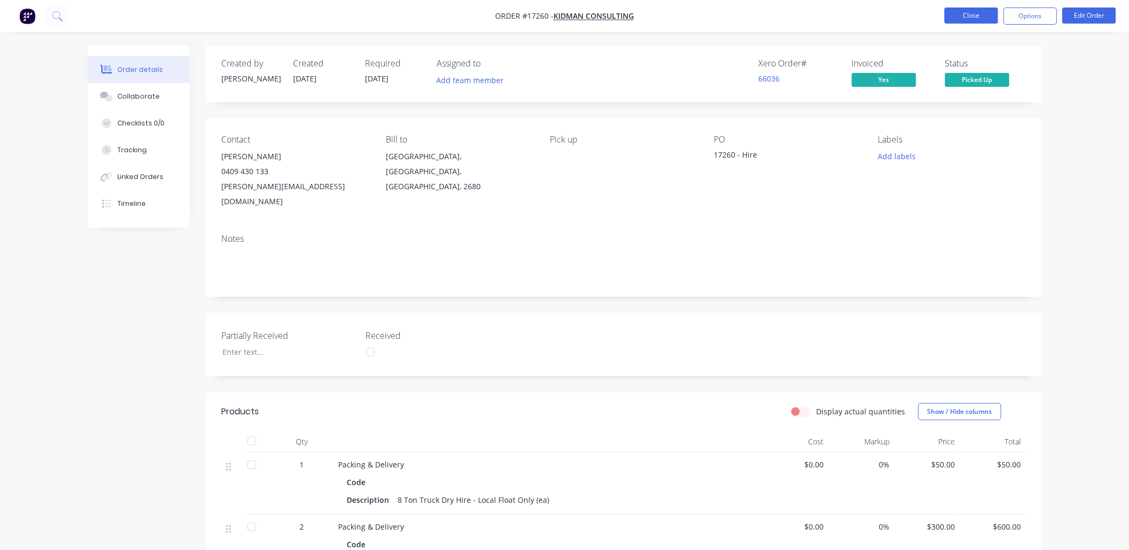
click at [965, 14] on button "Close" at bounding box center [972, 16] width 54 height 16
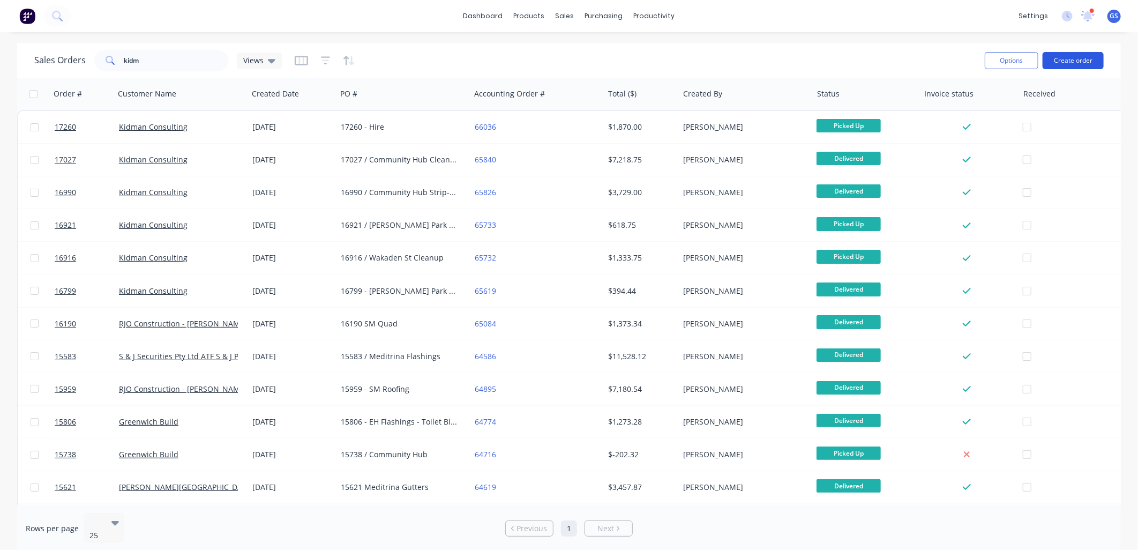
click at [1080, 59] on button "Create order" at bounding box center [1073, 60] width 61 height 17
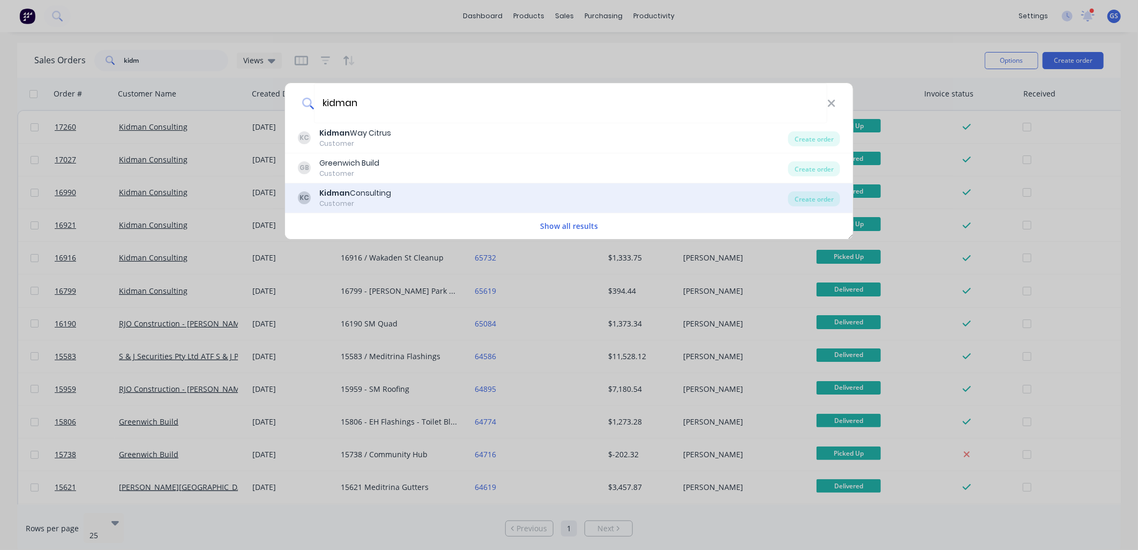
type input "kidman"
click at [393, 204] on div "KC Kidman Consulting Customer" at bounding box center [543, 198] width 490 height 21
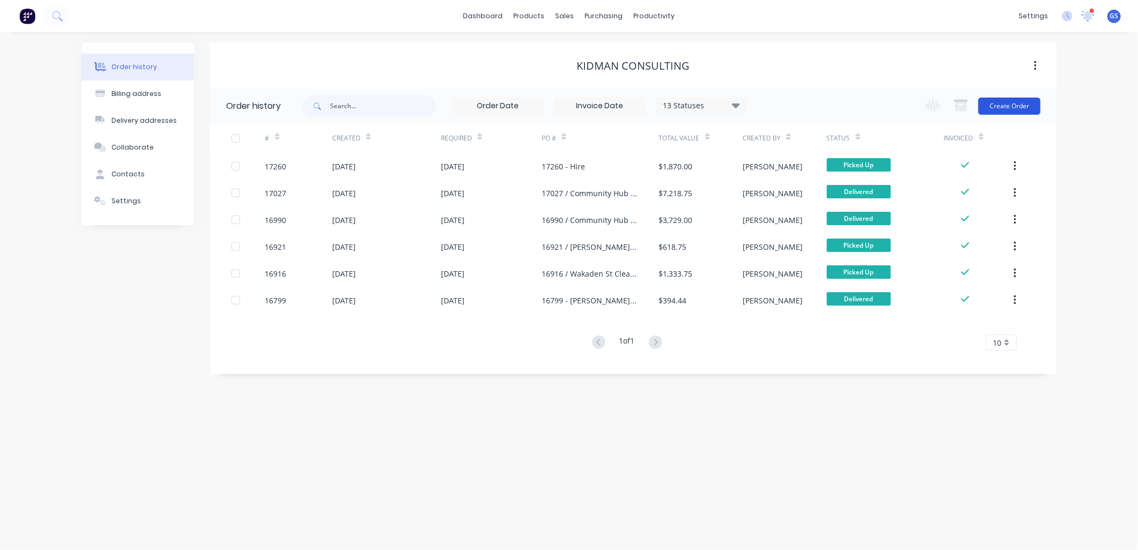
click at [1024, 99] on button "Create Order" at bounding box center [1009, 106] width 62 height 17
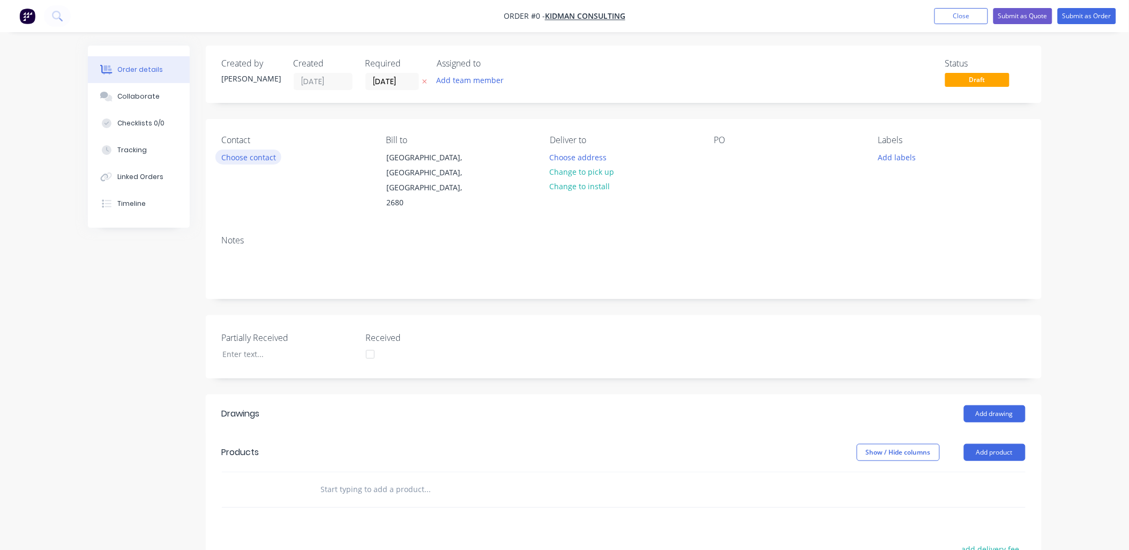
click at [255, 159] on button "Choose contact" at bounding box center [248, 156] width 66 height 14
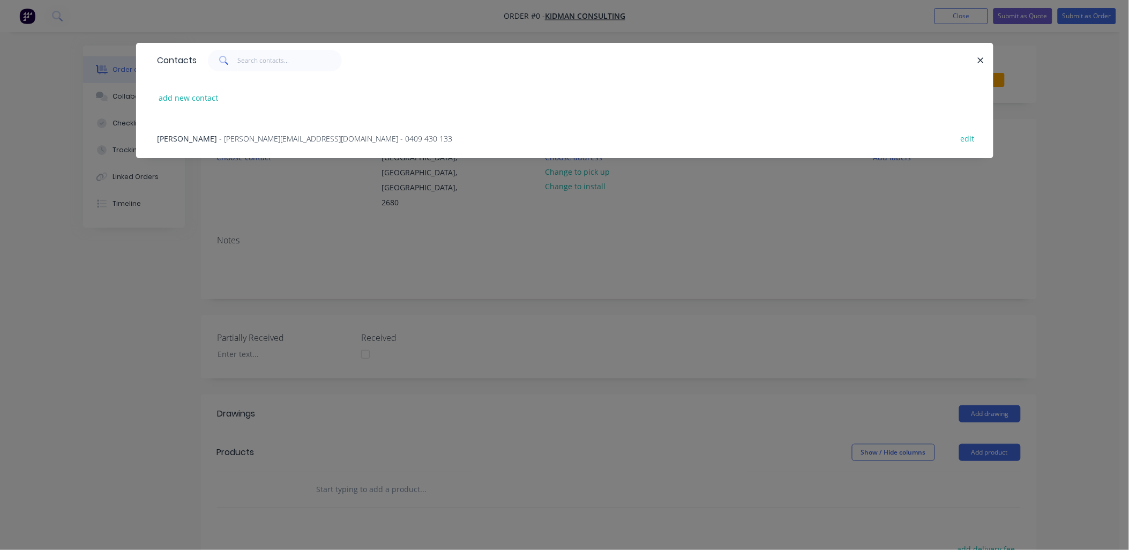
click at [265, 139] on span "- anthony@kconsult.au - 0409 430 133" at bounding box center [336, 138] width 233 height 10
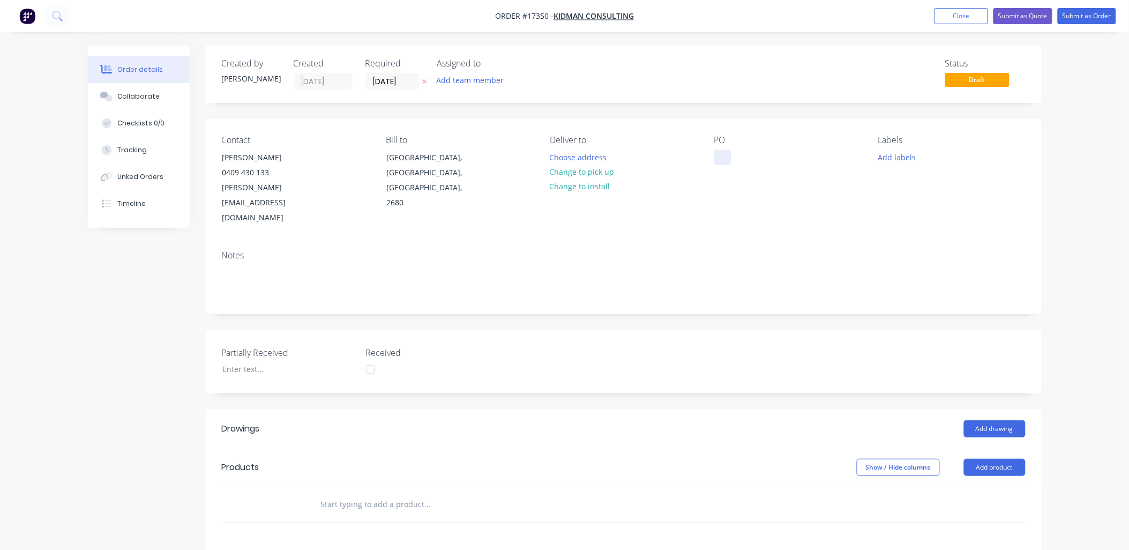
click at [718, 159] on div at bounding box center [722, 157] width 17 height 16
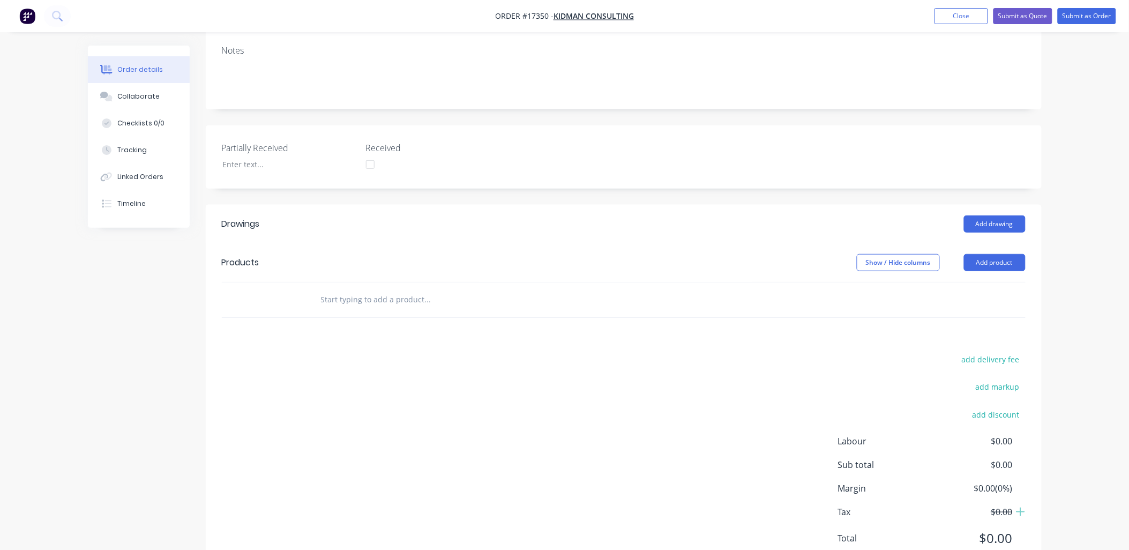
scroll to position [216, 0]
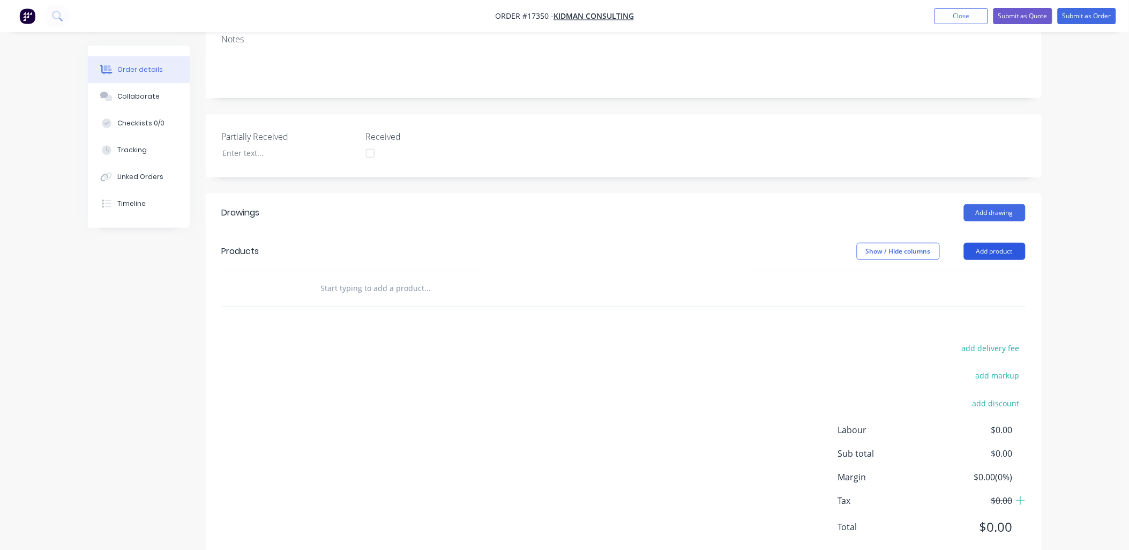
click at [1005, 243] on button "Add product" at bounding box center [995, 251] width 62 height 17
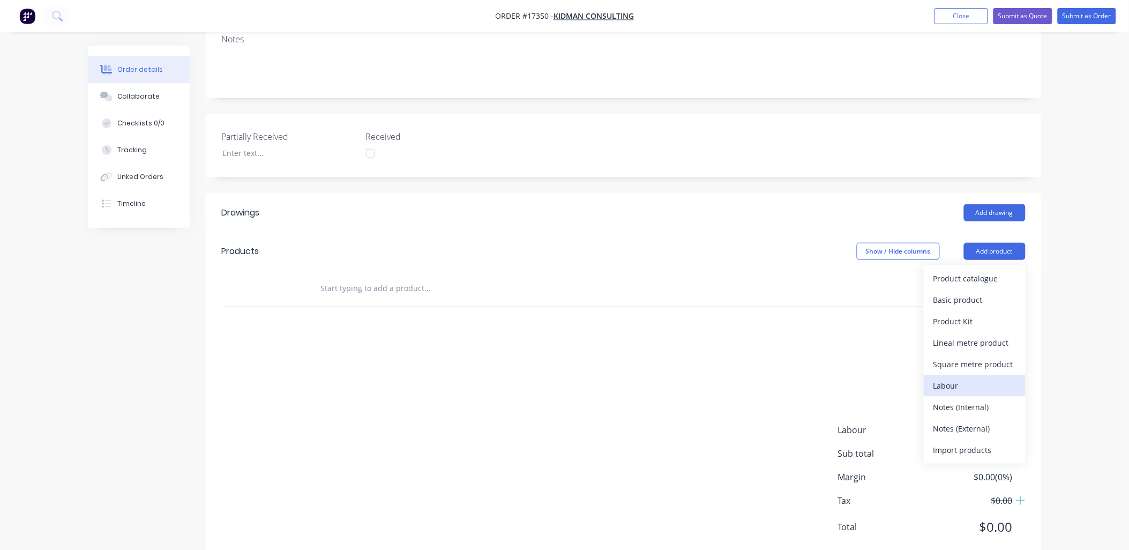
click at [947, 378] on div "Labour" at bounding box center [974, 386] width 83 height 16
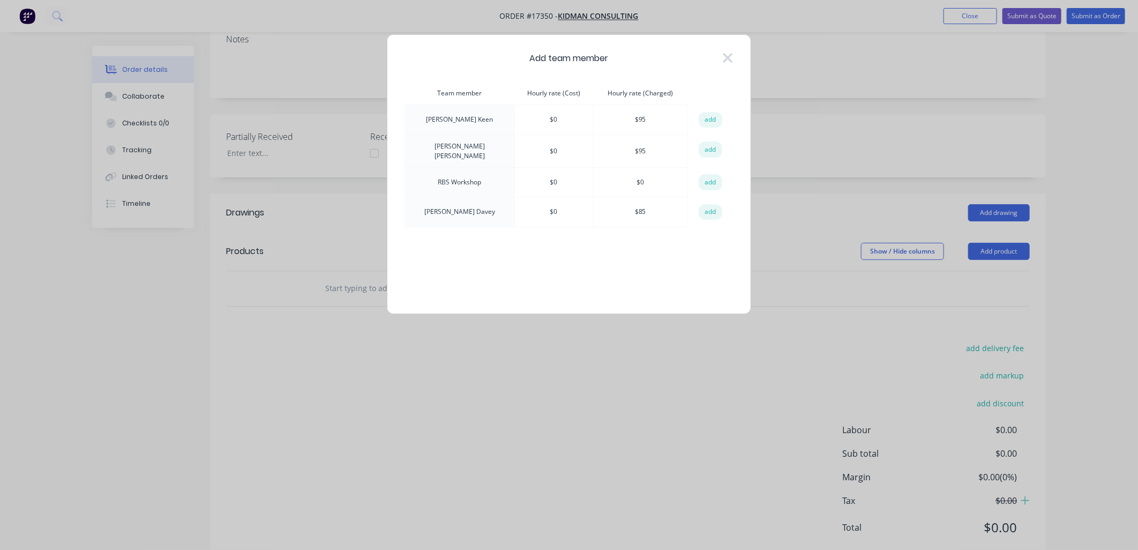
click at [709, 181] on button "add" at bounding box center [711, 182] width 24 height 16
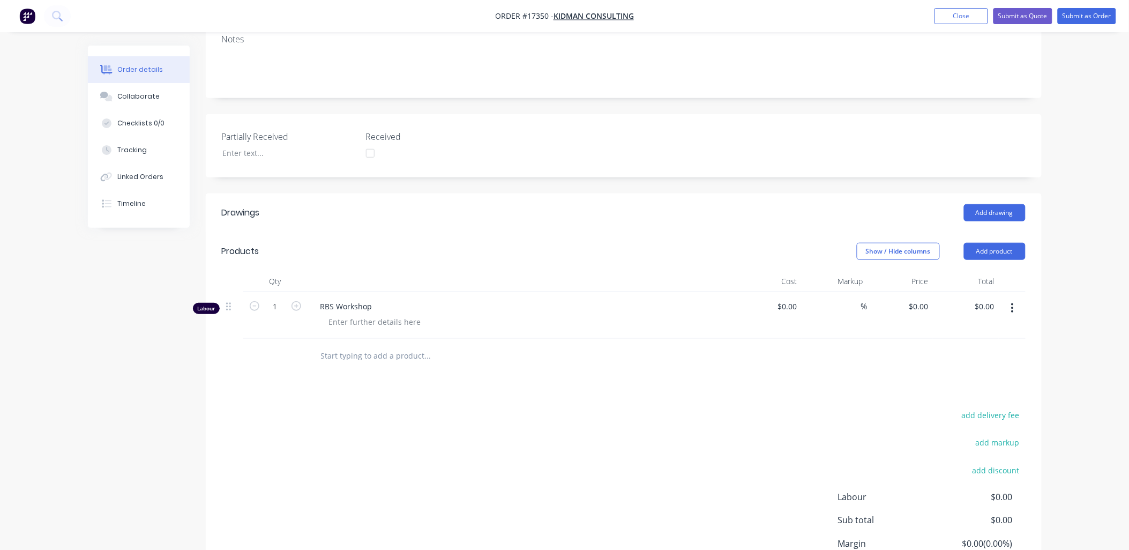
click at [1009, 298] on button "button" at bounding box center [1012, 307] width 25 height 19
click at [944, 350] on div "Duplicate" at bounding box center [974, 358] width 83 height 16
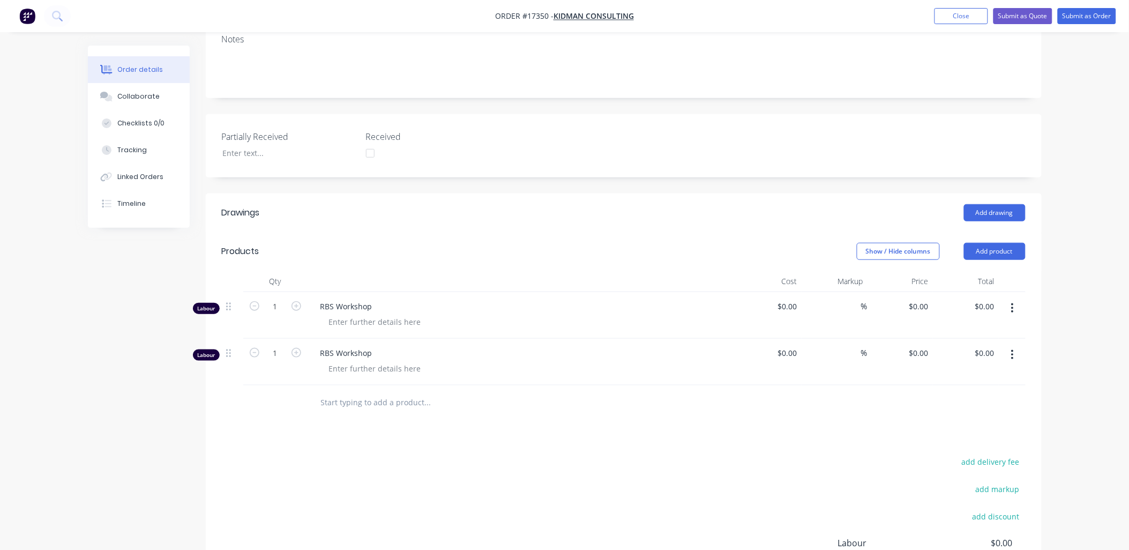
click at [1013, 350] on icon "button" at bounding box center [1013, 355] width 2 height 10
click at [957, 393] on button "Duplicate" at bounding box center [975, 403] width 102 height 21
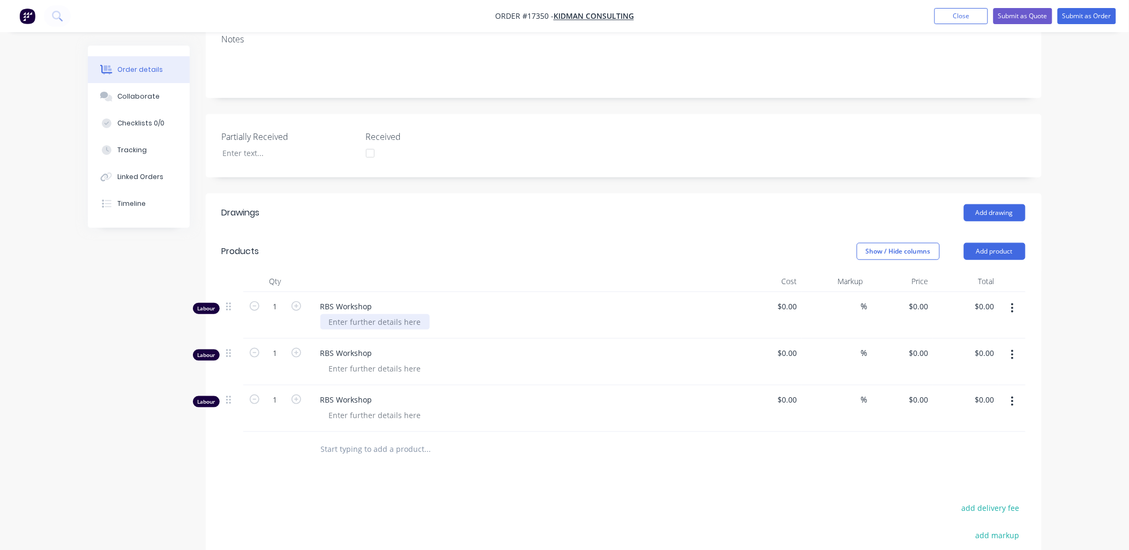
click at [350, 314] on div at bounding box center [374, 322] width 109 height 16
click at [383, 339] on div "RBS Workshop" at bounding box center [522, 362] width 429 height 47
click at [387, 361] on div at bounding box center [374, 369] width 109 height 16
click at [352, 361] on div "Ronakl Desai" at bounding box center [358, 369] width 77 height 16
click at [407, 407] on div at bounding box center [374, 415] width 109 height 16
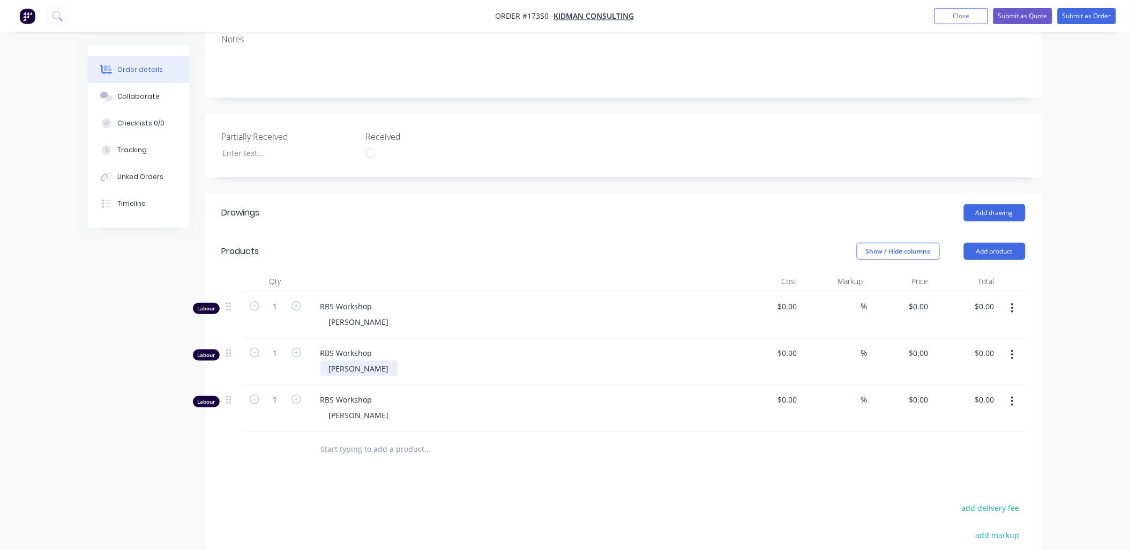
click at [372, 361] on div "Ronak Desai" at bounding box center [358, 369] width 77 height 16
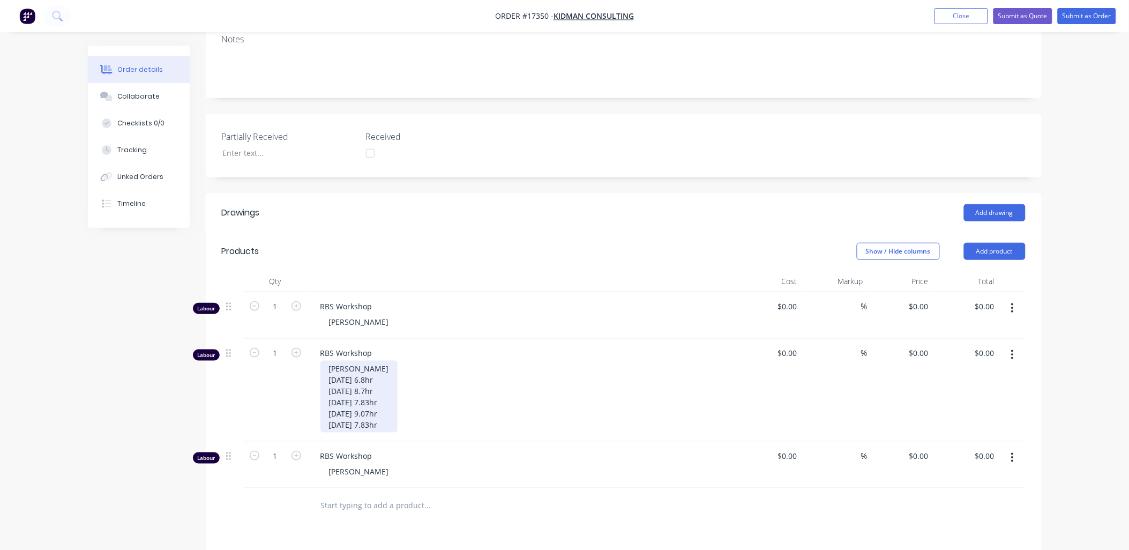
drag, startPoint x: 394, startPoint y: 393, endPoint x: 327, endPoint y: 350, distance: 80.0
click at [327, 361] on div "Ronak Desai 4/08/2025 6.8hr 5/08/2025 8.7hr 6/08/2025 7.83hr 9/08/2025 9.07hr 1…" at bounding box center [358, 397] width 77 height 72
copy div "4/08/2025 6.8hr 5/08/2025 8.7hr 6/08/2025 7.83hr 9/08/2025 9.07hr 10/08/2025 7.…"
click at [381, 463] on div "Bernabe Balili" at bounding box center [358, 471] width 77 height 16
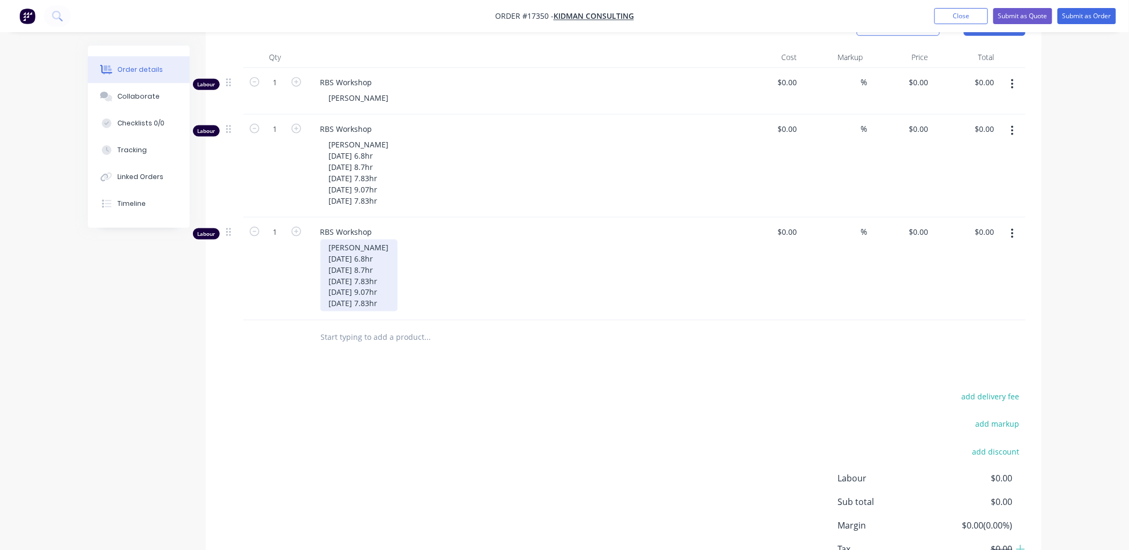
scroll to position [454, 0]
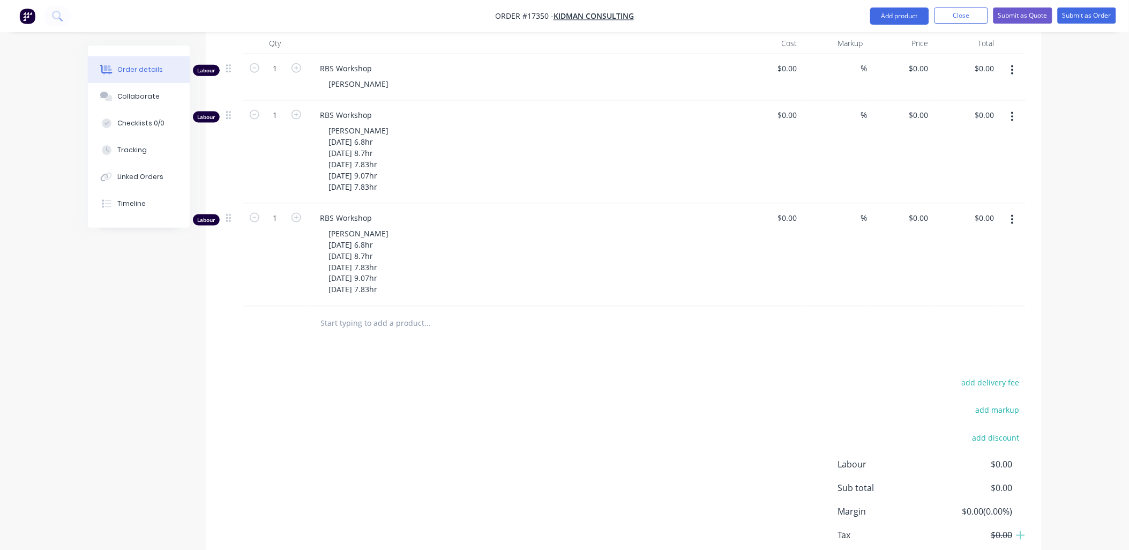
click at [406, 324] on div "Drawings Add drawing Products Show / Hide columns Add product Qty Cost Markup P…" at bounding box center [624, 277] width 836 height 643
click at [288, 106] on form "1" at bounding box center [276, 114] width 56 height 16
type input "40.23"
click at [276, 77] on input "1" at bounding box center [275, 69] width 28 height 16
type input "40.23"
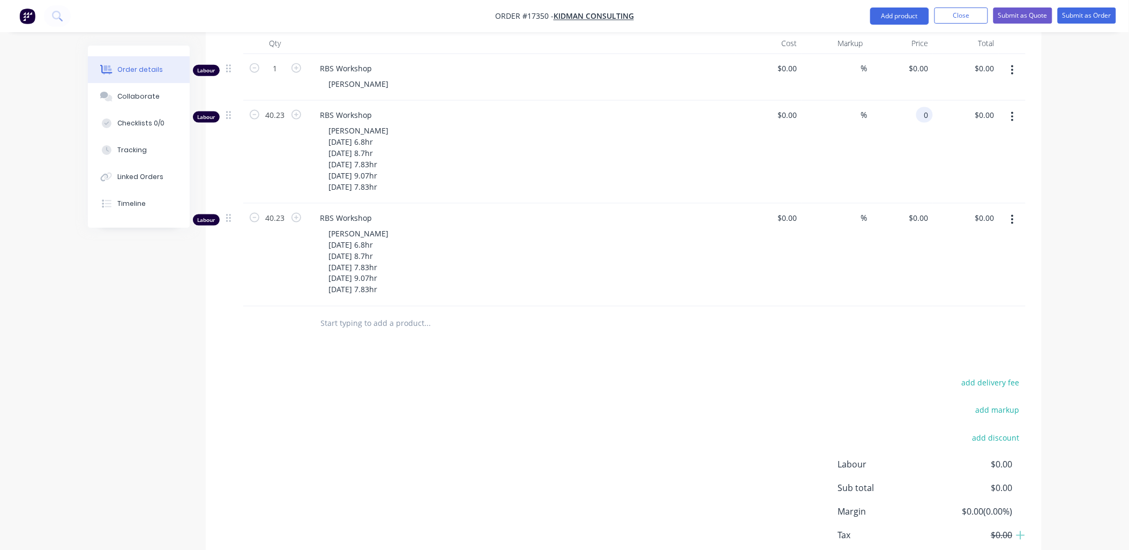
click at [929, 107] on input "0" at bounding box center [926, 115] width 12 height 16
type input "$50.00"
type input "$2,011.50"
type input "$50.00"
type input "$2,011.50"
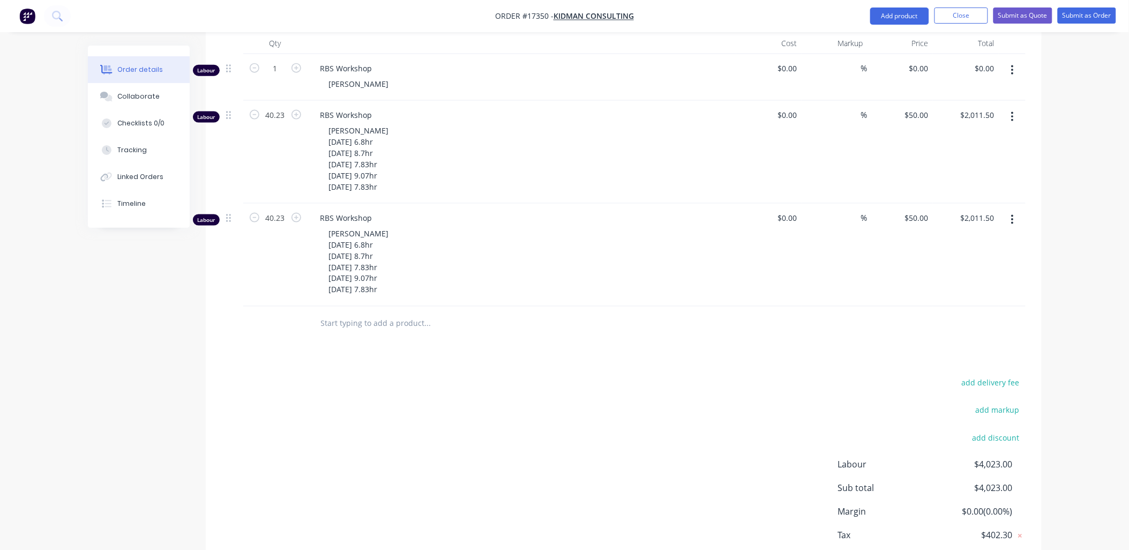
click at [725, 306] on div at bounding box center [624, 323] width 804 height 35
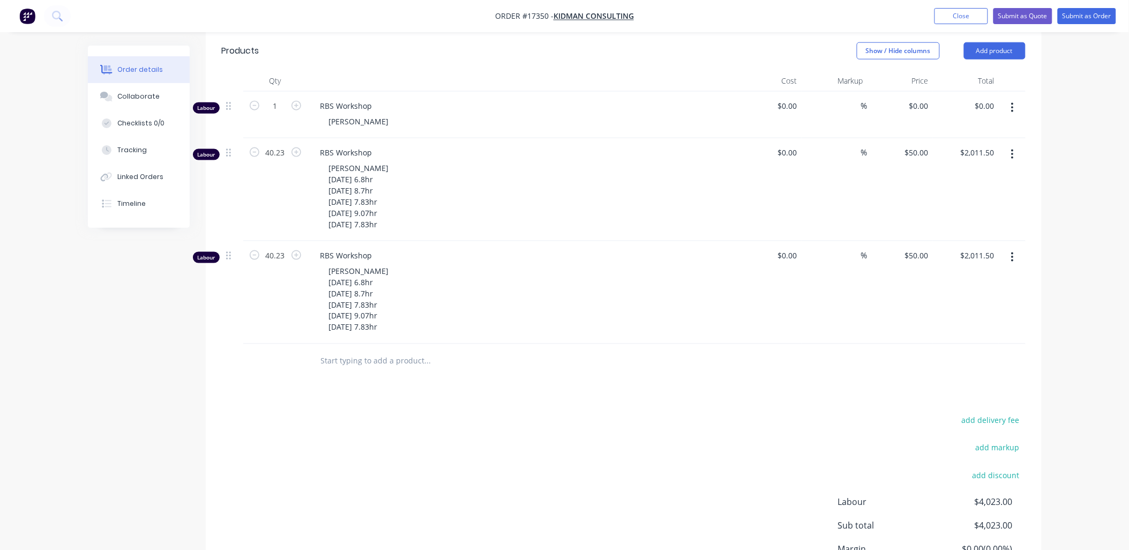
scroll to position [0, 0]
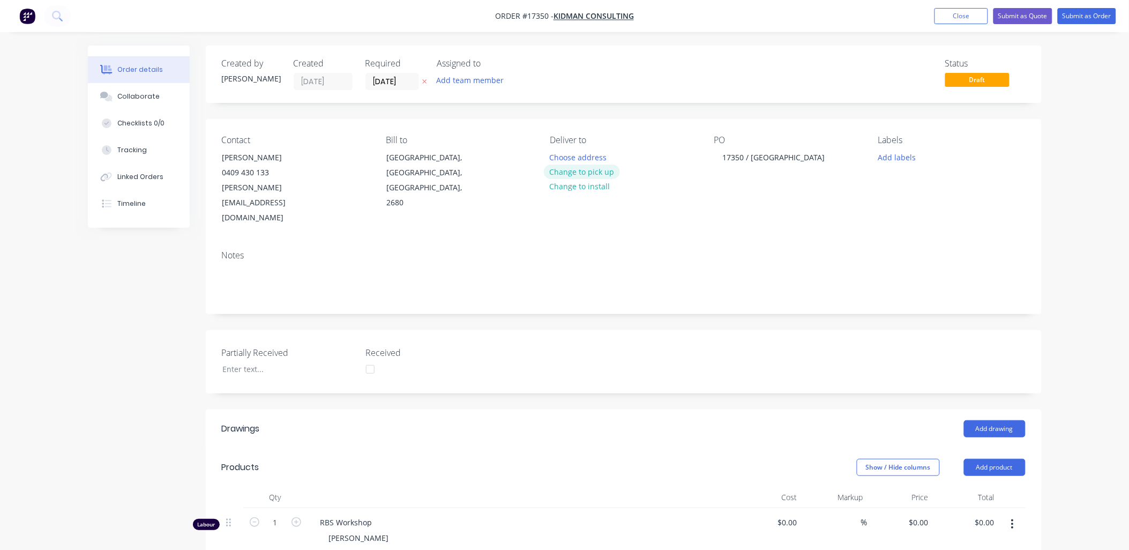
click at [593, 170] on button "Change to pick up" at bounding box center [582, 171] width 76 height 14
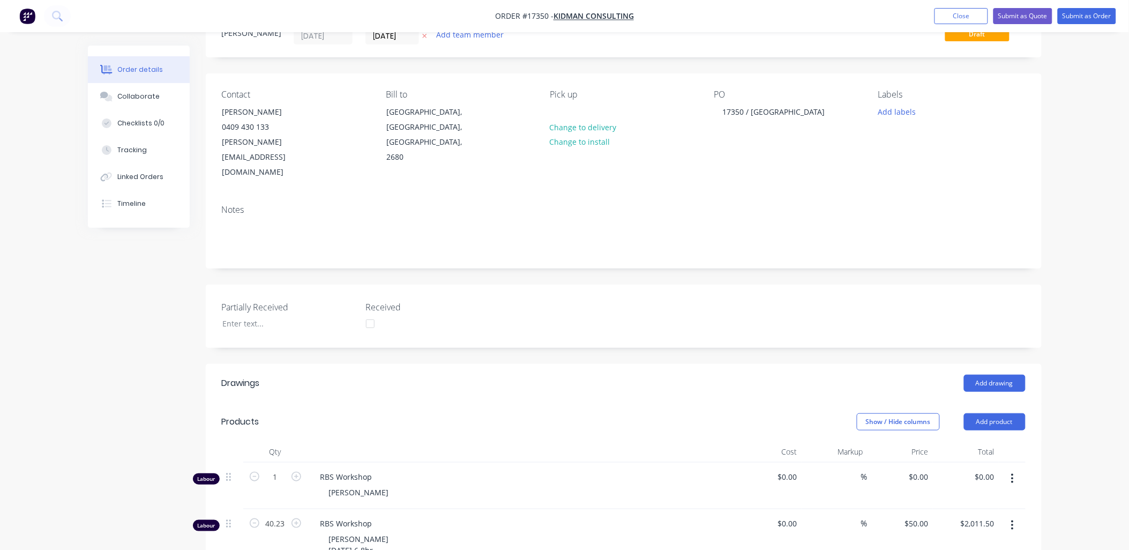
scroll to position [357, 0]
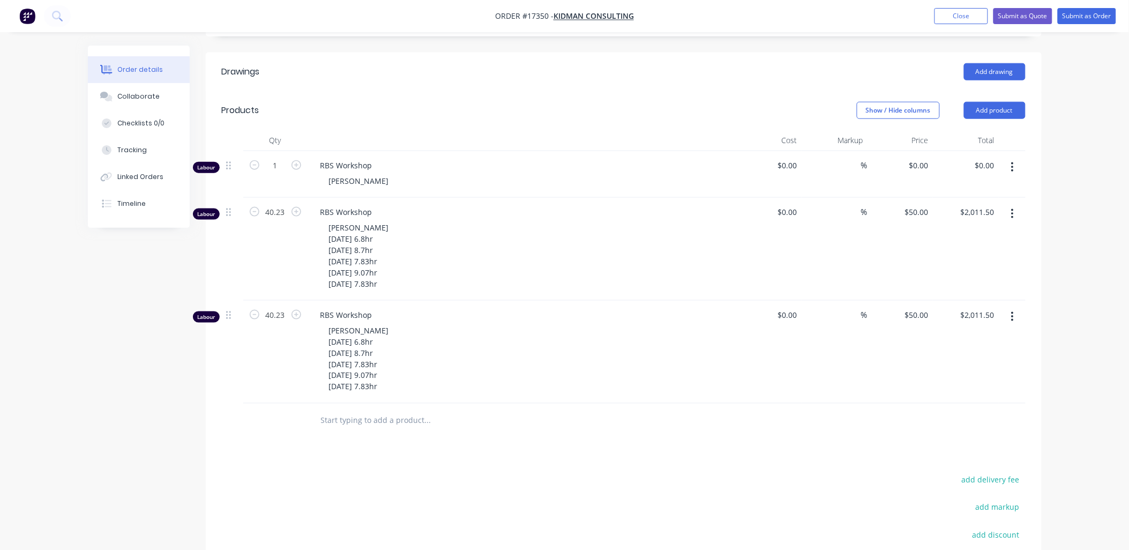
click at [1011, 158] on button "button" at bounding box center [1012, 167] width 25 height 19
click at [946, 252] on div "Delete" at bounding box center [974, 260] width 83 height 16
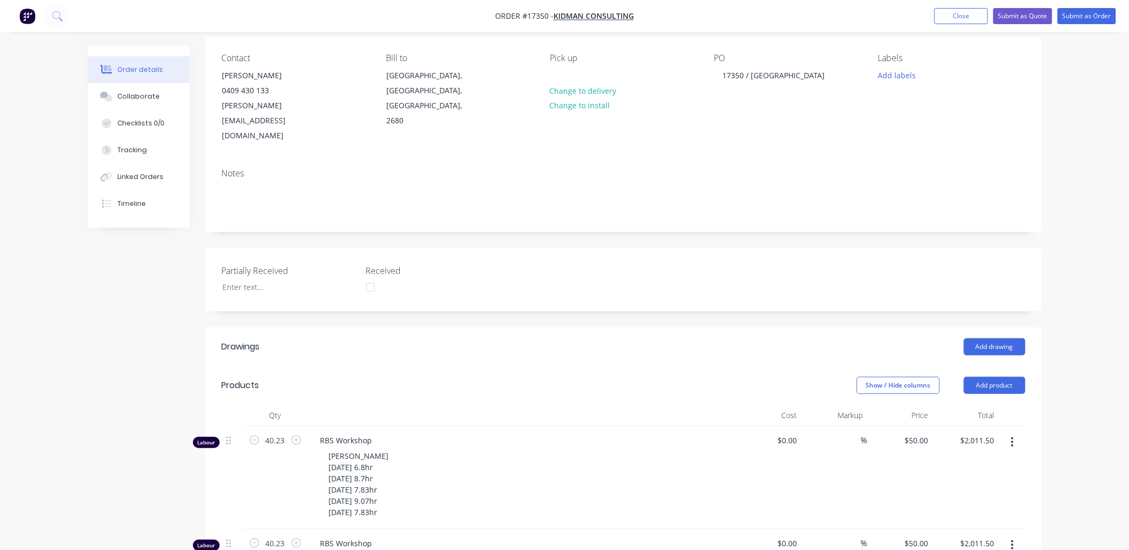
scroll to position [59, 0]
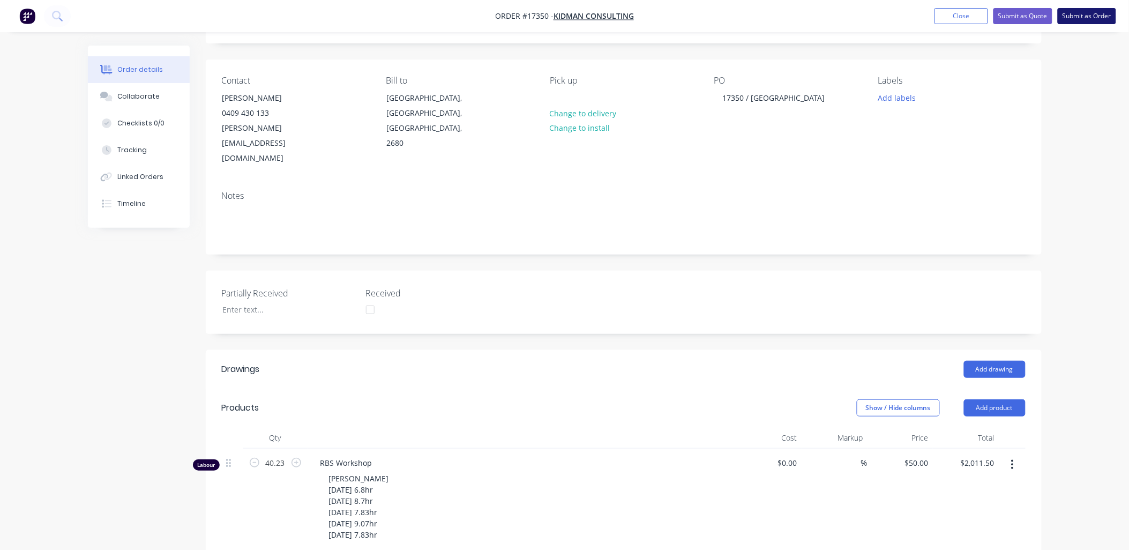
click at [1088, 18] on button "Submit as Order" at bounding box center [1087, 16] width 58 height 16
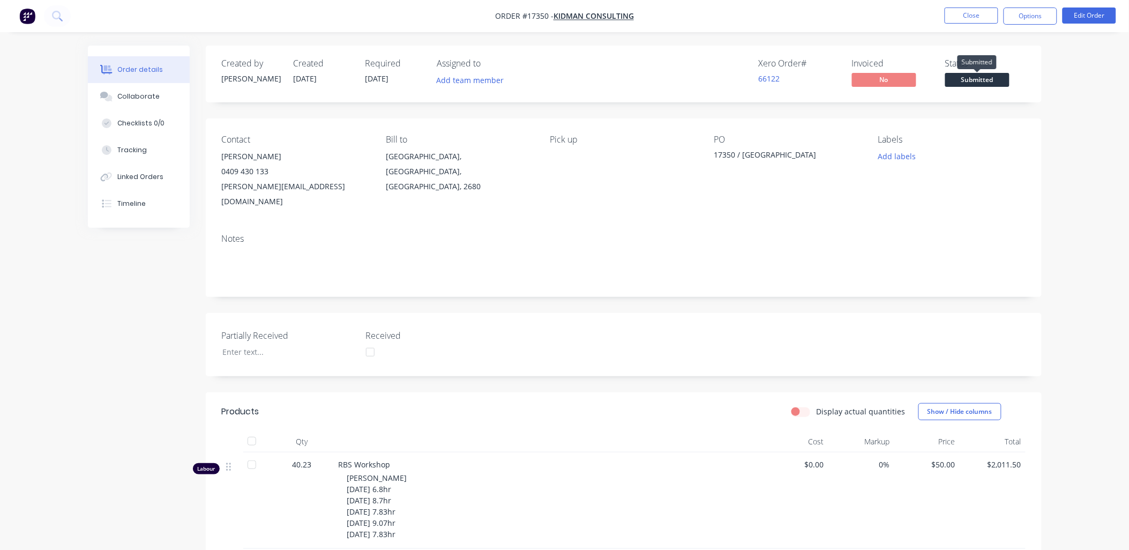
click at [965, 74] on span "Submitted" at bounding box center [977, 79] width 64 height 13
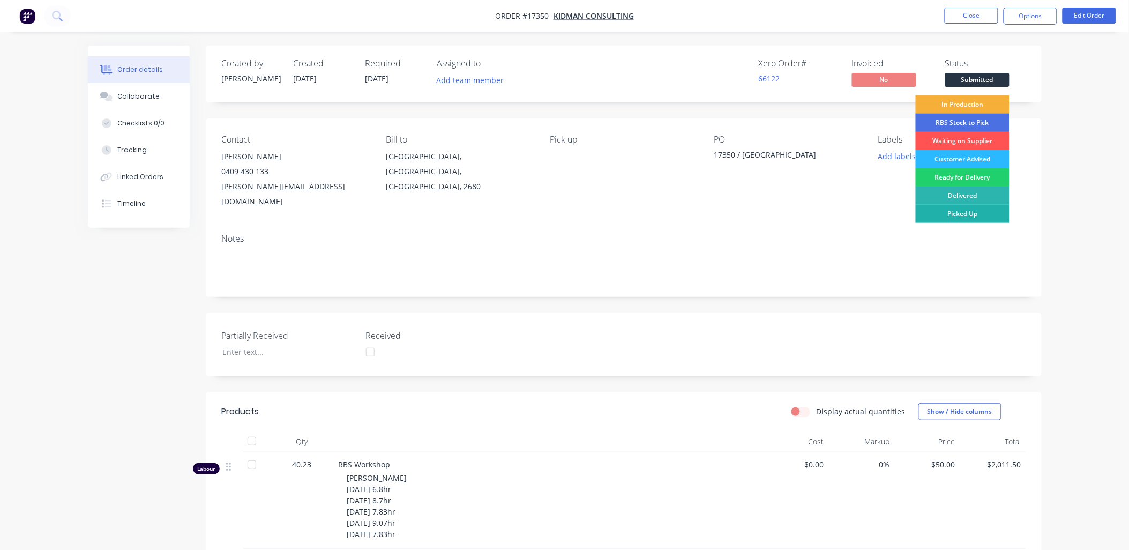
click at [964, 211] on div "Picked Up" at bounding box center [963, 214] width 94 height 18
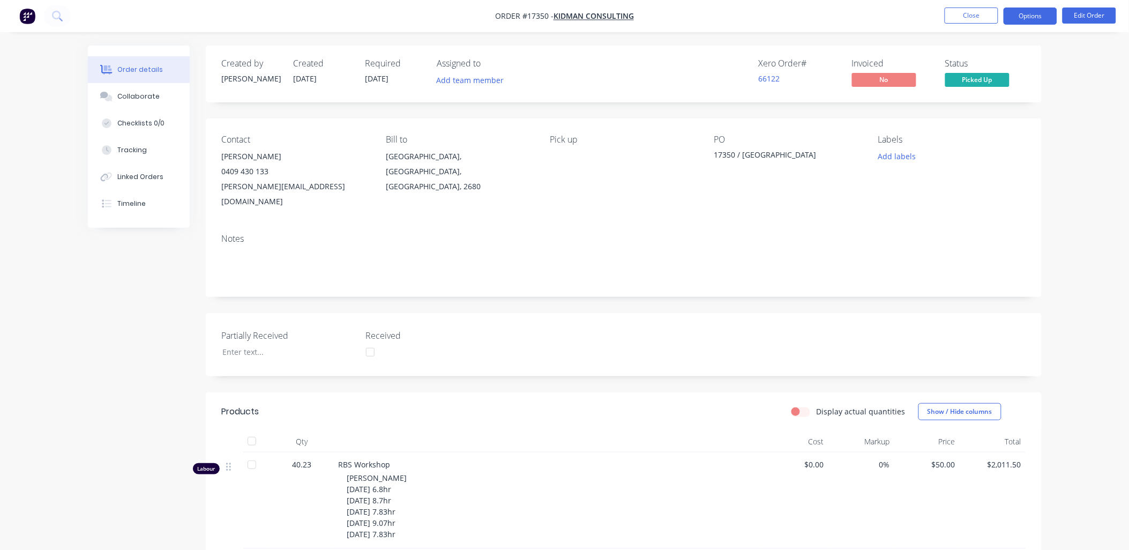
click at [1036, 14] on button "Options" at bounding box center [1030, 16] width 54 height 17
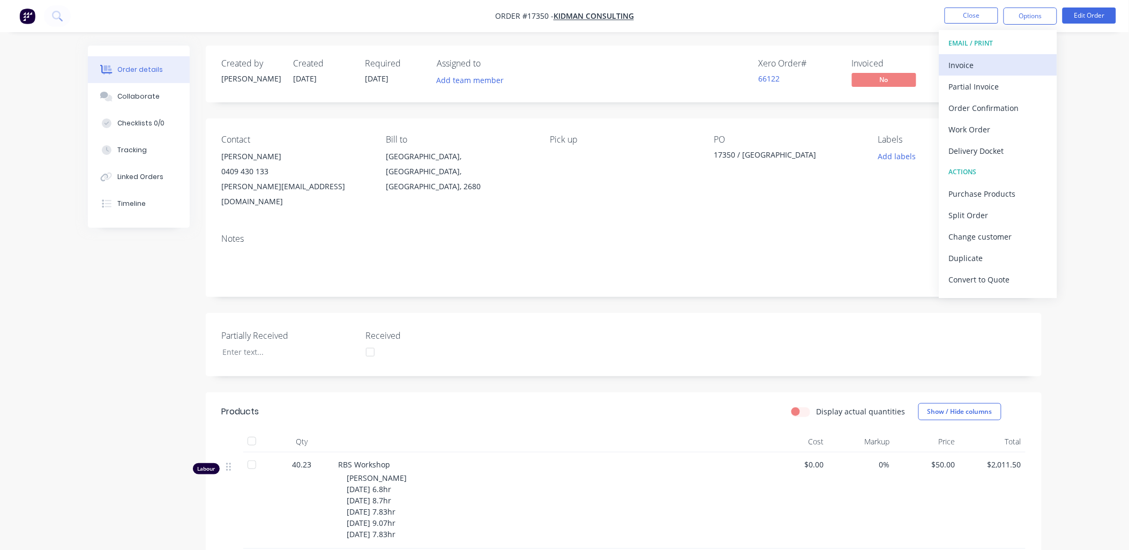
click at [972, 66] on div "Invoice" at bounding box center [998, 65] width 99 height 16
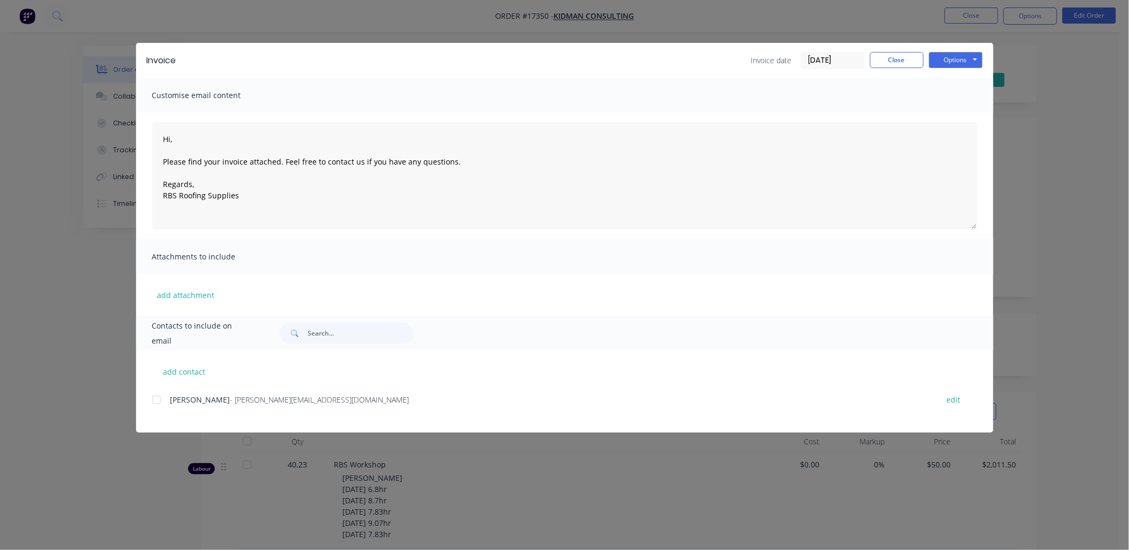
drag, startPoint x: 159, startPoint y: 398, endPoint x: 368, endPoint y: 332, distance: 218.4
click at [162, 394] on div at bounding box center [156, 399] width 21 height 21
click at [970, 58] on button "Options" at bounding box center [956, 60] width 54 height 16
click at [951, 109] on button "Email" at bounding box center [963, 115] width 69 height 18
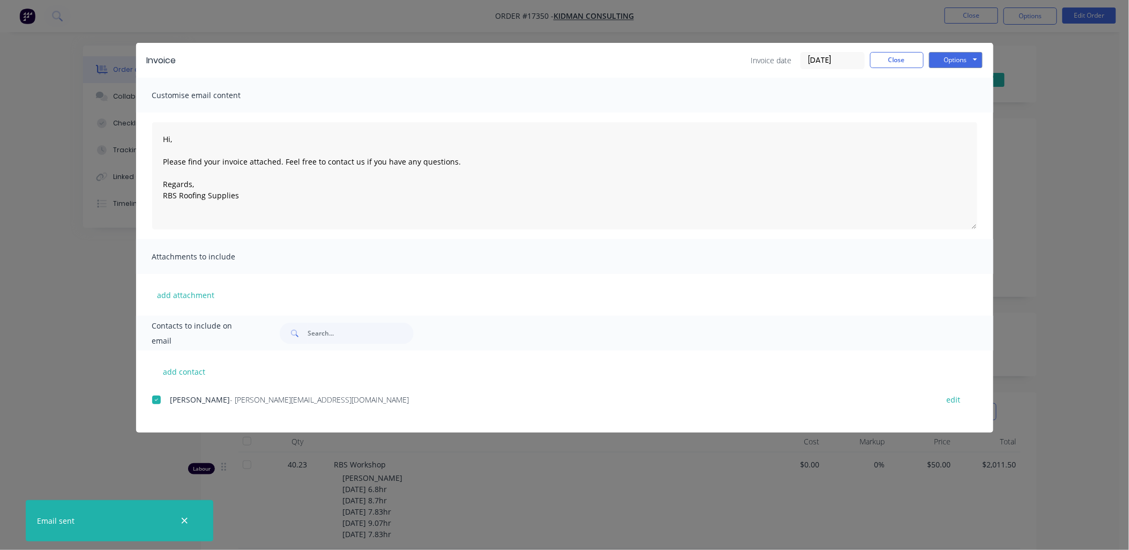
drag, startPoint x: 185, startPoint y: 520, endPoint x: 188, endPoint y: 514, distance: 6.0
click at [185, 519] on icon "button" at bounding box center [184, 521] width 7 height 10
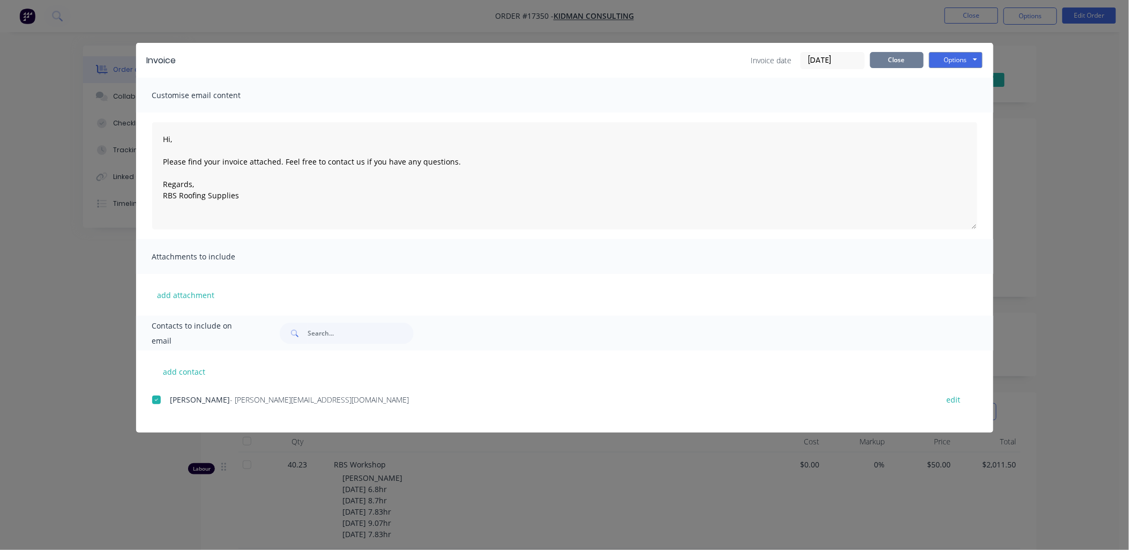
click at [908, 62] on button "Close" at bounding box center [897, 60] width 54 height 16
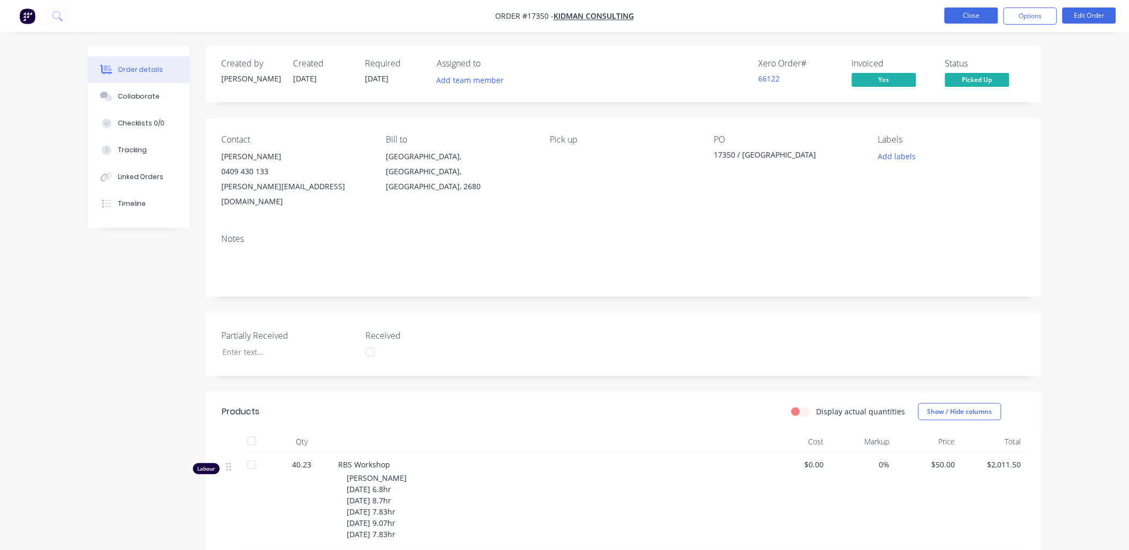
click at [957, 20] on button "Close" at bounding box center [972, 16] width 54 height 16
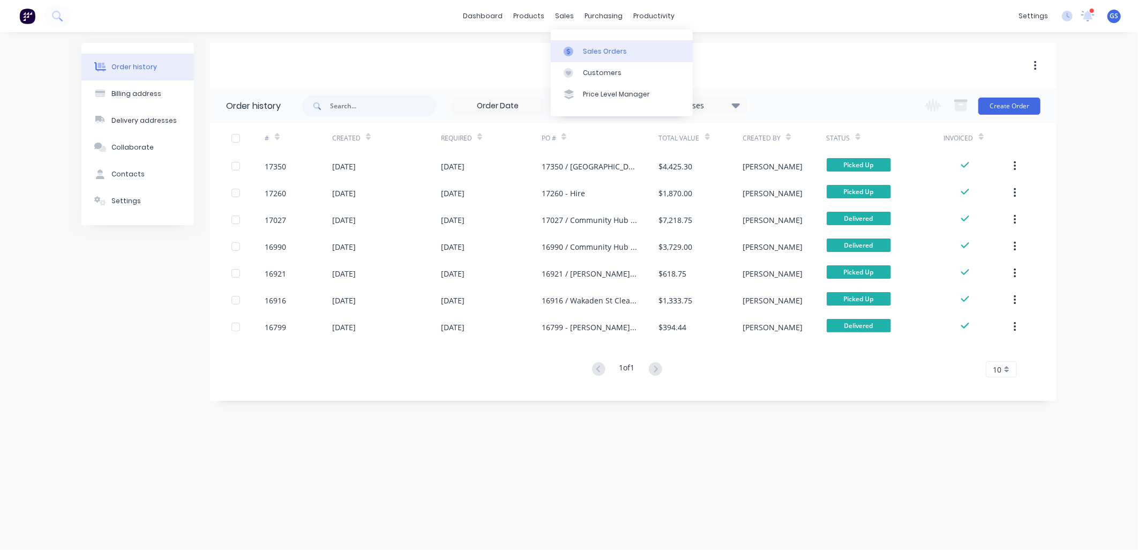
click at [582, 53] on link "Sales Orders" at bounding box center [622, 50] width 142 height 21
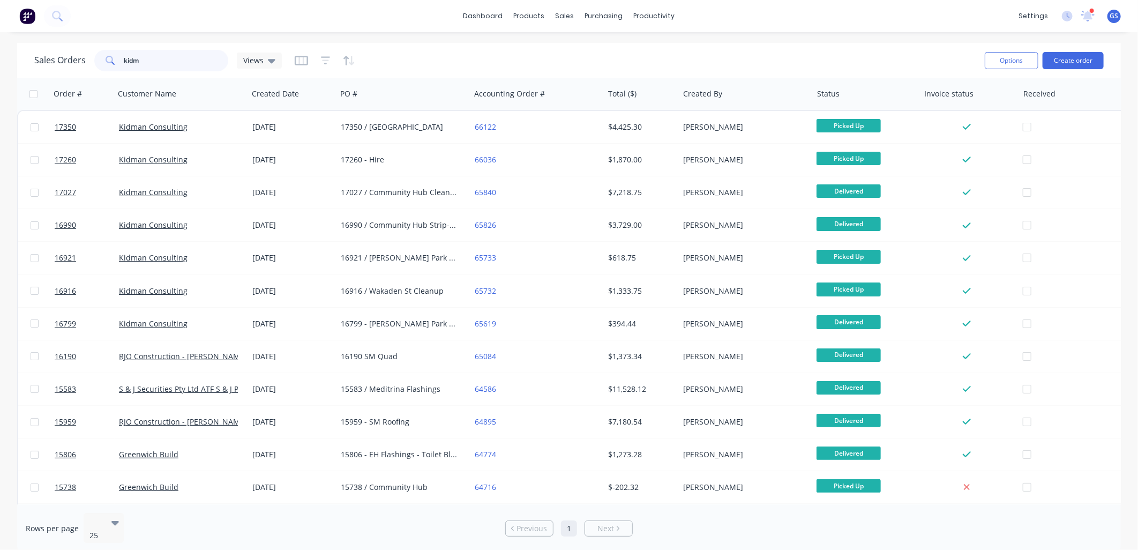
drag, startPoint x: 153, startPoint y: 59, endPoint x: 25, endPoint y: 52, distance: 128.3
click at [25, 52] on div "Sales Orders kidm Views Options Create order" at bounding box center [569, 60] width 1104 height 35
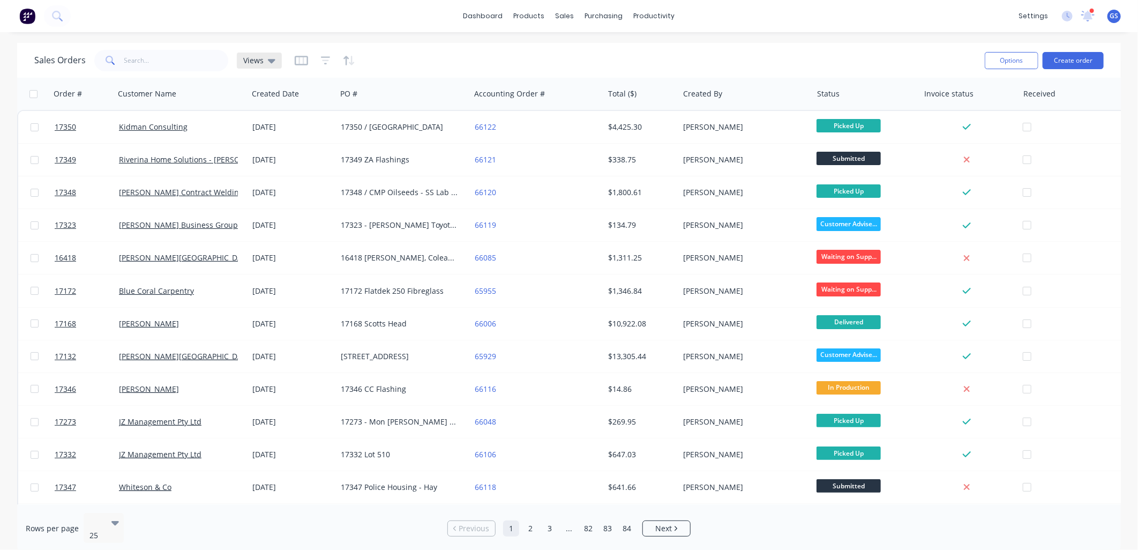
click at [272, 59] on icon at bounding box center [272, 61] width 8 height 4
click at [275, 175] on button "Not Invoiced" at bounding box center [301, 173] width 122 height 12
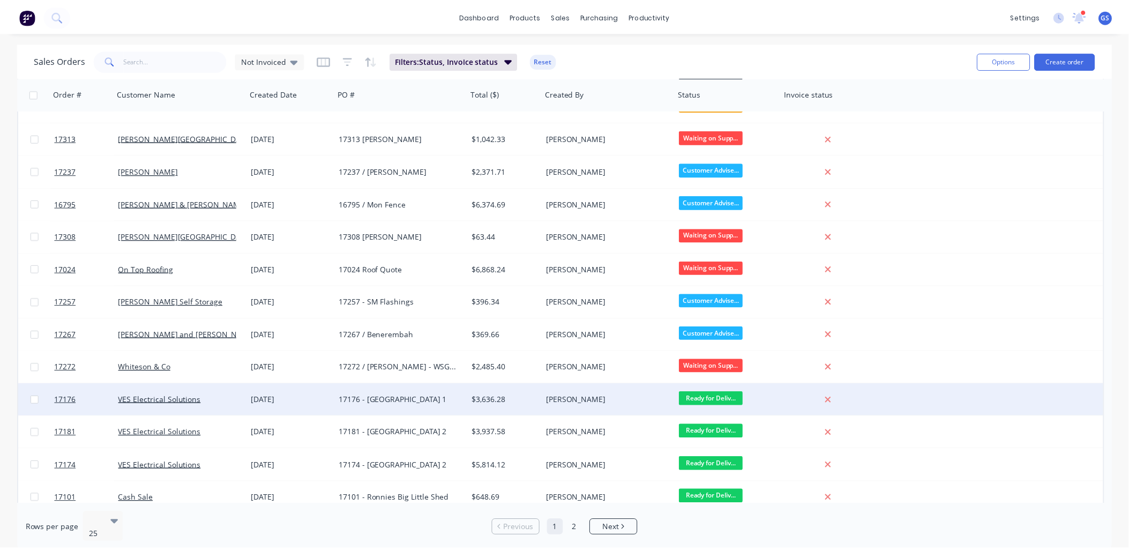
scroll to position [424, 0]
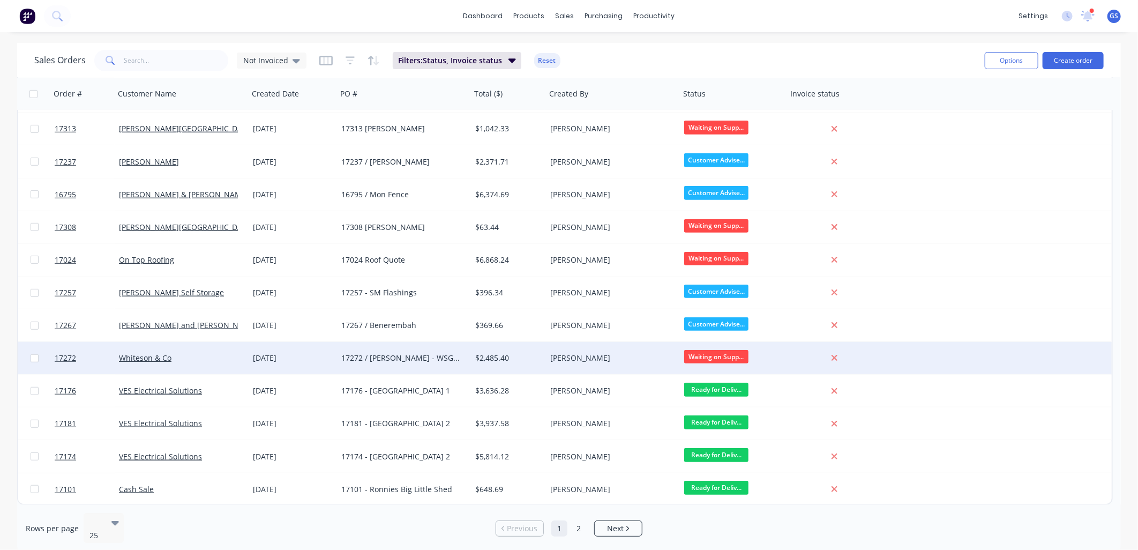
click at [522, 358] on div "$2,485.40" at bounding box center [506, 358] width 63 height 11
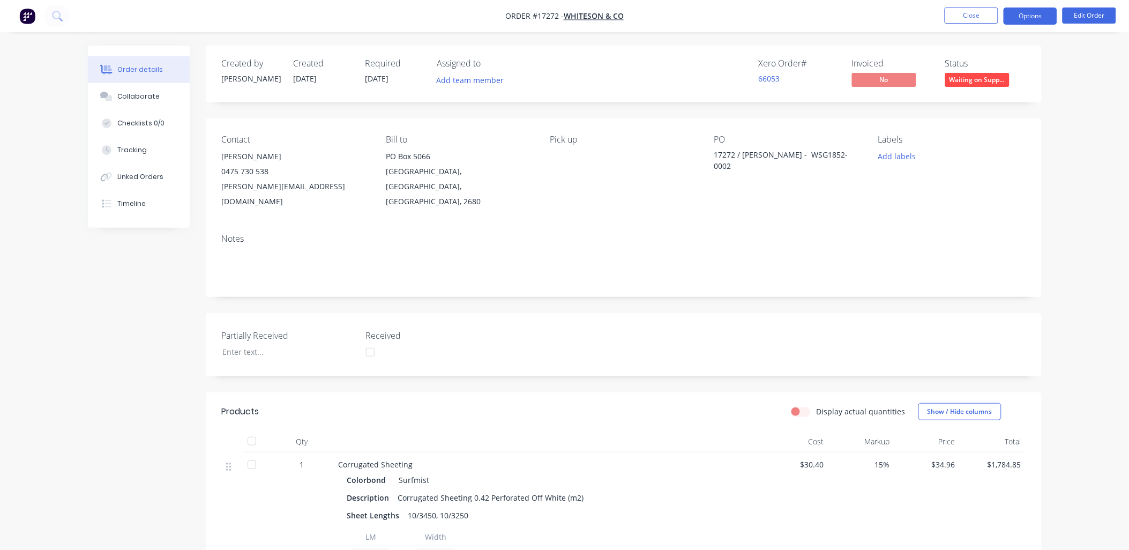
click at [1039, 18] on button "Options" at bounding box center [1030, 16] width 54 height 17
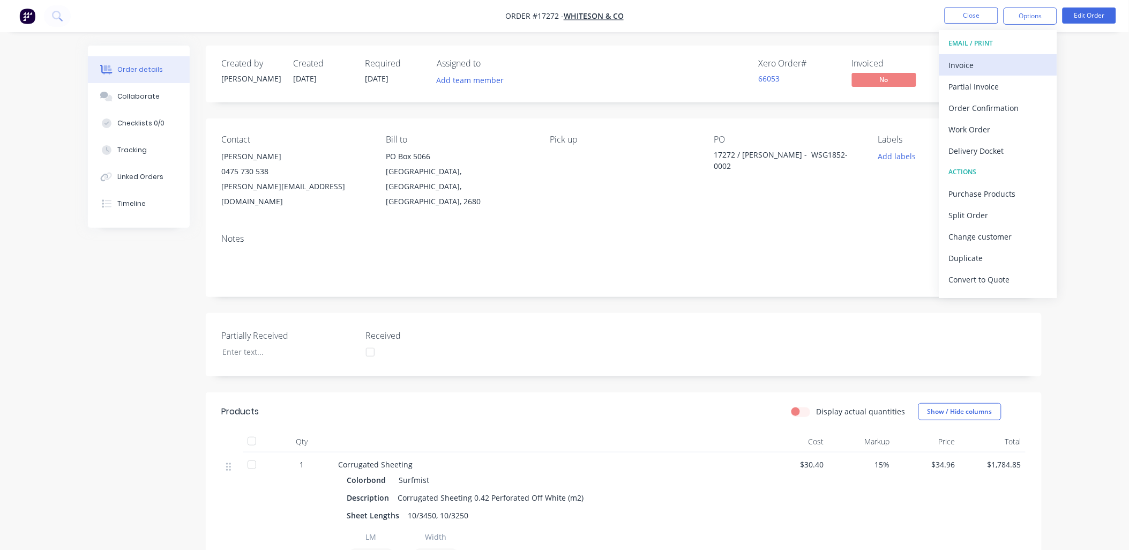
click at [971, 66] on div "Invoice" at bounding box center [998, 65] width 99 height 16
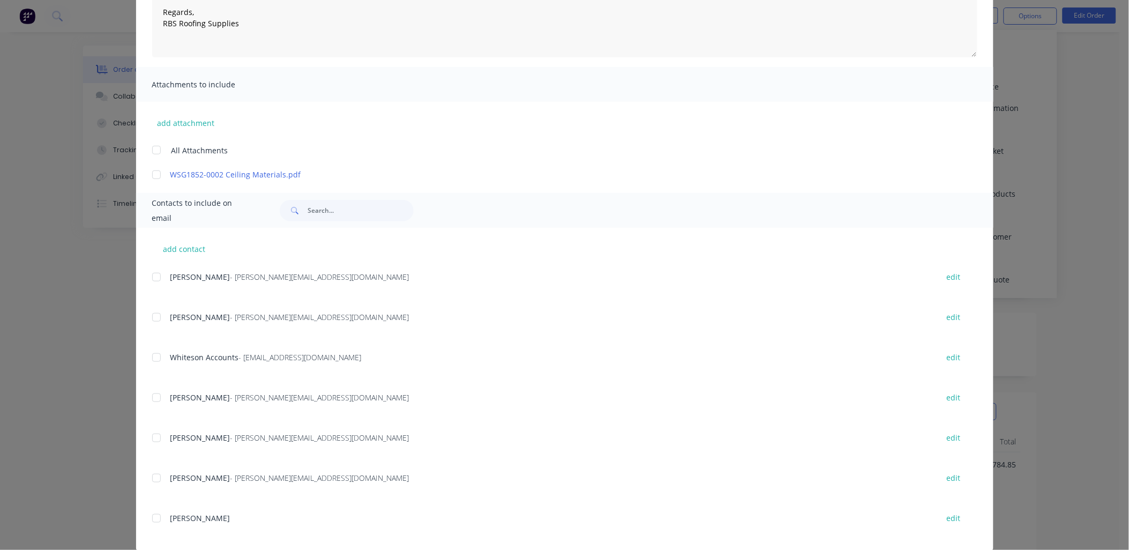
scroll to position [188, 0]
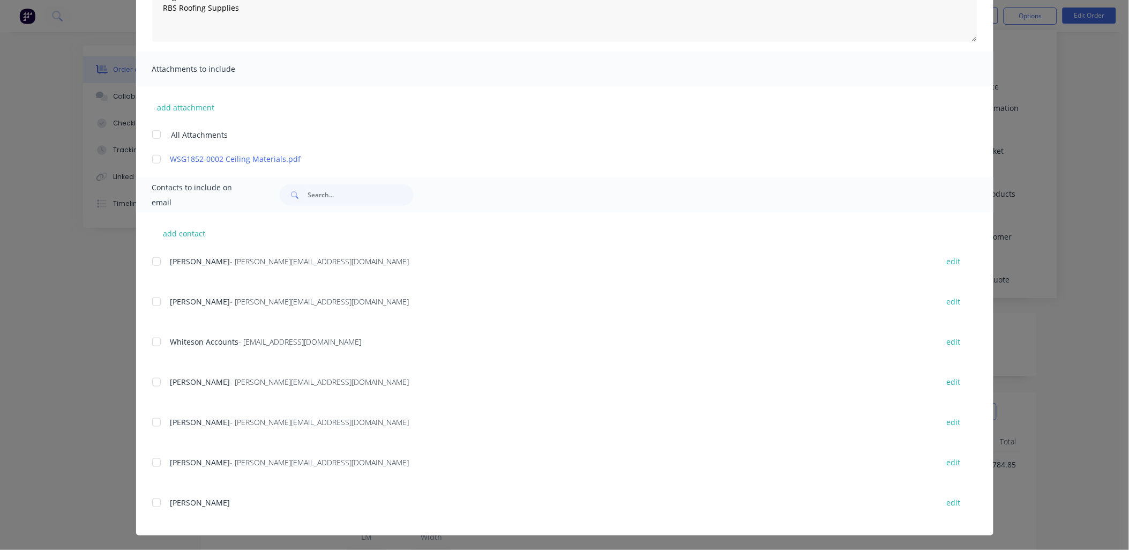
click at [154, 346] on div at bounding box center [156, 341] width 21 height 21
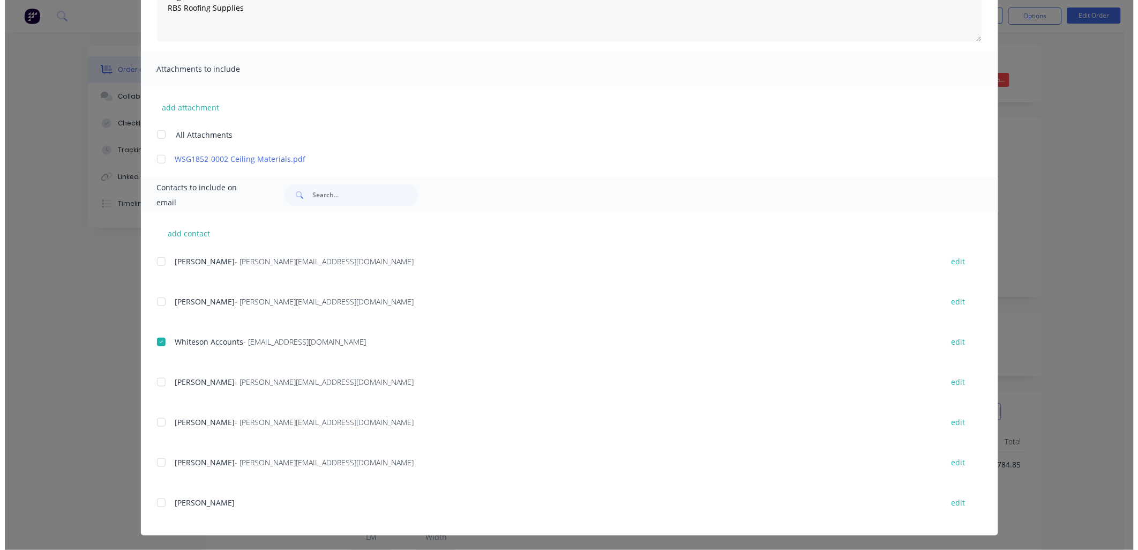
scroll to position [0, 0]
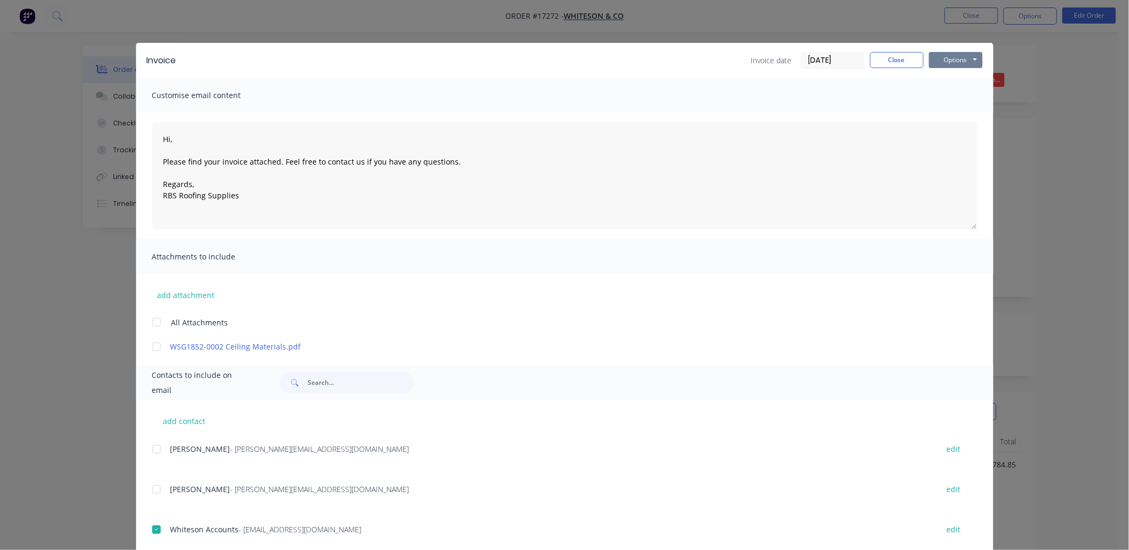
click at [968, 61] on button "Options" at bounding box center [956, 60] width 54 height 16
click at [951, 114] on button "Email" at bounding box center [963, 115] width 69 height 18
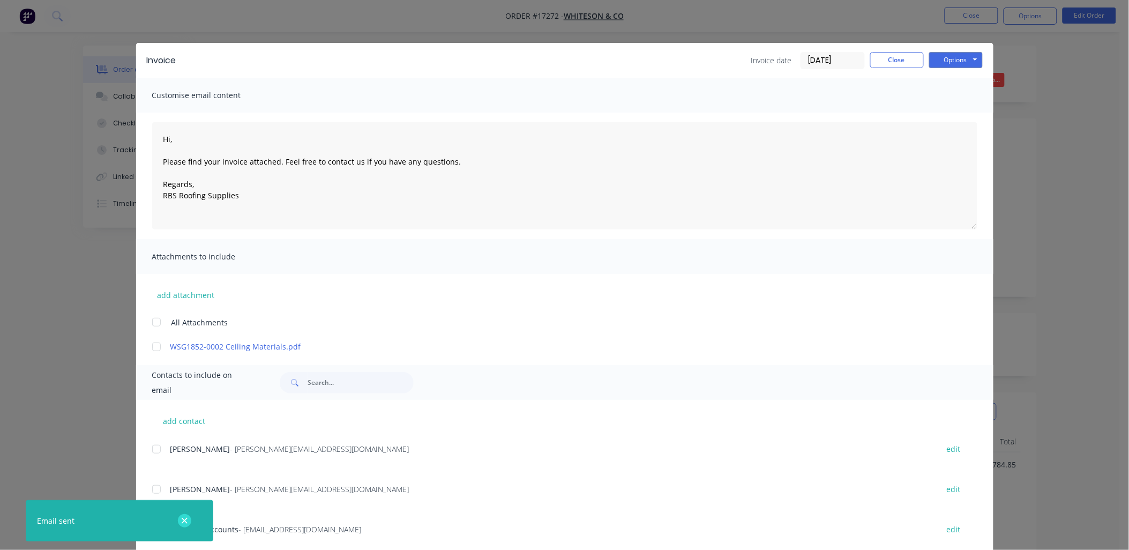
click at [184, 518] on icon "button" at bounding box center [184, 521] width 7 height 10
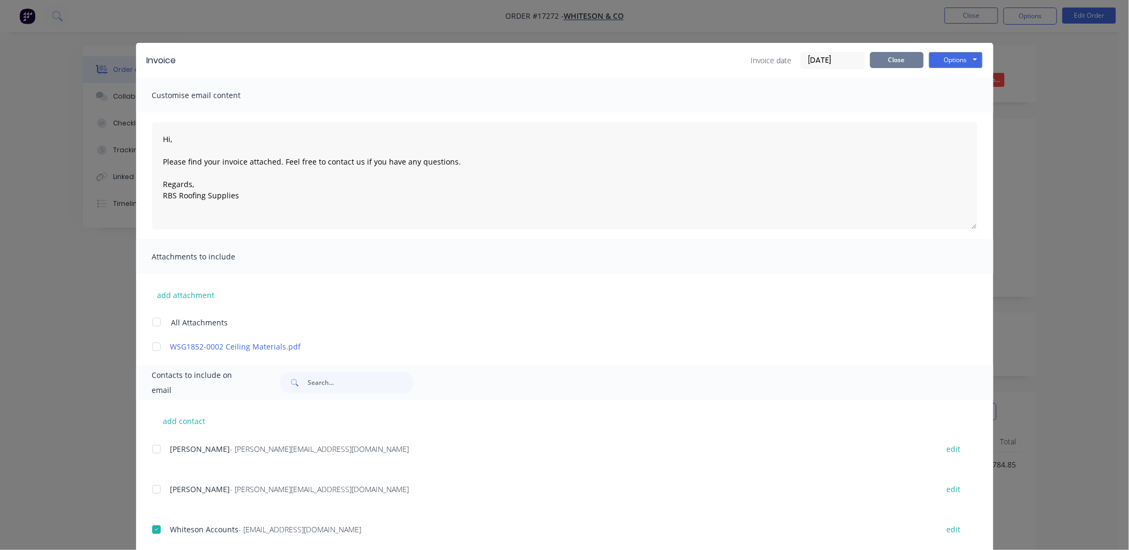
click at [898, 57] on button "Close" at bounding box center [897, 60] width 54 height 16
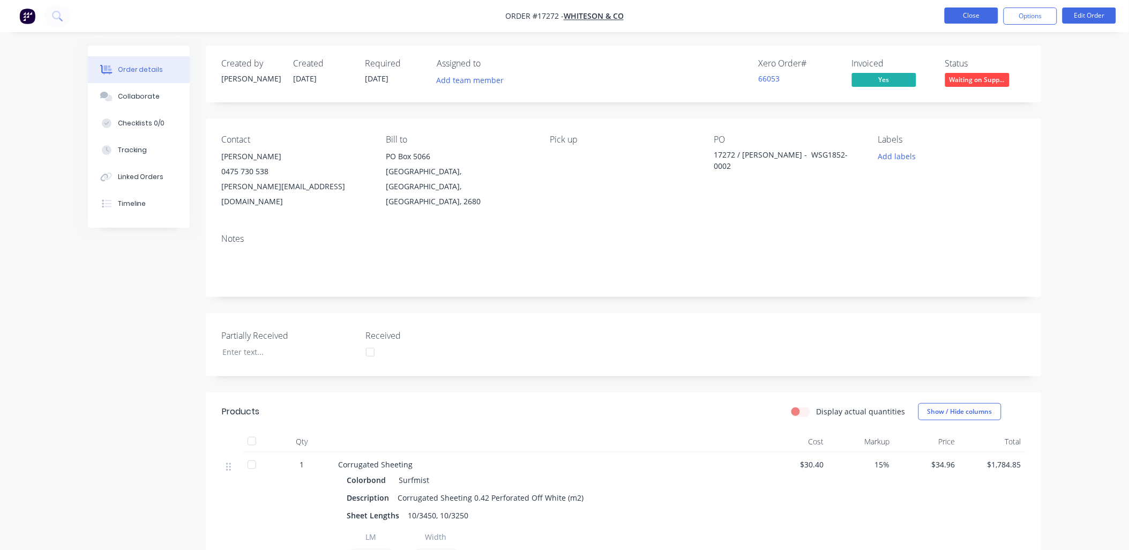
click at [967, 18] on button "Close" at bounding box center [972, 16] width 54 height 16
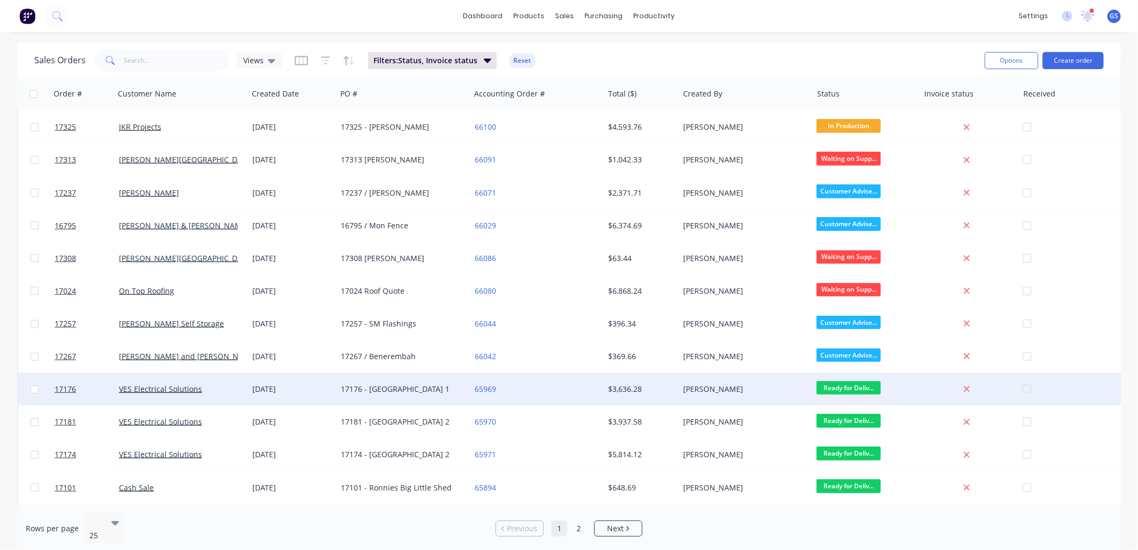
scroll to position [429, 0]
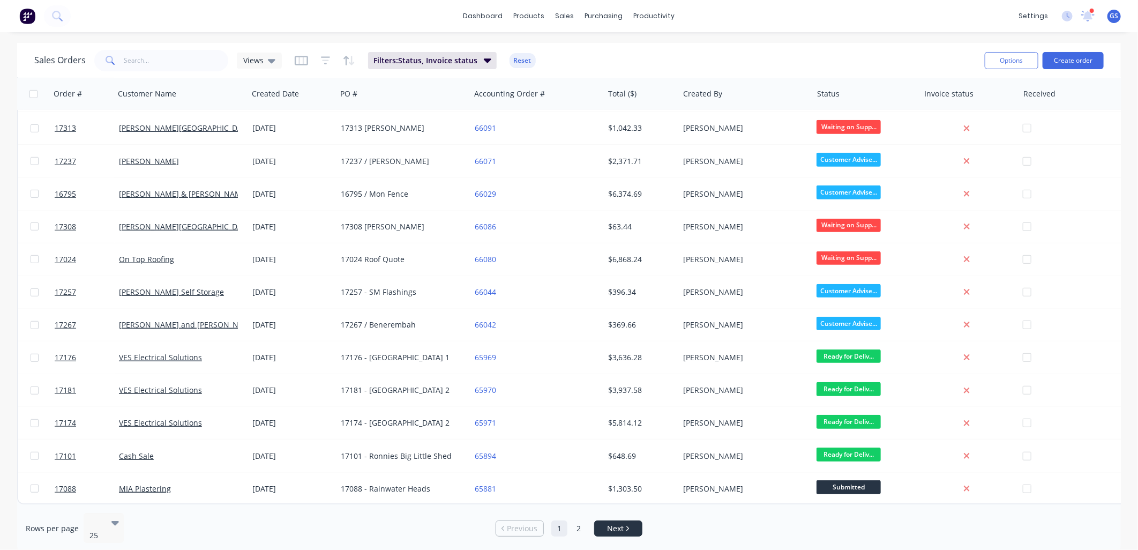
click at [622, 523] on span "Next" at bounding box center [615, 528] width 17 height 11
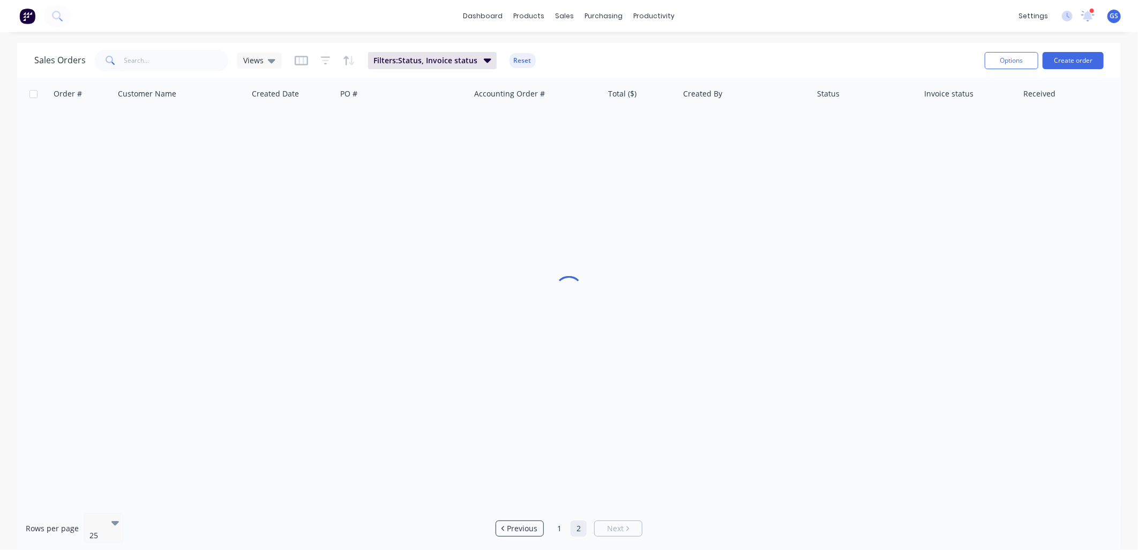
scroll to position [0, 0]
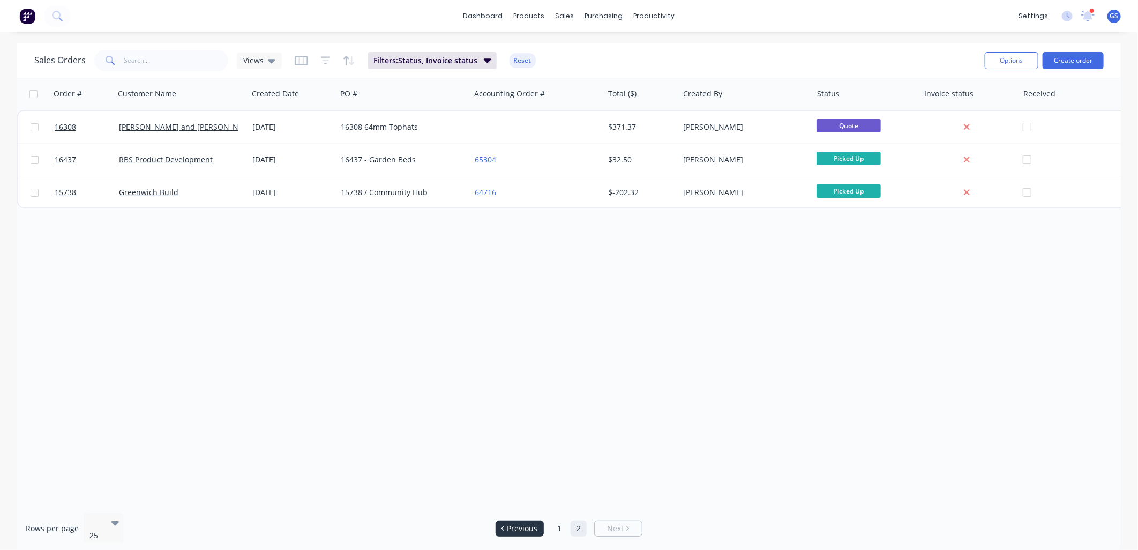
click at [521, 523] on span "Previous" at bounding box center [522, 528] width 31 height 11
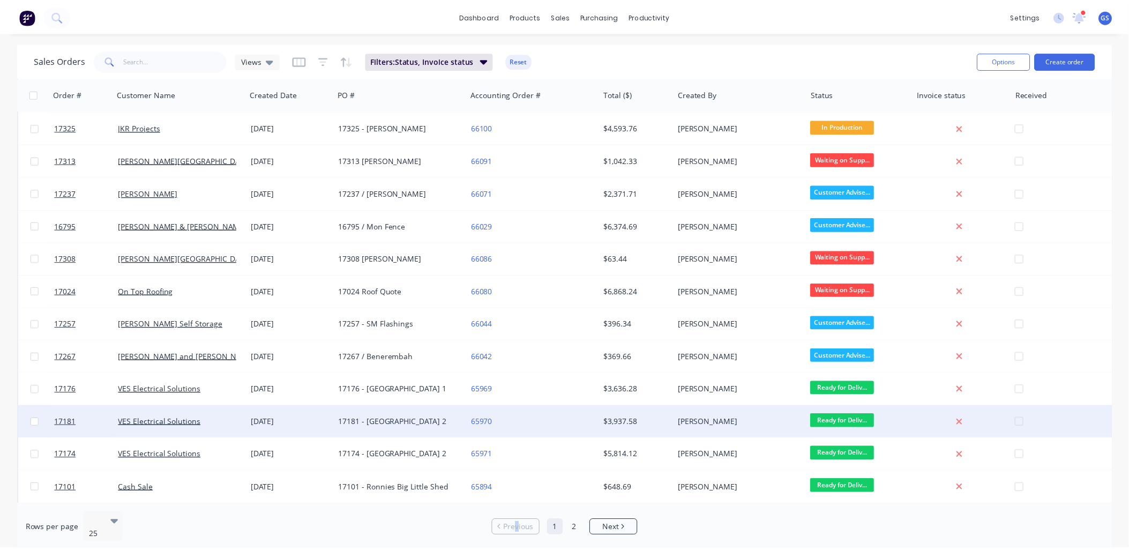
scroll to position [429, 0]
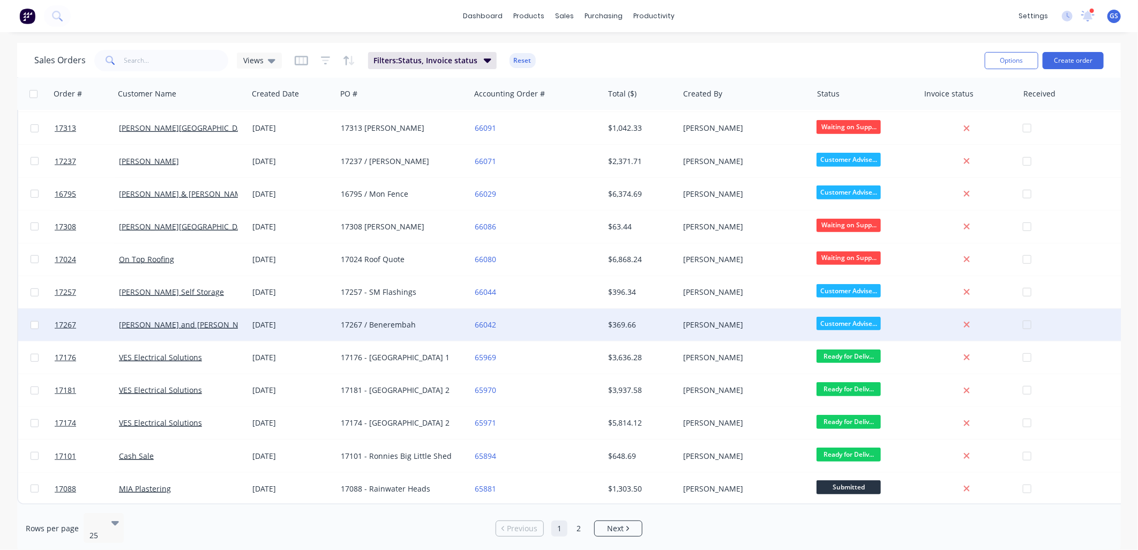
click at [411, 319] on div "17267 / Benerembah" at bounding box center [400, 324] width 119 height 11
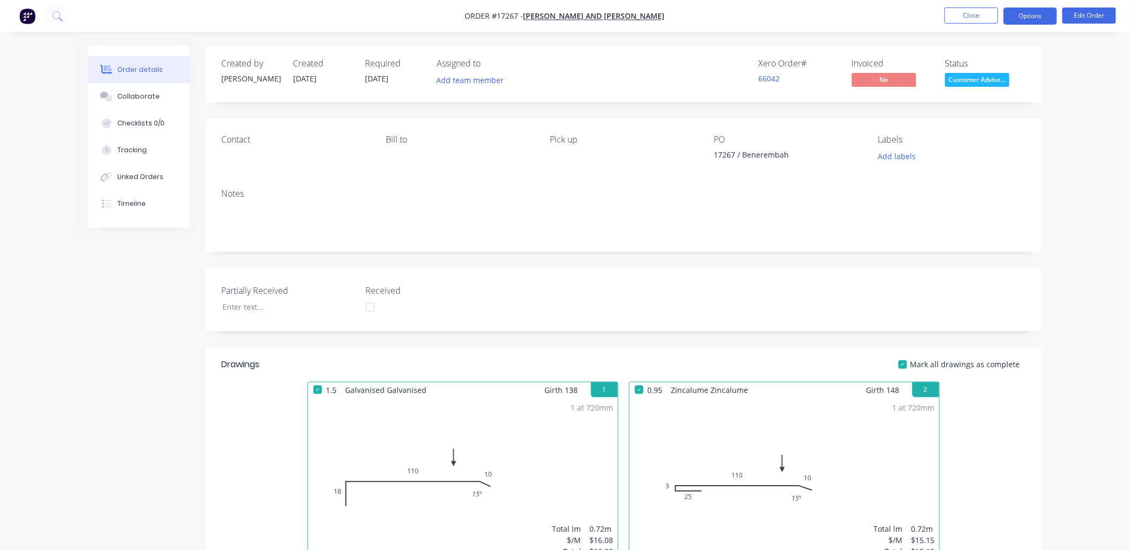
click at [1035, 12] on button "Options" at bounding box center [1030, 16] width 54 height 17
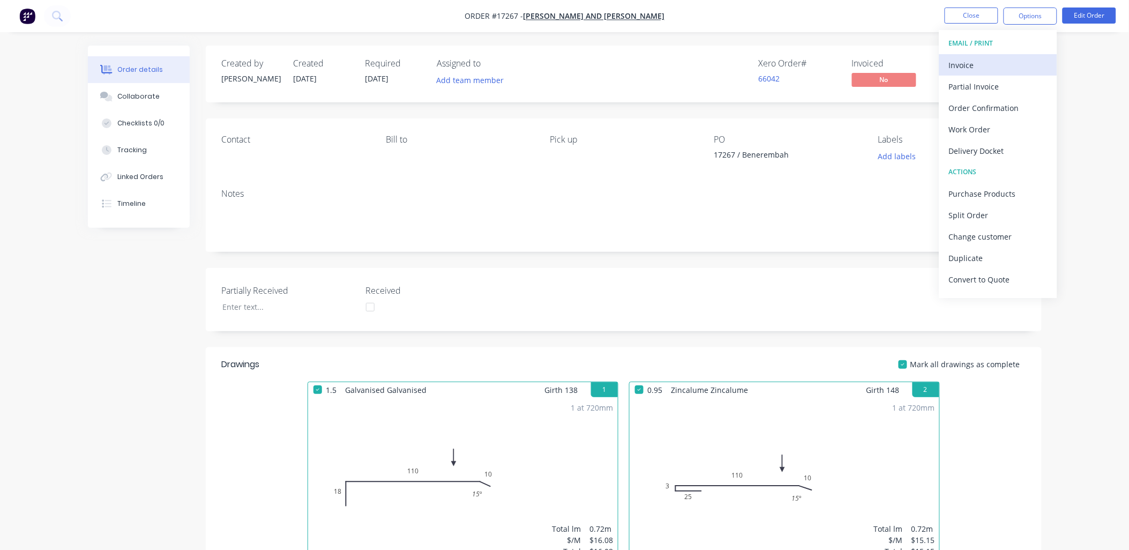
click at [968, 67] on div "Invoice" at bounding box center [998, 65] width 99 height 16
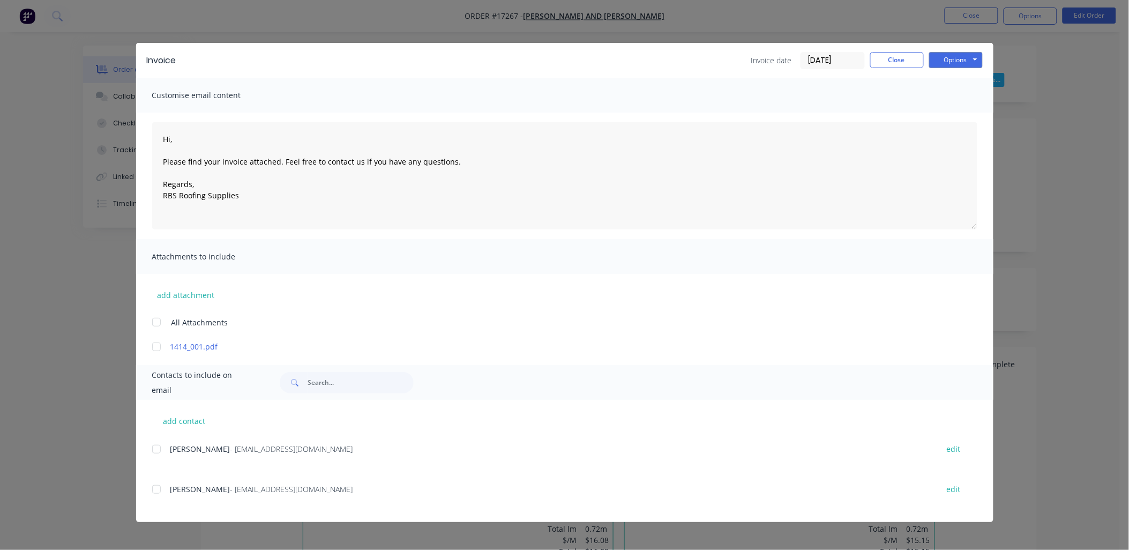
click at [152, 447] on div at bounding box center [156, 448] width 21 height 21
click at [977, 59] on button "Options" at bounding box center [956, 60] width 54 height 16
click at [963, 115] on button "Email" at bounding box center [963, 115] width 69 height 18
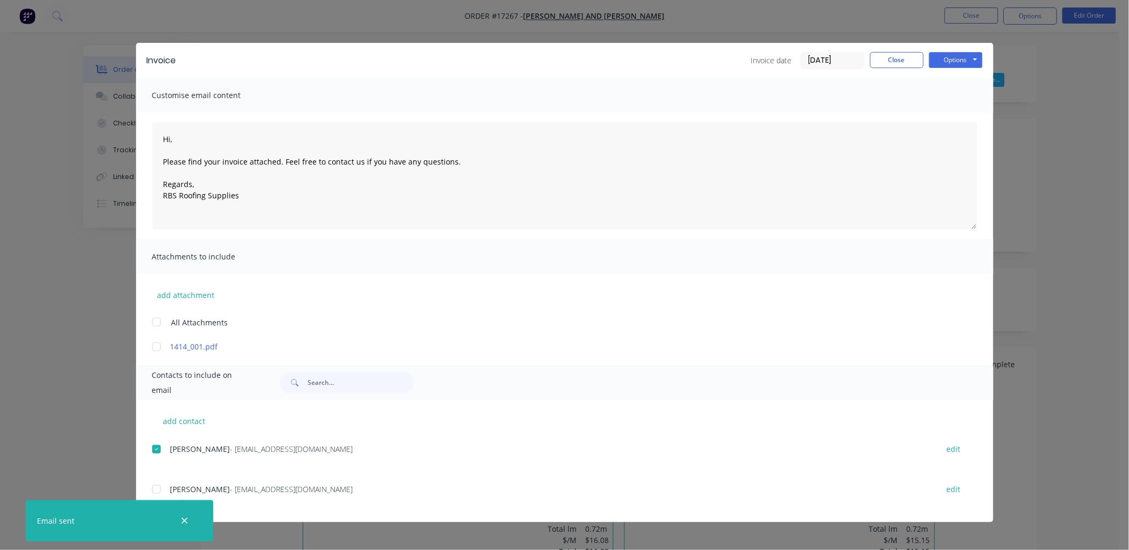
click at [188, 516] on icon "button" at bounding box center [184, 521] width 7 height 10
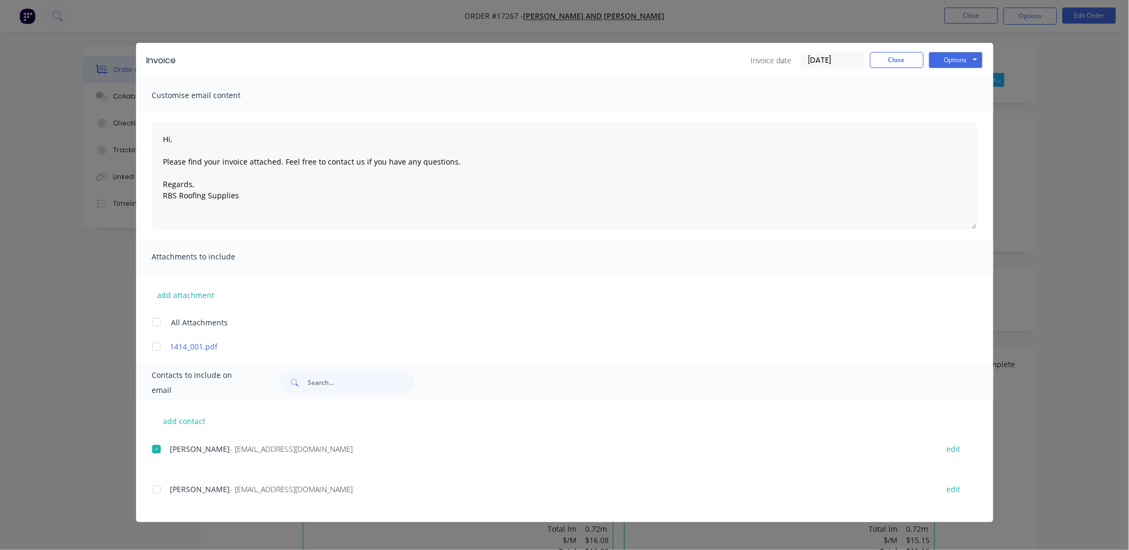
click at [156, 490] on div at bounding box center [156, 488] width 21 height 21
click at [972, 52] on button "Options" at bounding box center [956, 60] width 54 height 16
click at [961, 113] on button "Email" at bounding box center [963, 115] width 69 height 18
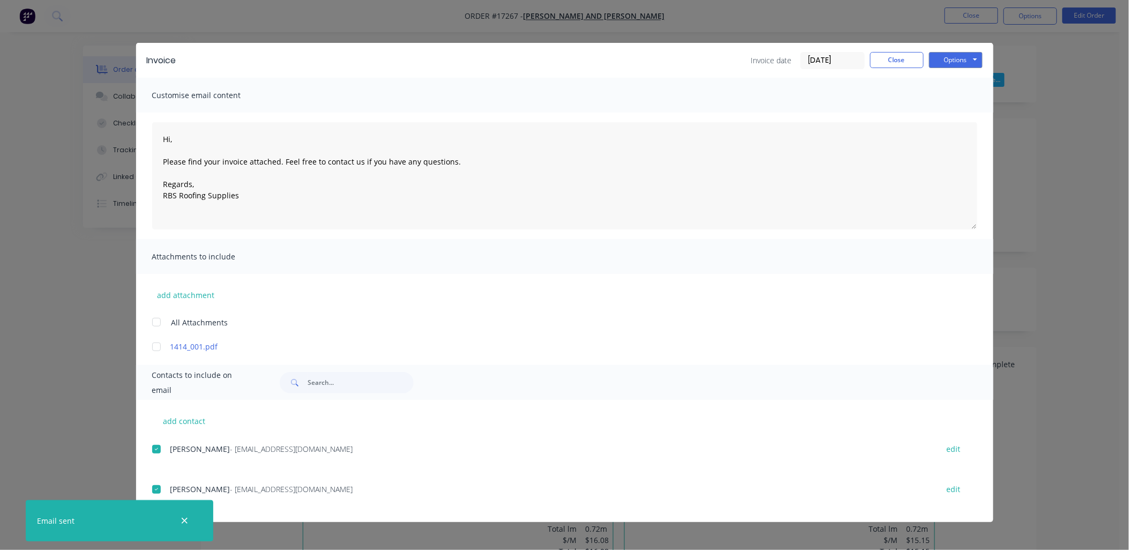
click at [186, 516] on icon "button" at bounding box center [184, 521] width 7 height 10
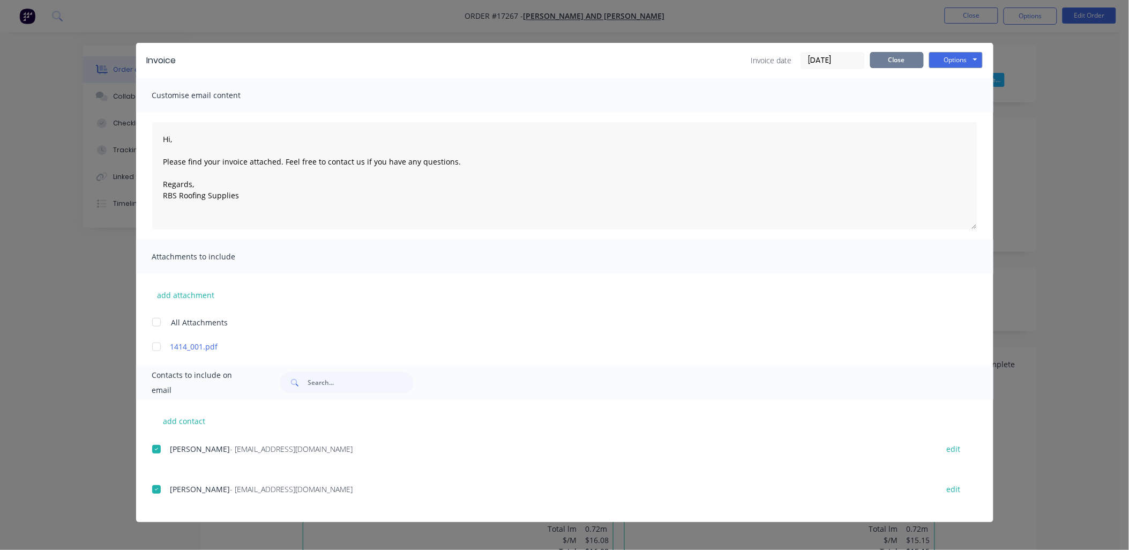
drag, startPoint x: 901, startPoint y: 58, endPoint x: 938, endPoint y: 31, distance: 46.1
click at [902, 58] on button "Close" at bounding box center [897, 60] width 54 height 16
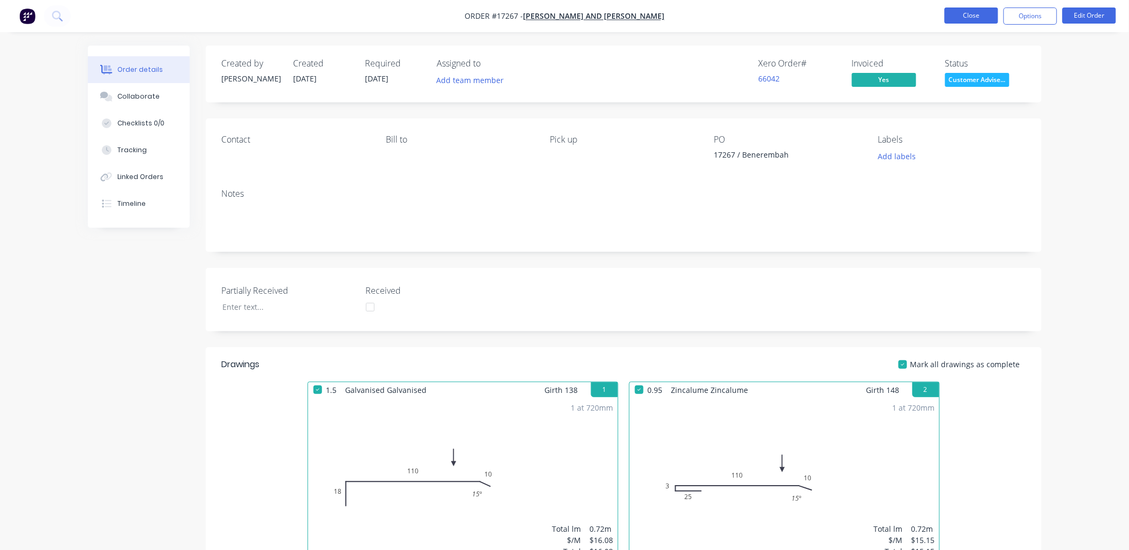
click at [964, 16] on button "Close" at bounding box center [972, 16] width 54 height 16
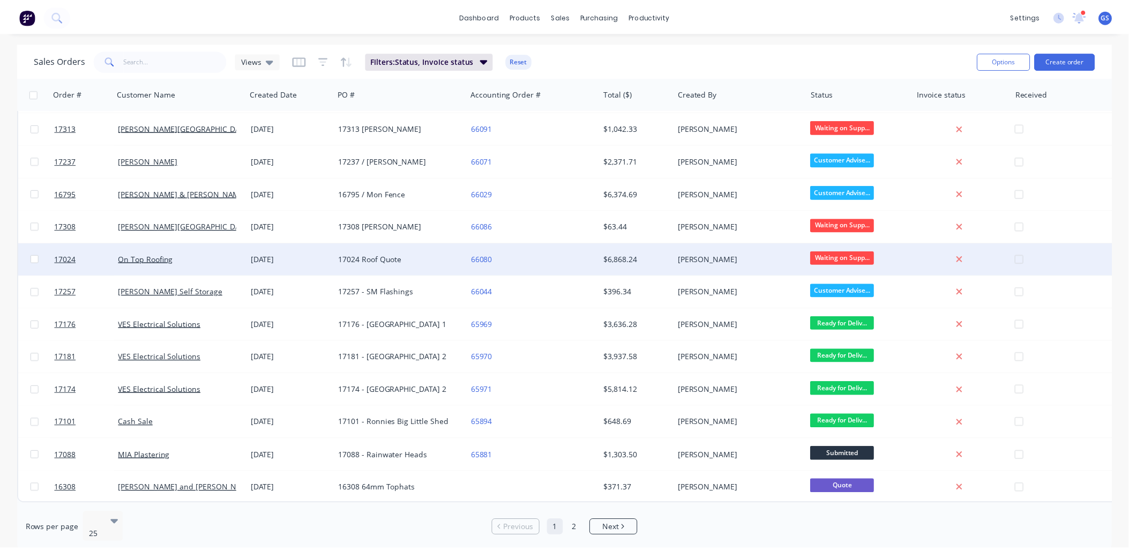
scroll to position [429, 0]
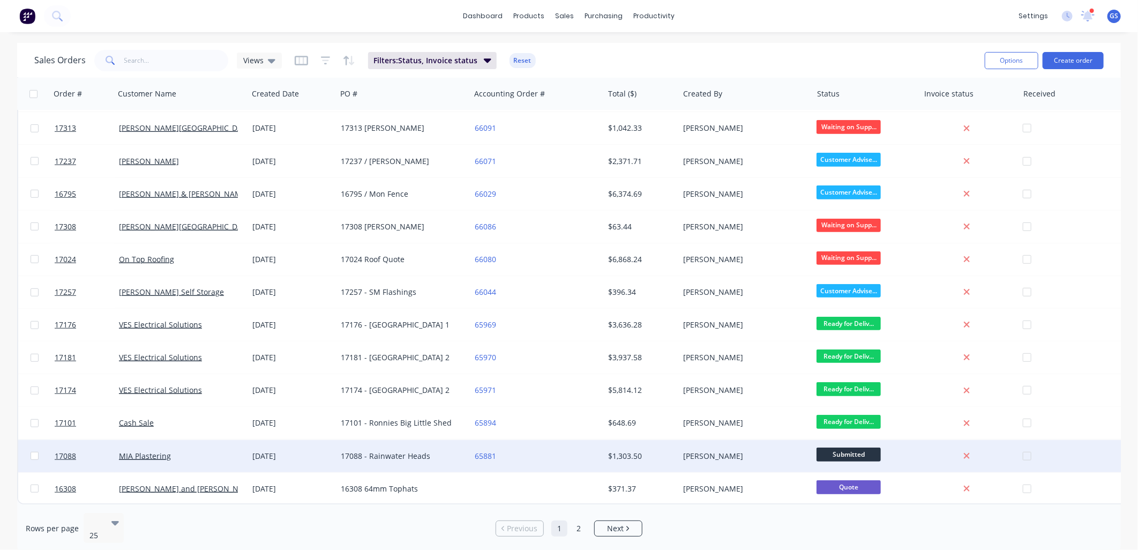
click at [400, 451] on div "17088 - Rainwater Heads" at bounding box center [400, 456] width 119 height 11
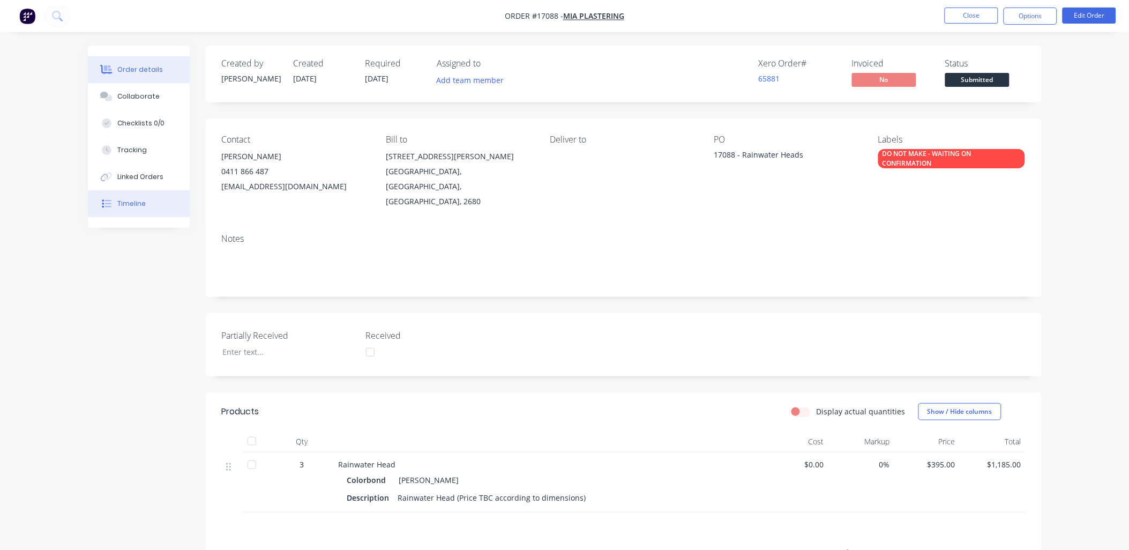
click at [140, 204] on div "Timeline" at bounding box center [131, 204] width 28 height 10
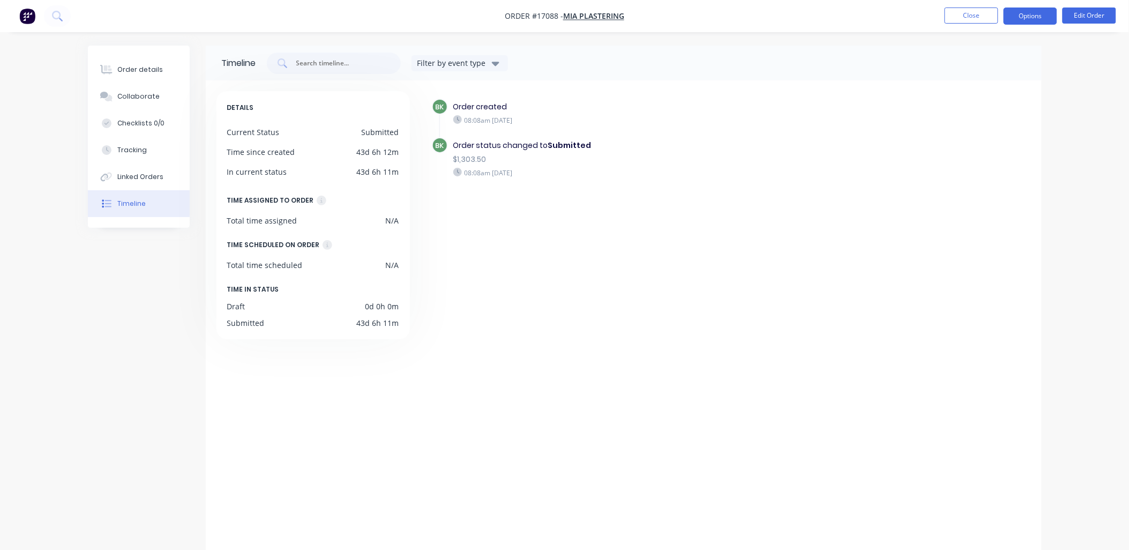
click at [1023, 14] on button "Options" at bounding box center [1030, 16] width 54 height 17
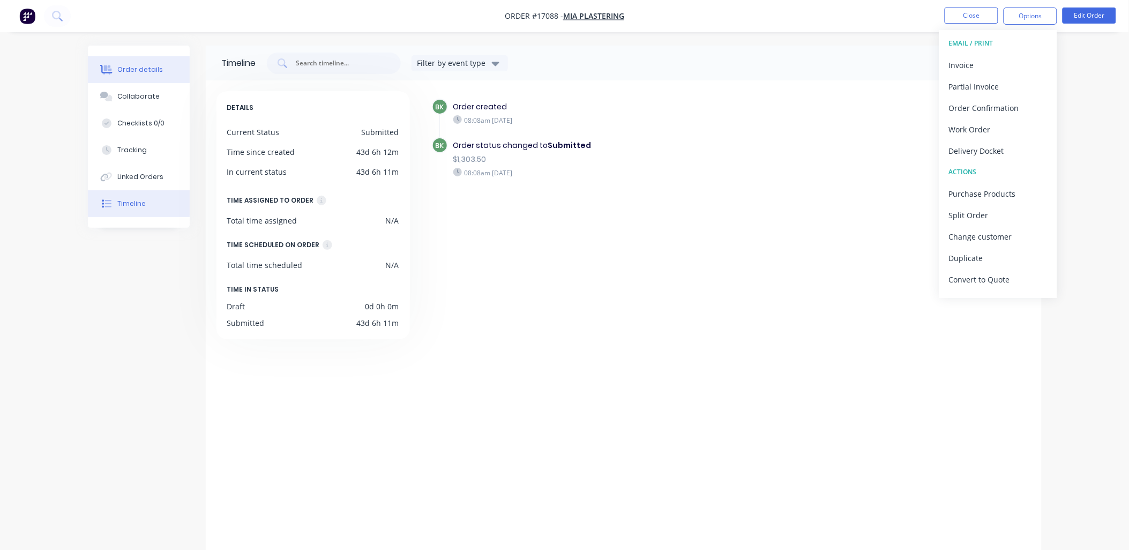
click at [156, 70] on div "Order details" at bounding box center [140, 70] width 46 height 10
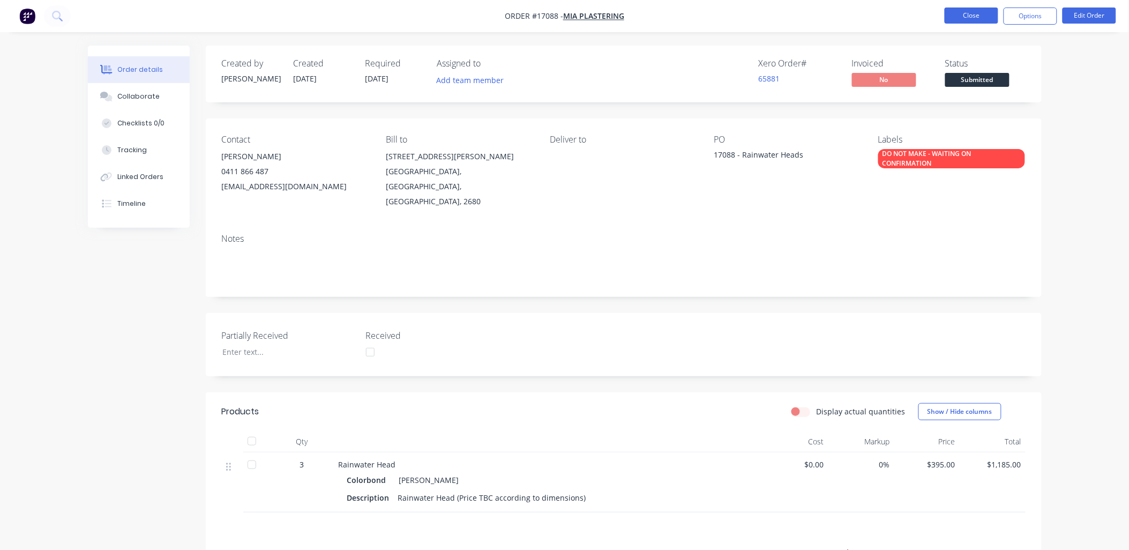
click at [968, 17] on button "Close" at bounding box center [972, 16] width 54 height 16
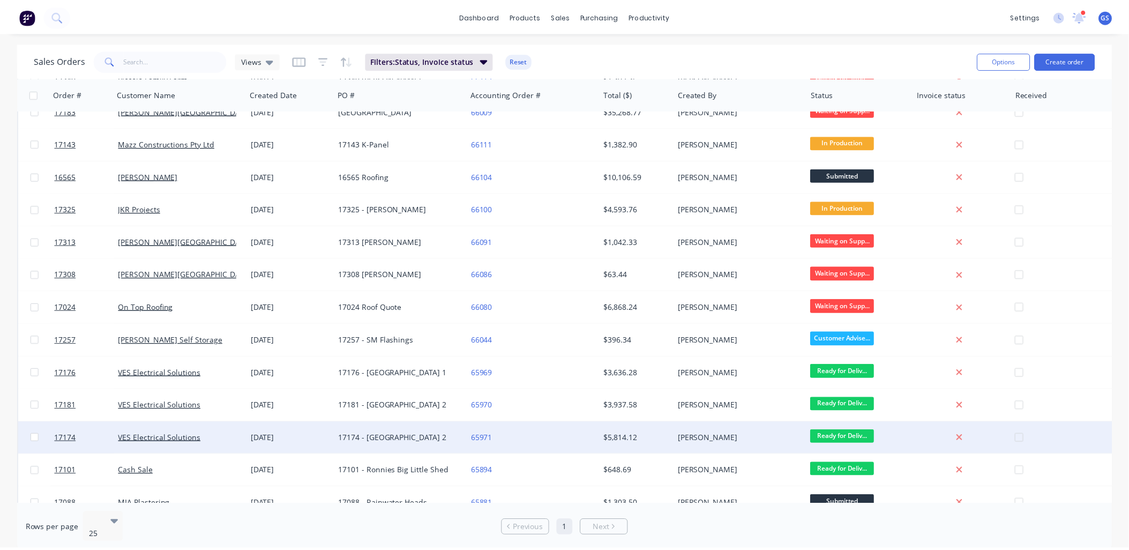
scroll to position [244, 0]
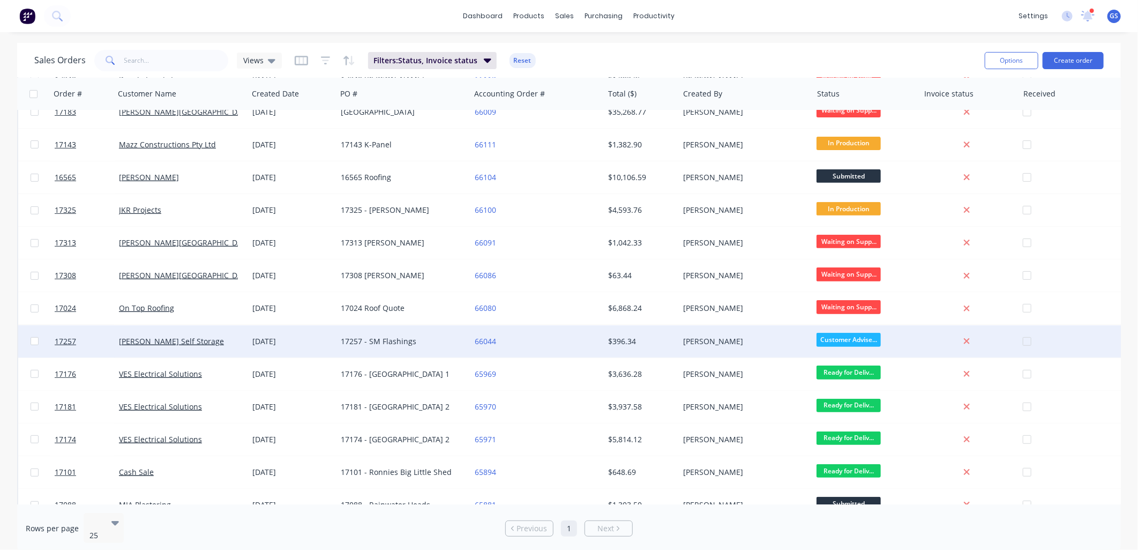
click at [378, 334] on div "17257 - SM Flashings" at bounding box center [402, 341] width 133 height 32
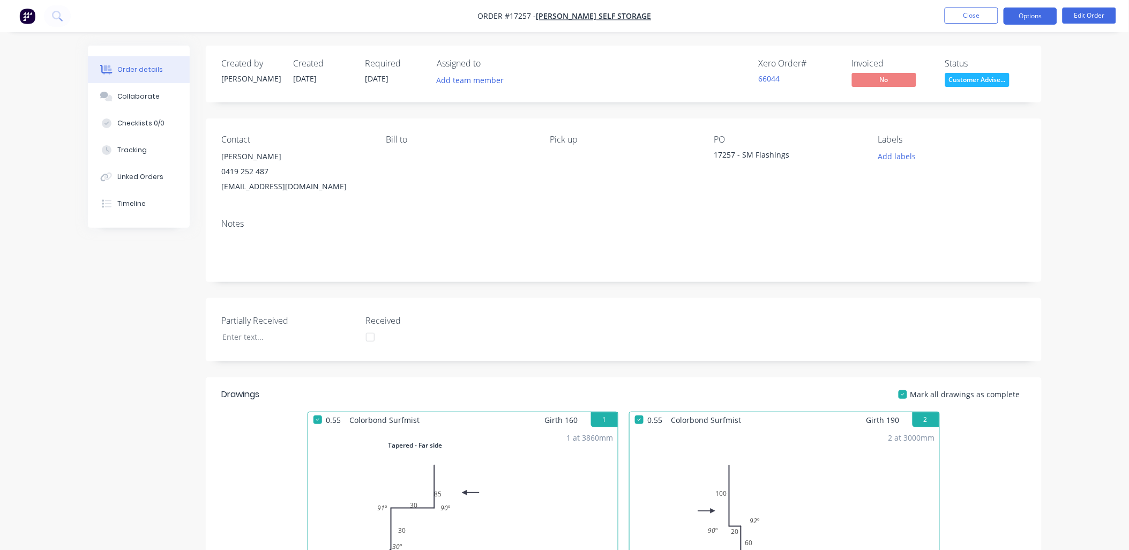
click at [1042, 18] on button "Options" at bounding box center [1030, 16] width 54 height 17
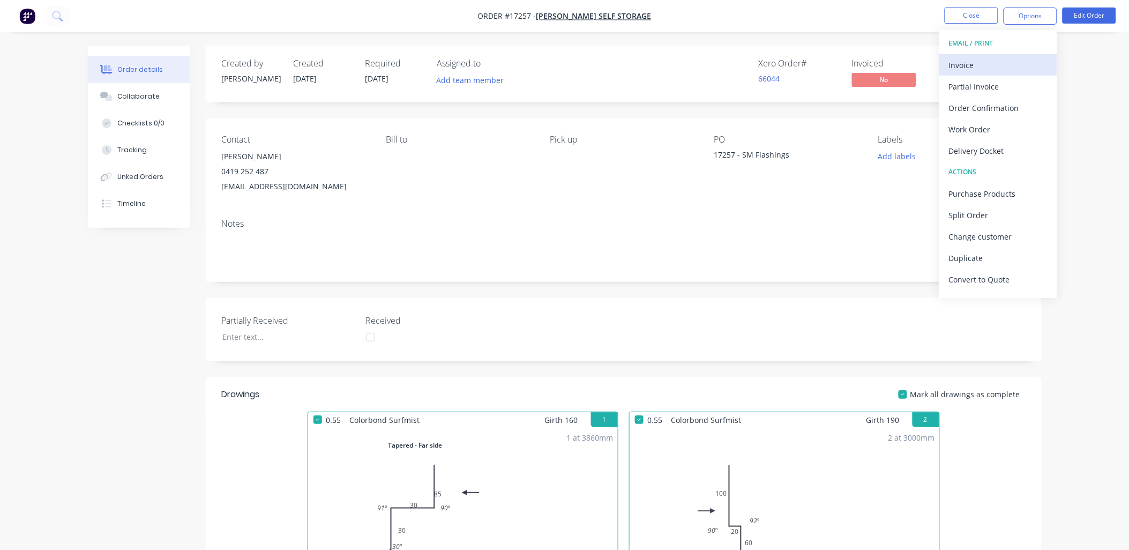
click at [981, 62] on div "Invoice" at bounding box center [998, 65] width 99 height 16
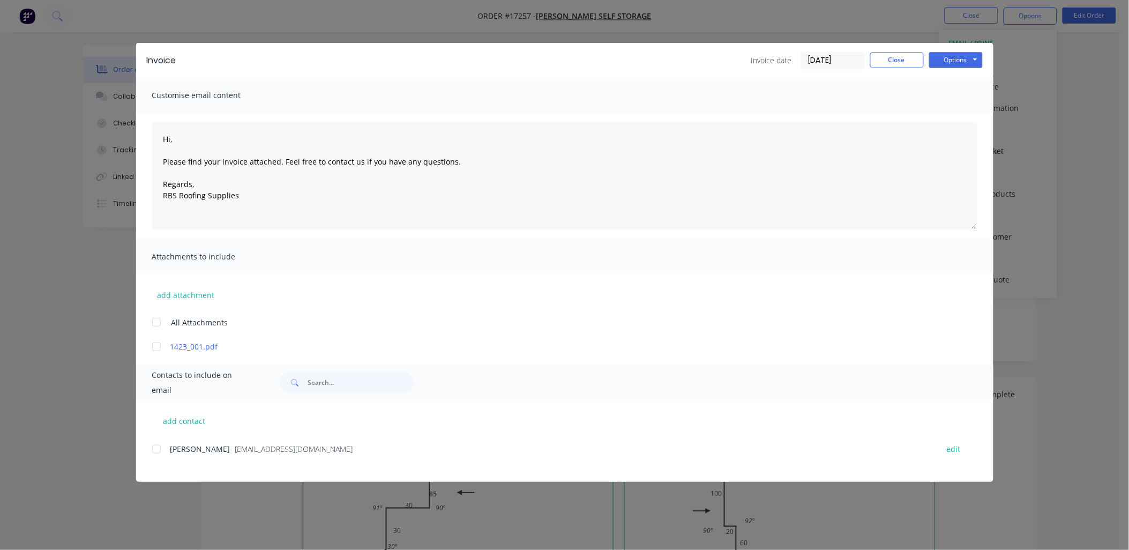
click at [157, 447] on div at bounding box center [156, 448] width 21 height 21
click at [972, 59] on button "Options" at bounding box center [956, 60] width 54 height 16
click at [954, 114] on button "Email" at bounding box center [963, 115] width 69 height 18
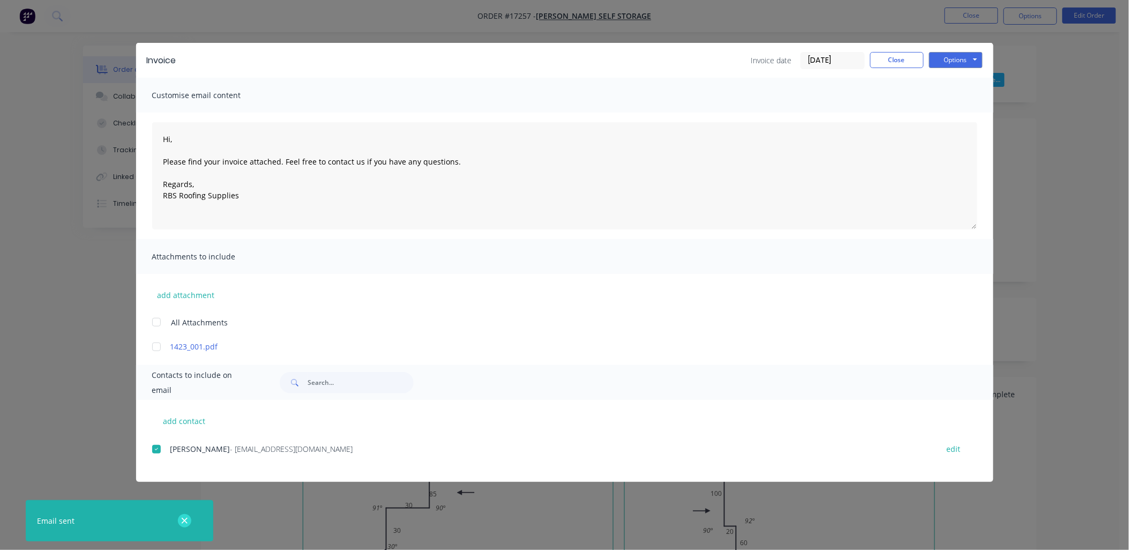
click at [180, 526] on button "button" at bounding box center [184, 520] width 13 height 13
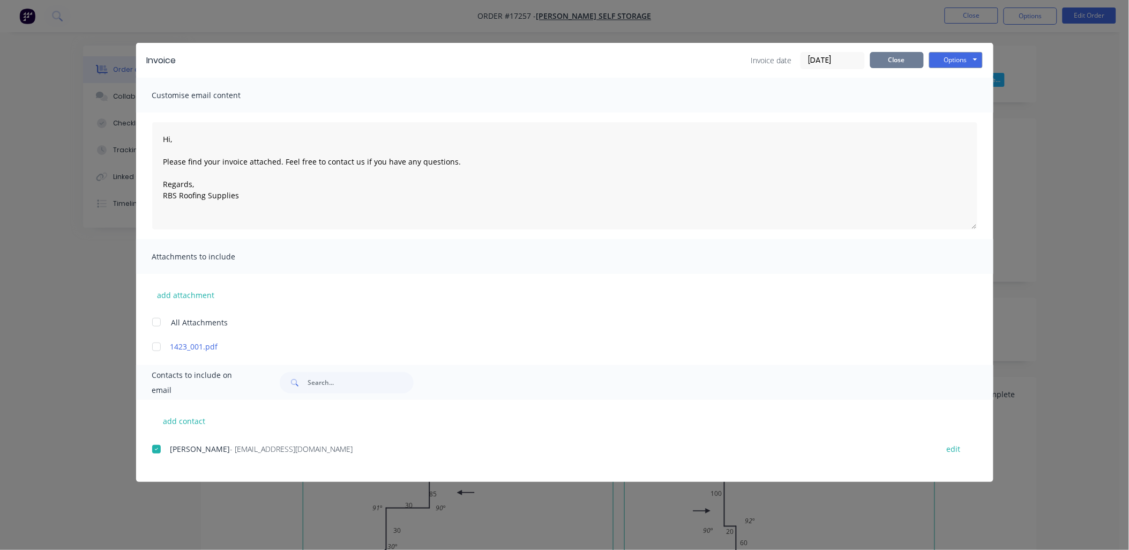
click at [904, 58] on button "Close" at bounding box center [897, 60] width 54 height 16
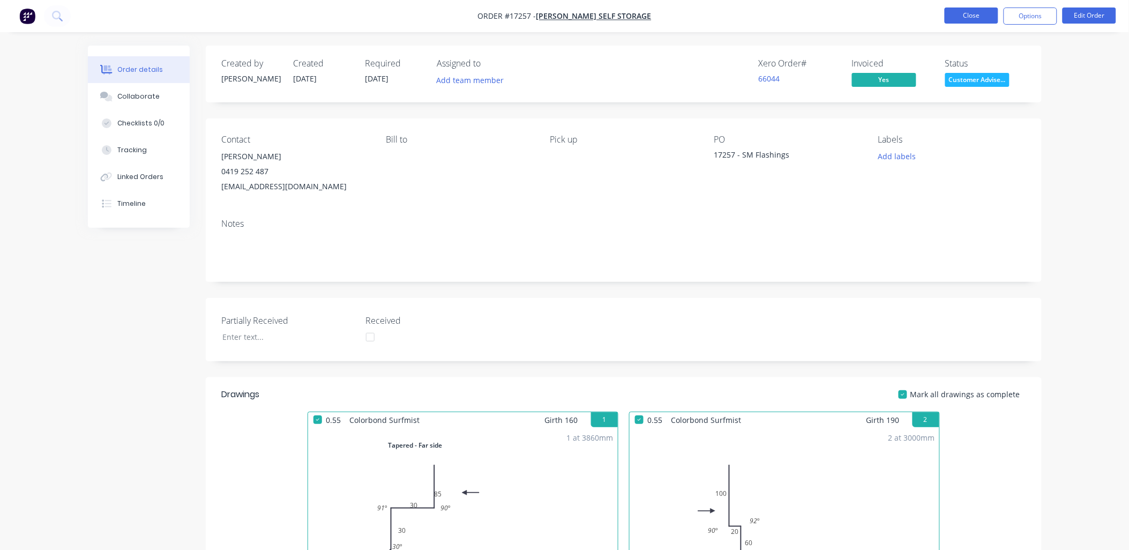
click at [970, 18] on button "Close" at bounding box center [972, 16] width 54 height 16
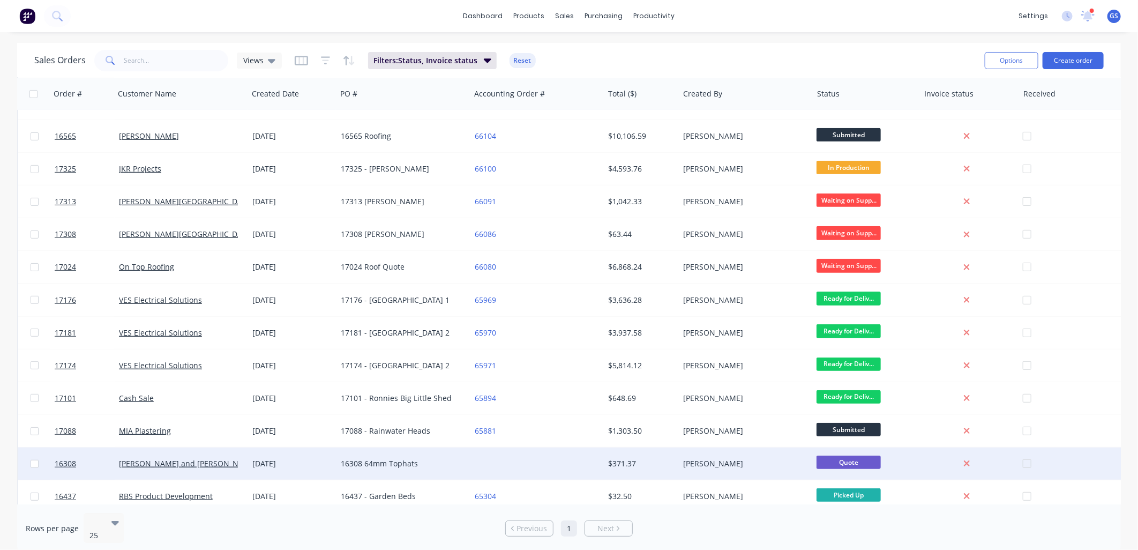
scroll to position [212, 0]
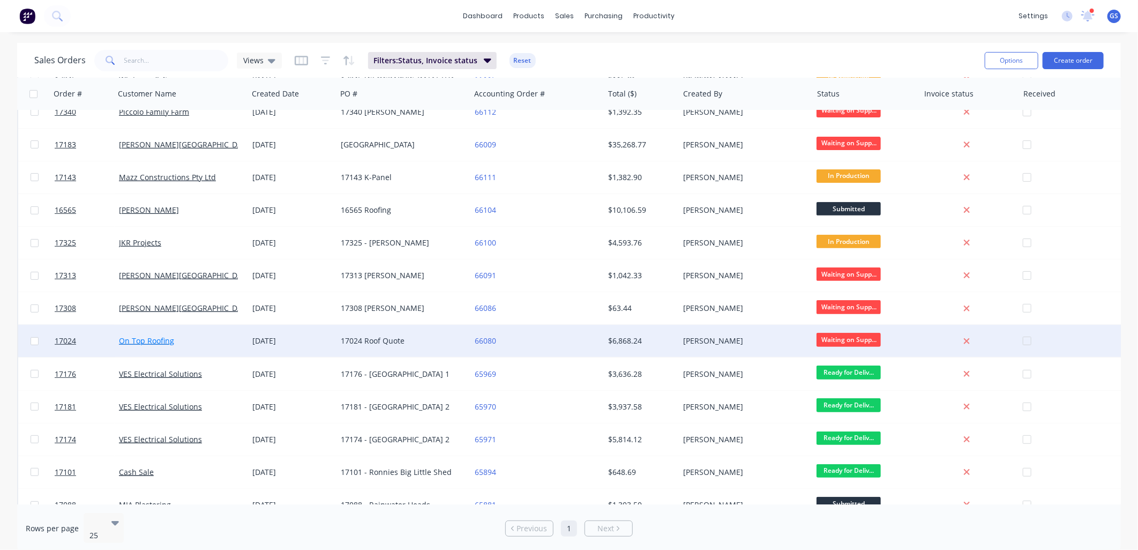
click at [164, 343] on link "On Top Roofing" at bounding box center [146, 340] width 55 height 10
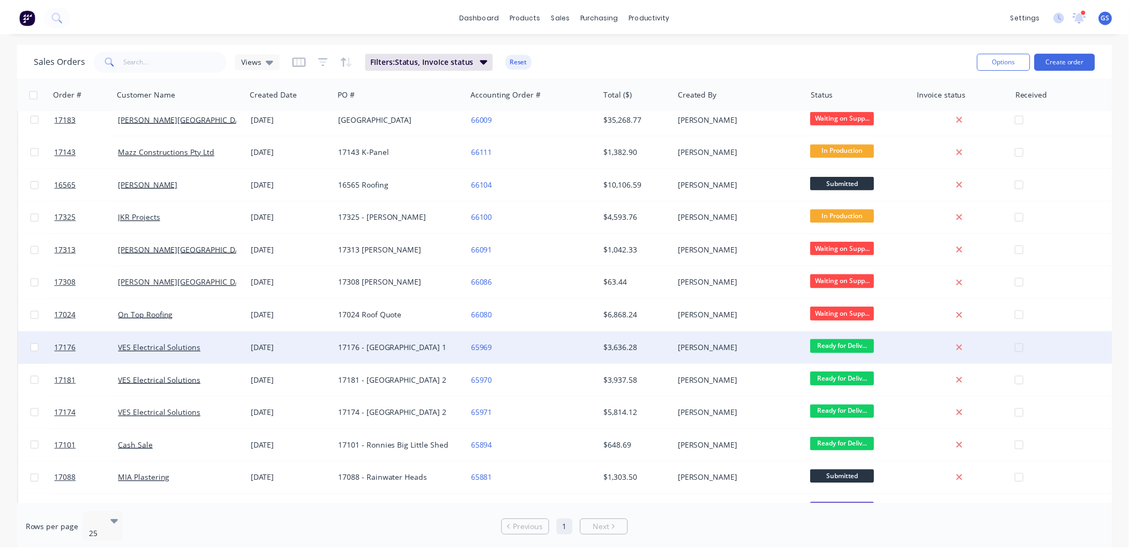
scroll to position [238, 0]
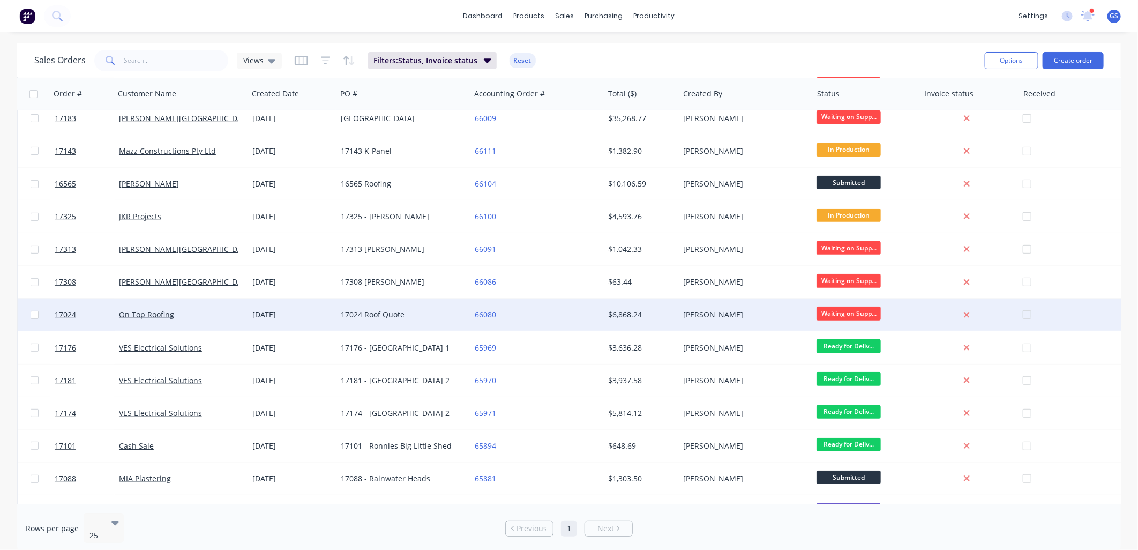
click at [397, 314] on div "17024 Roof Quote" at bounding box center [400, 314] width 119 height 11
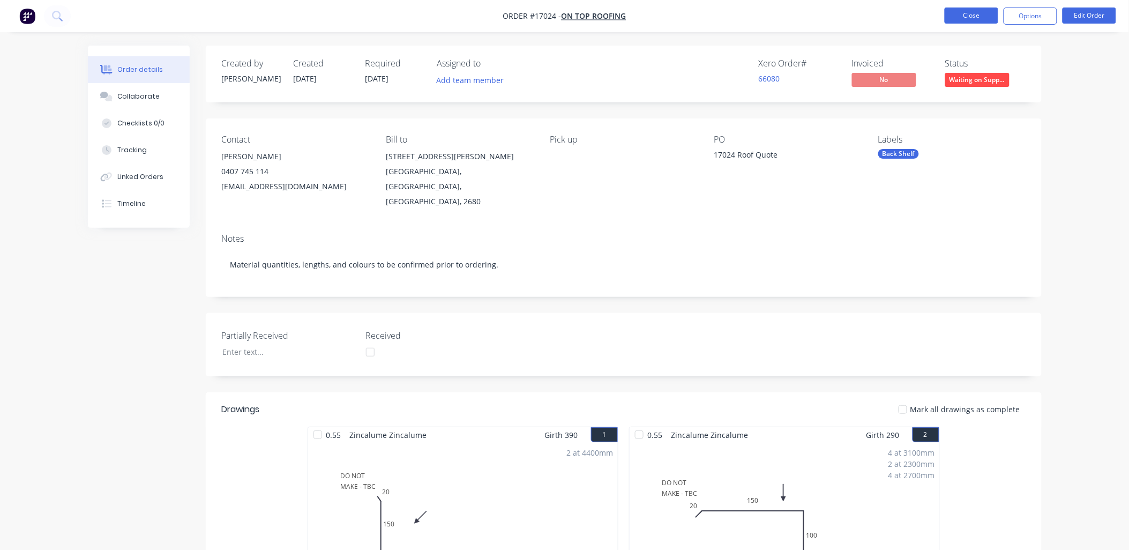
click at [956, 16] on button "Close" at bounding box center [972, 16] width 54 height 16
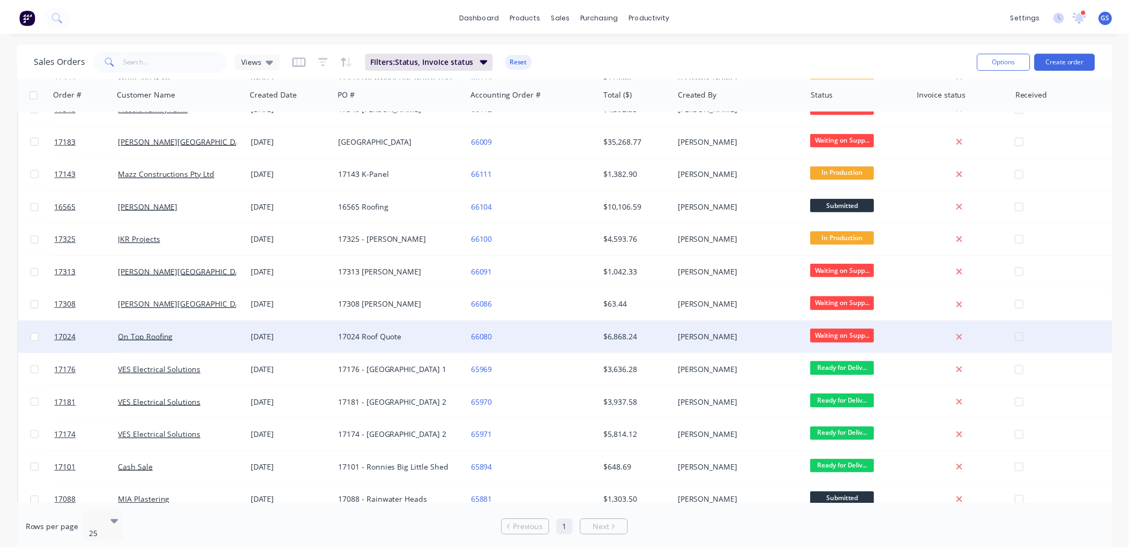
scroll to position [238, 0]
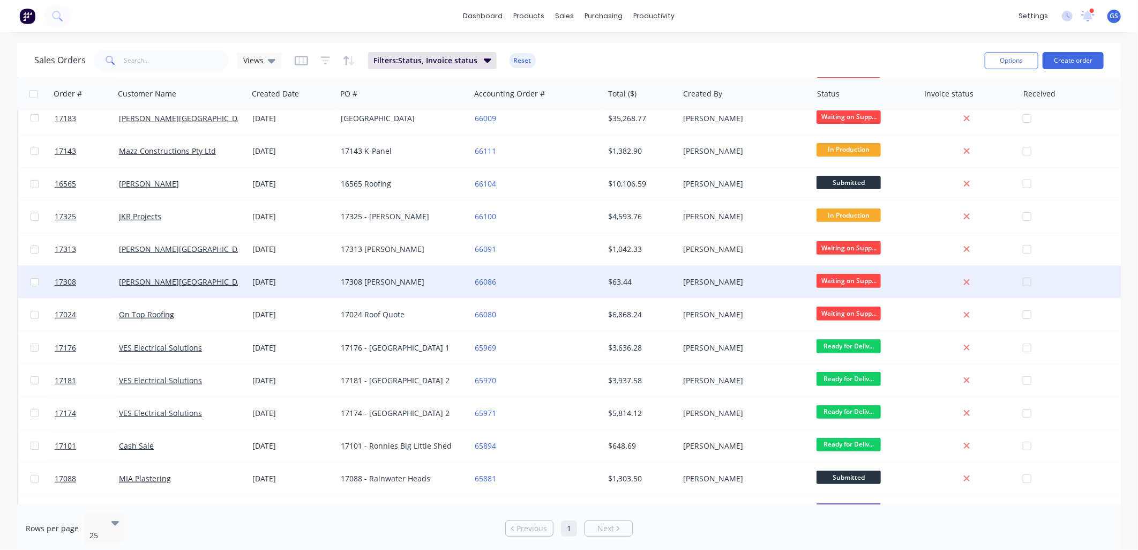
click at [390, 273] on div "17308 Janette Burnett" at bounding box center [402, 282] width 133 height 32
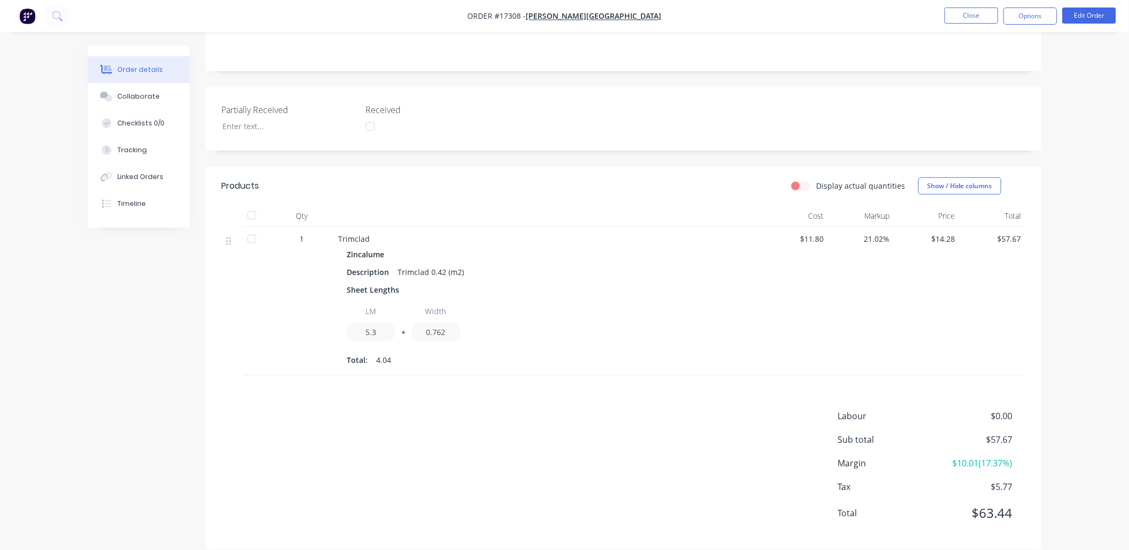
scroll to position [227, 0]
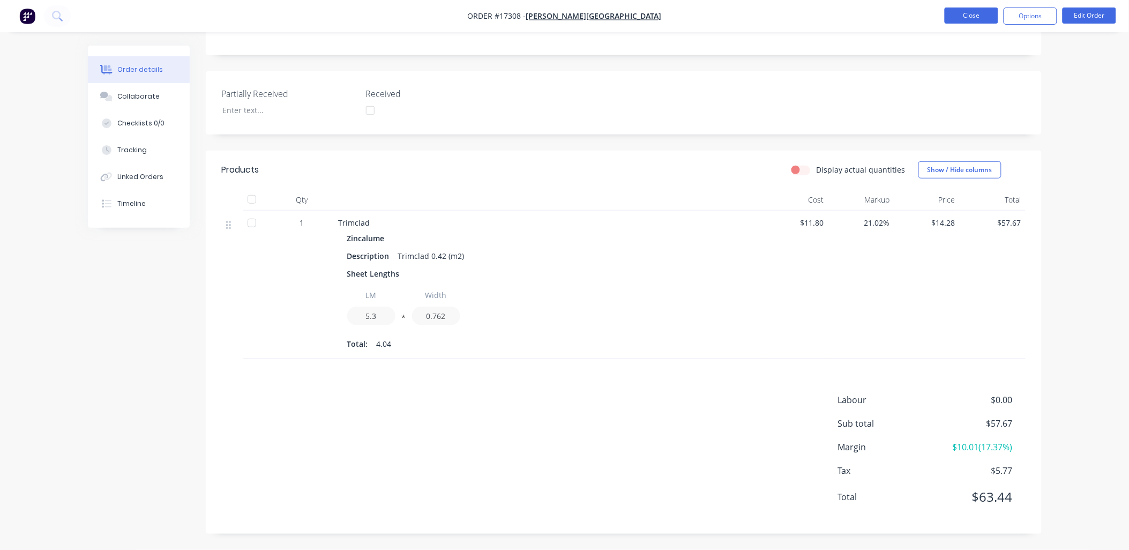
click at [968, 17] on button "Close" at bounding box center [972, 16] width 54 height 16
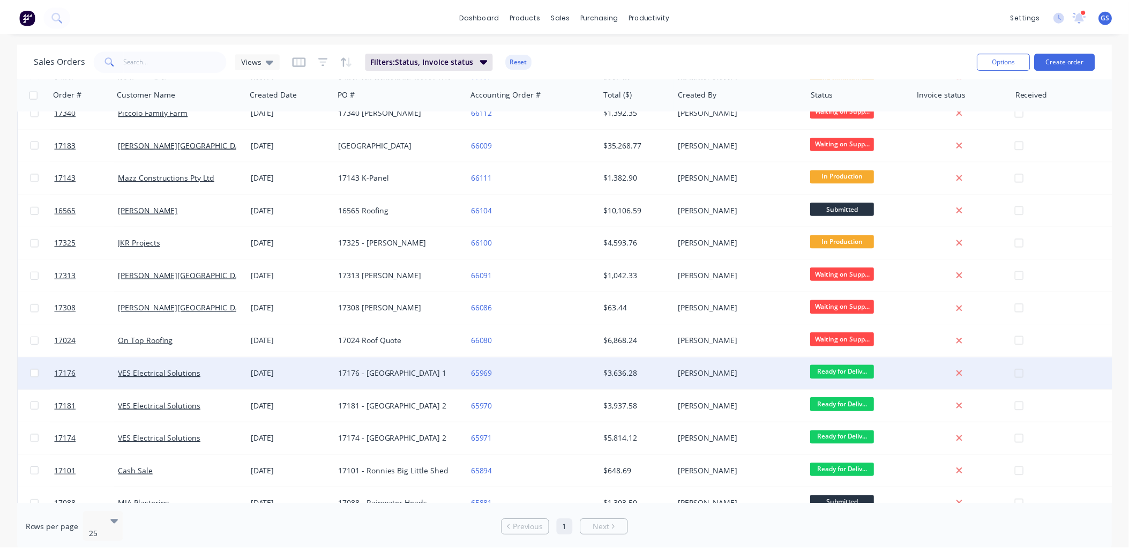
scroll to position [238, 0]
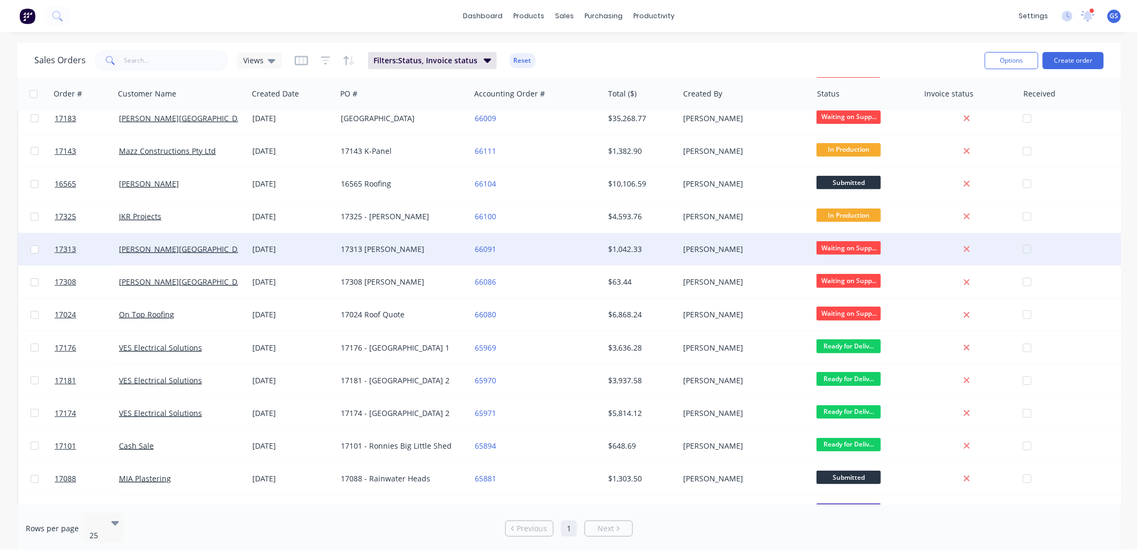
click at [411, 243] on div "17313 Andrew Ward" at bounding box center [402, 249] width 133 height 32
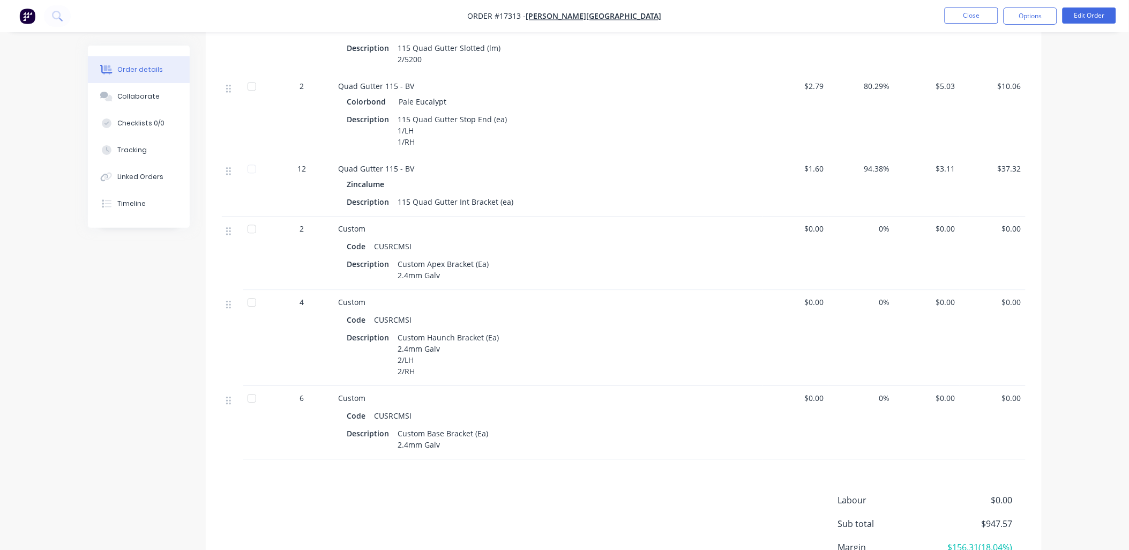
scroll to position [893, 0]
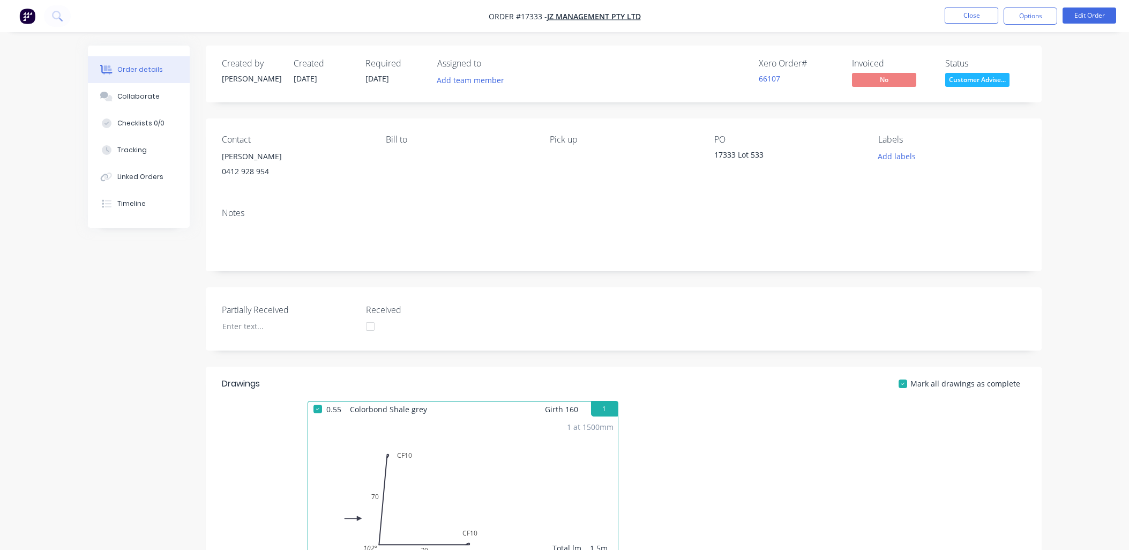
scroll to position [233, 0]
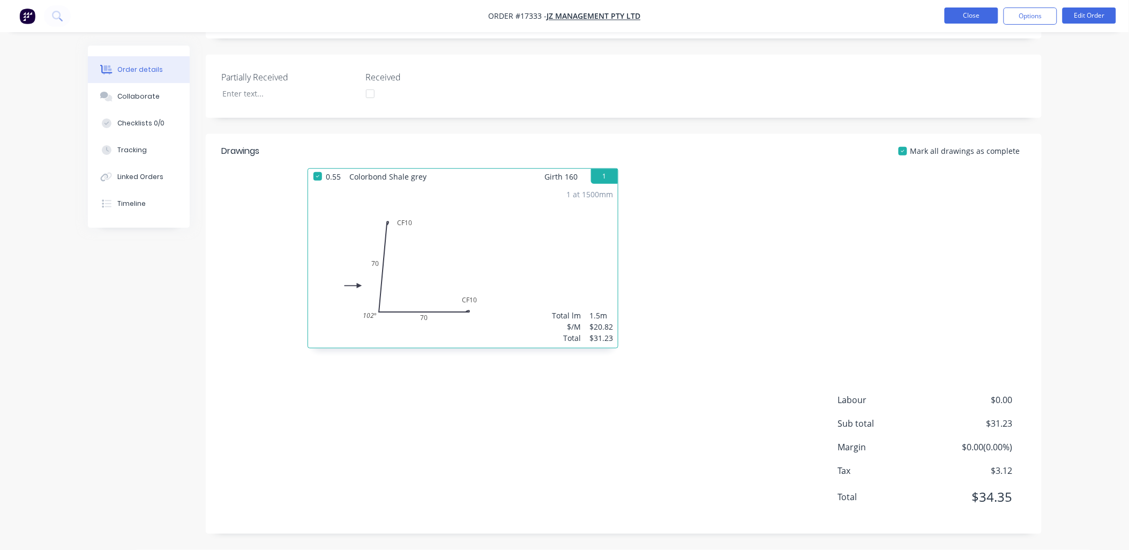
click at [967, 12] on button "Close" at bounding box center [972, 16] width 54 height 16
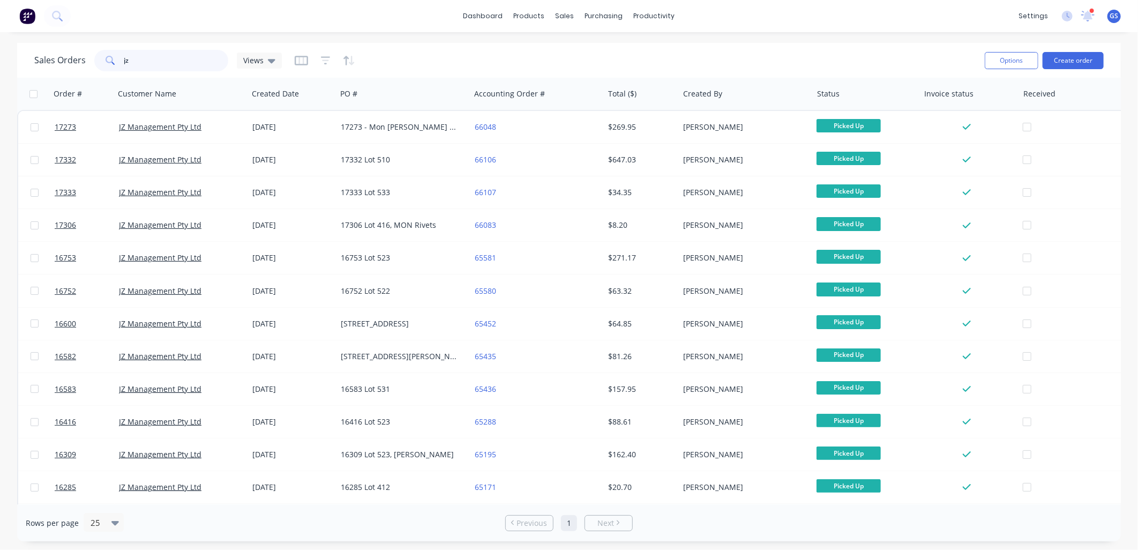
drag, startPoint x: 141, startPoint y: 66, endPoint x: 59, endPoint y: 57, distance: 82.5
click at [59, 57] on div "Sales Orders jz Views" at bounding box center [158, 60] width 248 height 21
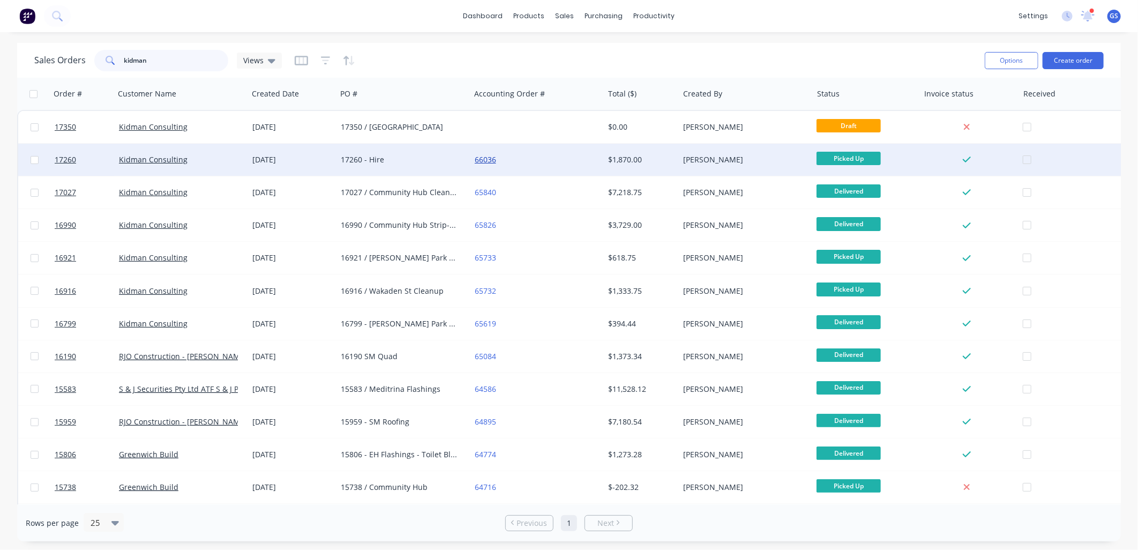
type input "kidman"
click at [491, 159] on link "66036" at bounding box center [485, 159] width 21 height 10
